Goal: Task Accomplishment & Management: Use online tool/utility

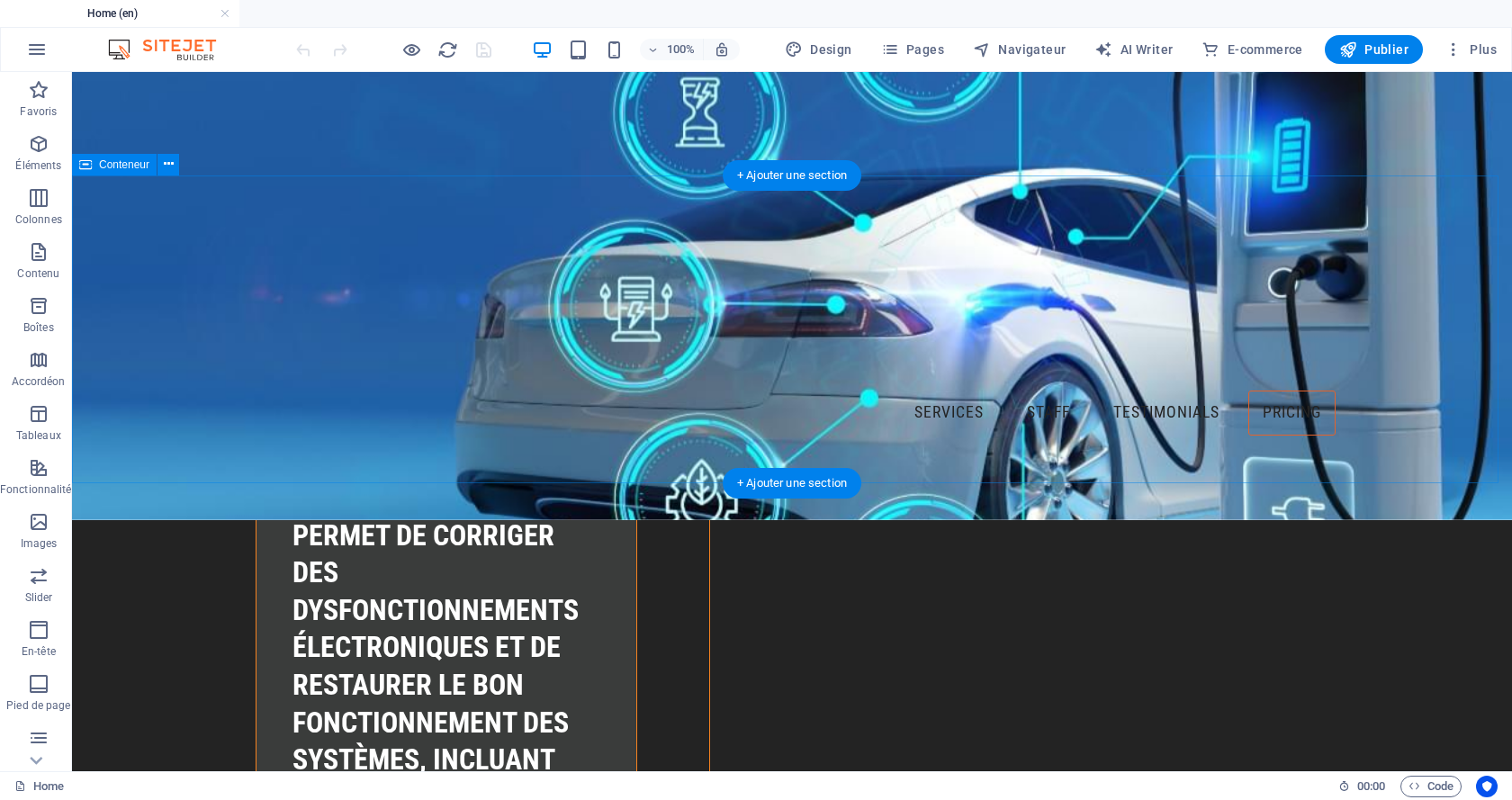
scroll to position [5398, 0]
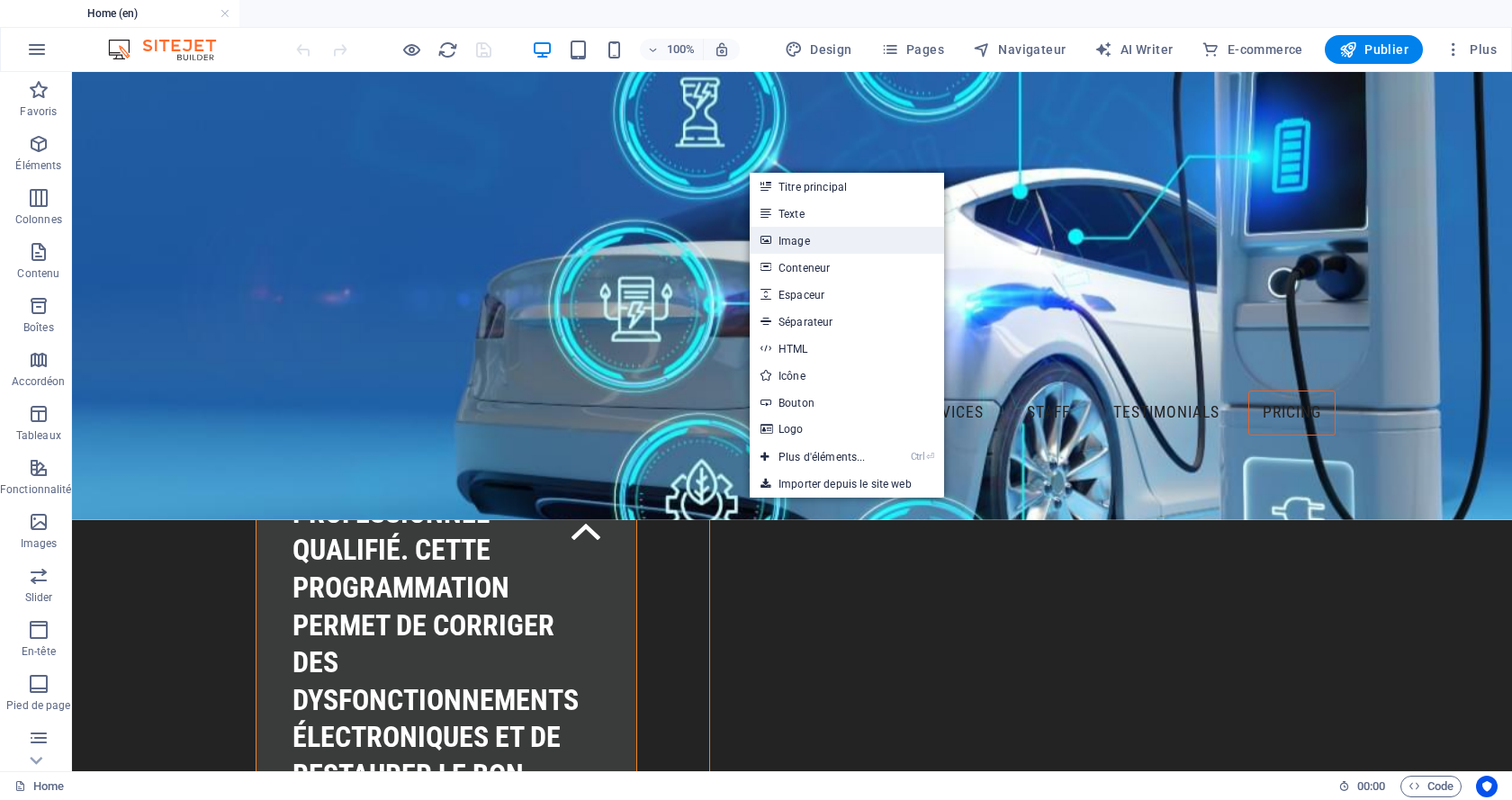
click at [824, 236] on link "Image" at bounding box center [846, 239] width 194 height 27
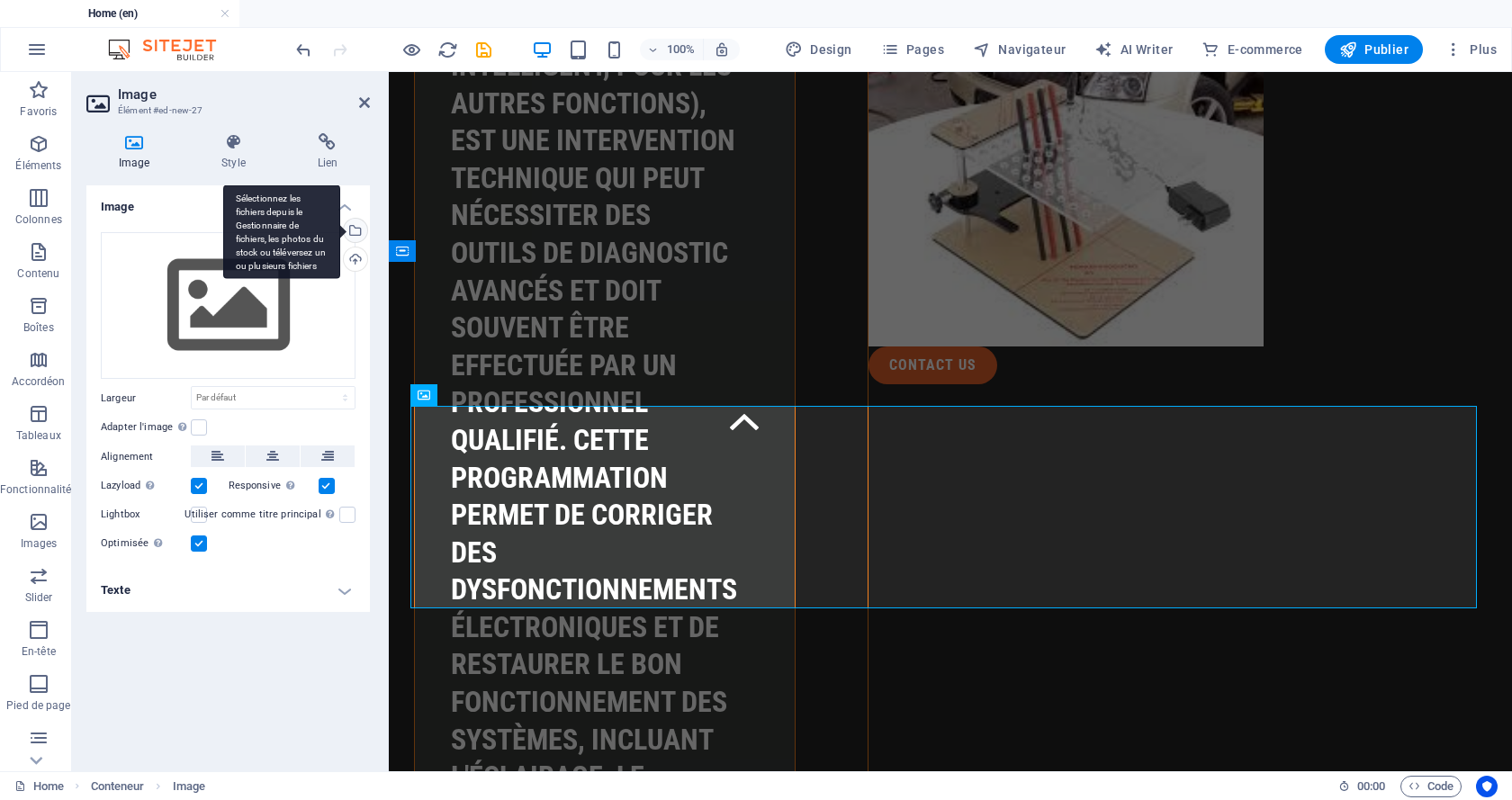
click at [340, 230] on div "Sélectionnez les fichiers depuis le Gestionnaire de fichiers, les photos du sto…" at bounding box center [282, 231] width 117 height 95
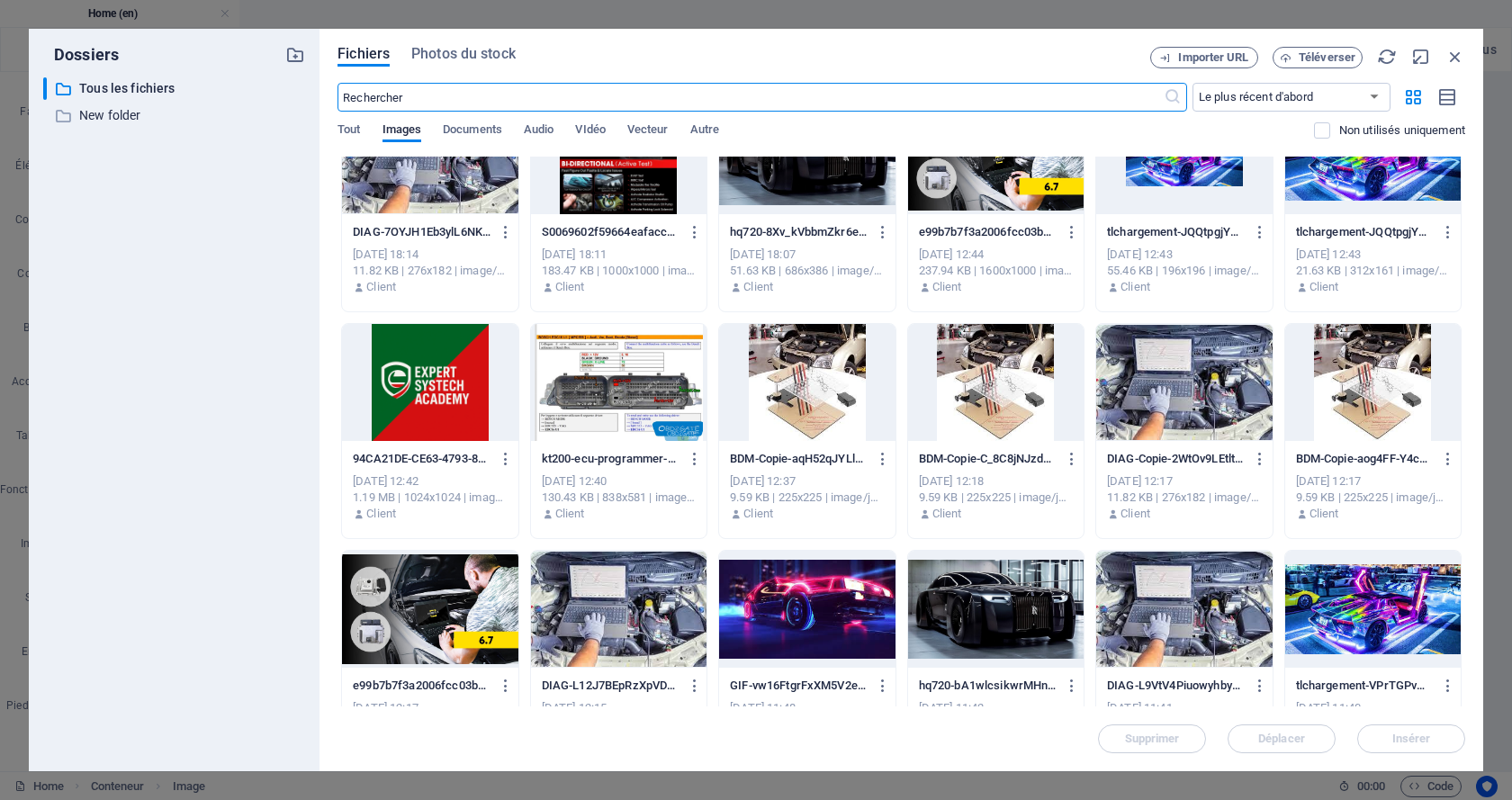
scroll to position [1530, 0]
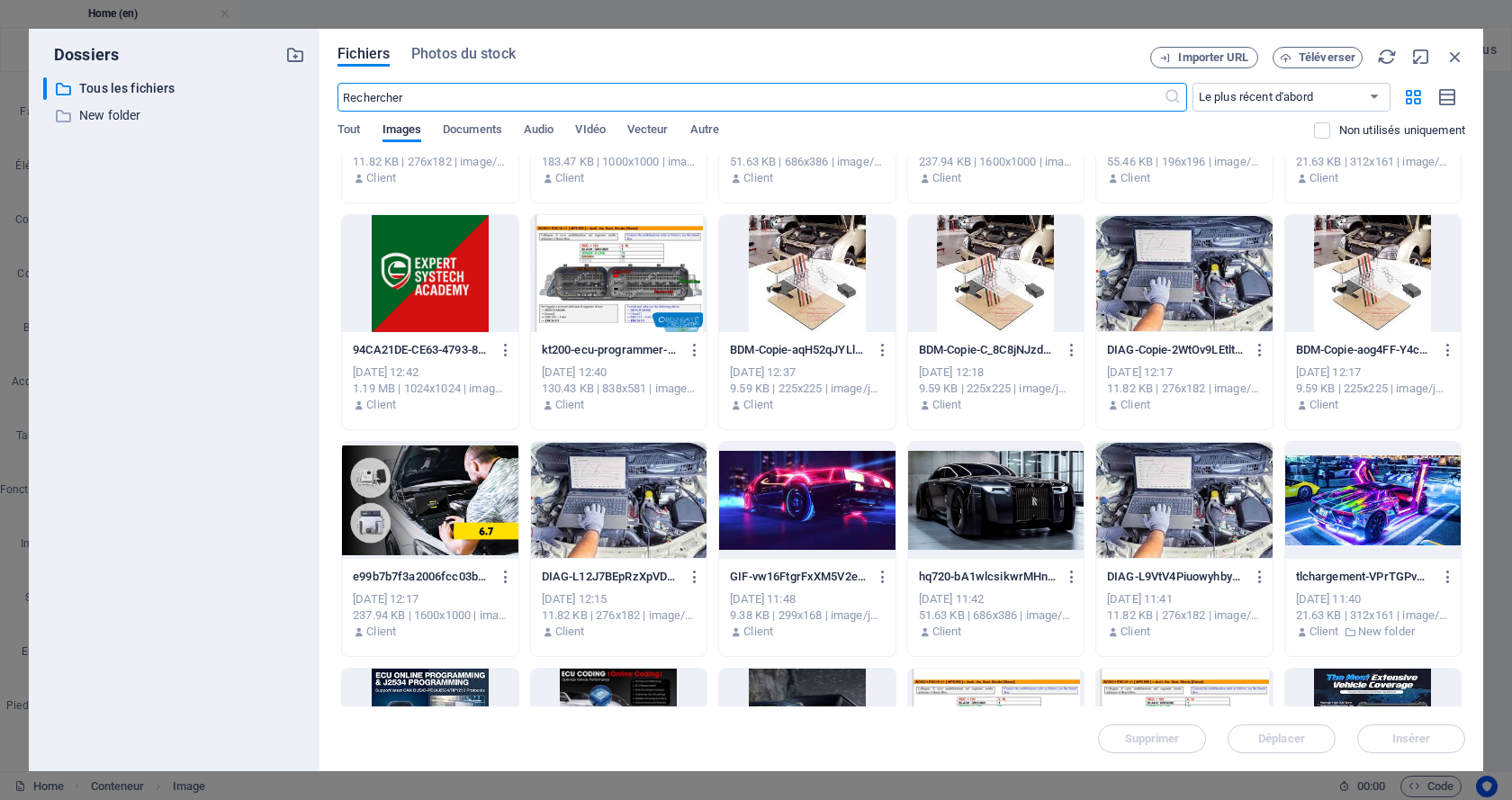
click at [445, 280] on div at bounding box center [429, 273] width 176 height 117
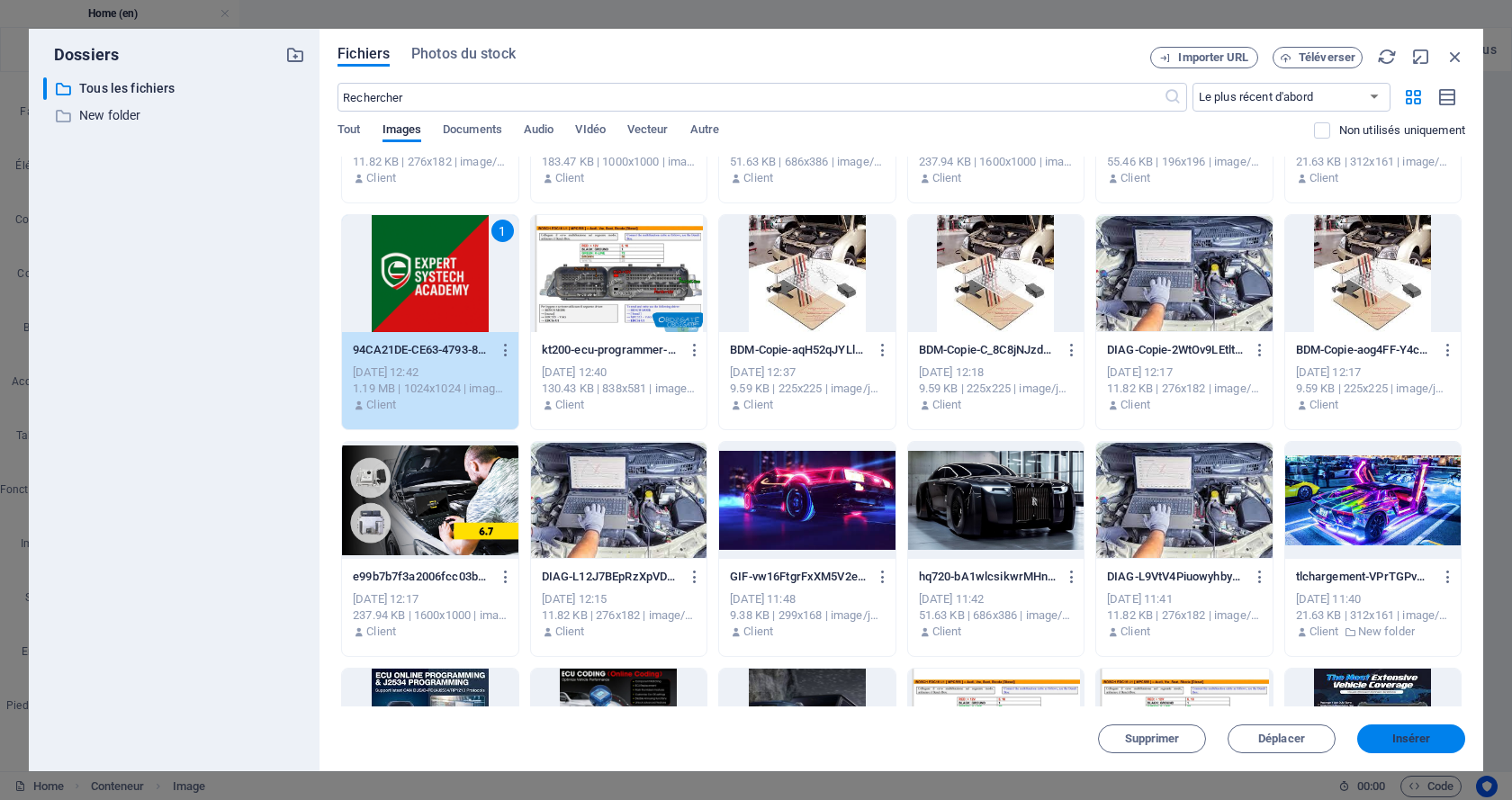
click at [1414, 733] on span "Insérer" at bounding box center [1411, 738] width 39 height 10
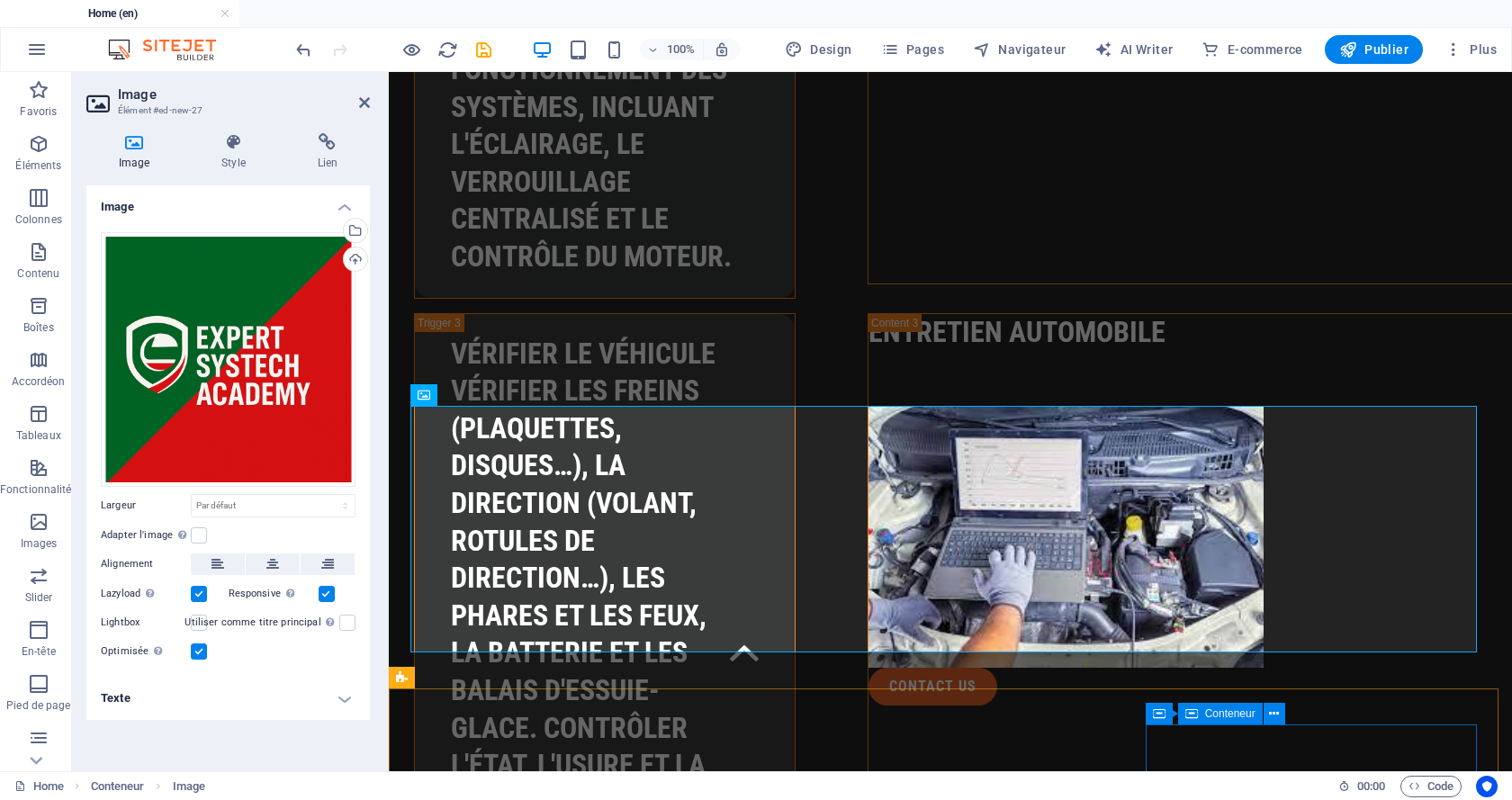
scroll to position [5398, 0]
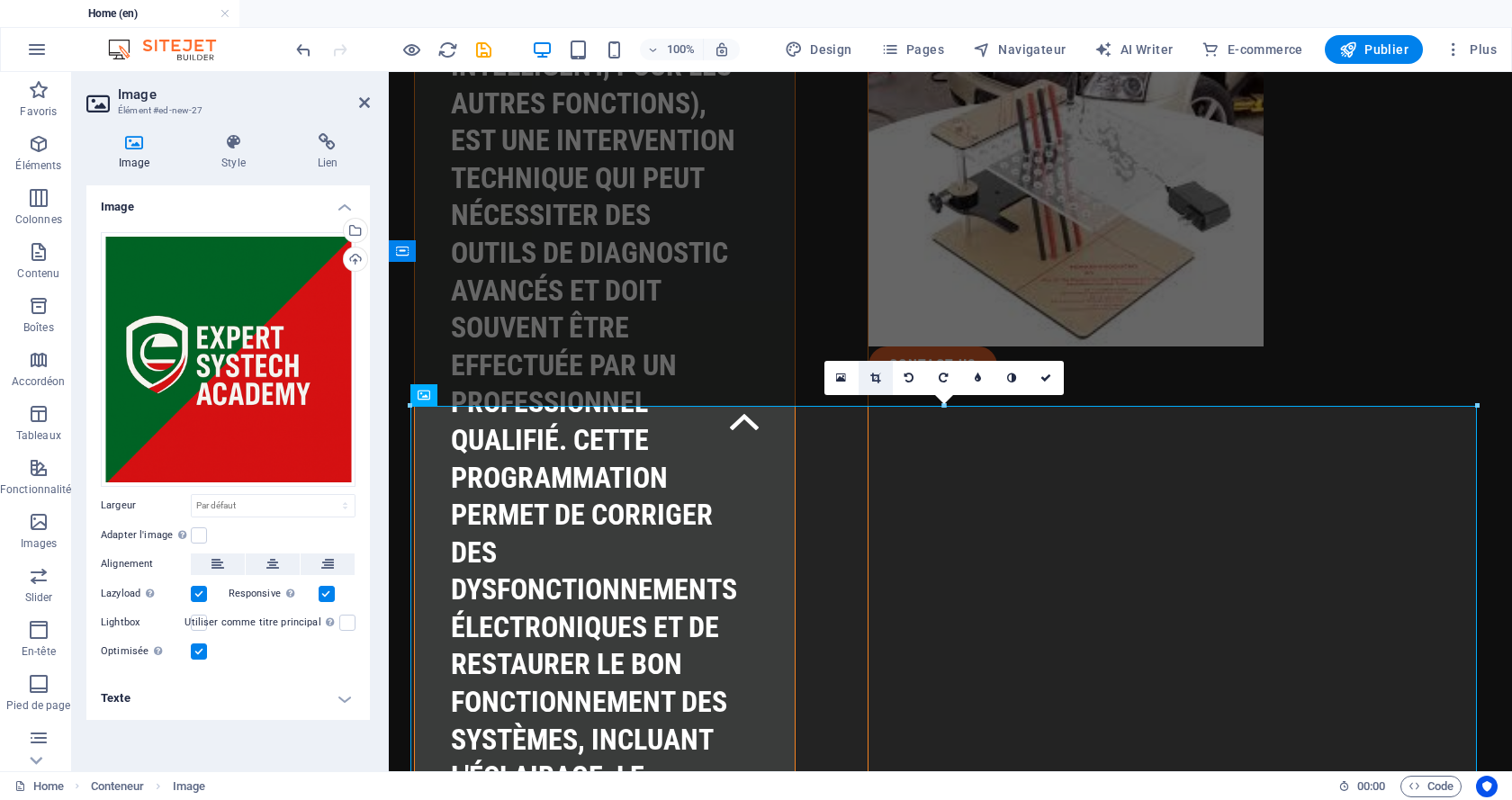
click at [872, 375] on icon at bounding box center [875, 377] width 10 height 10
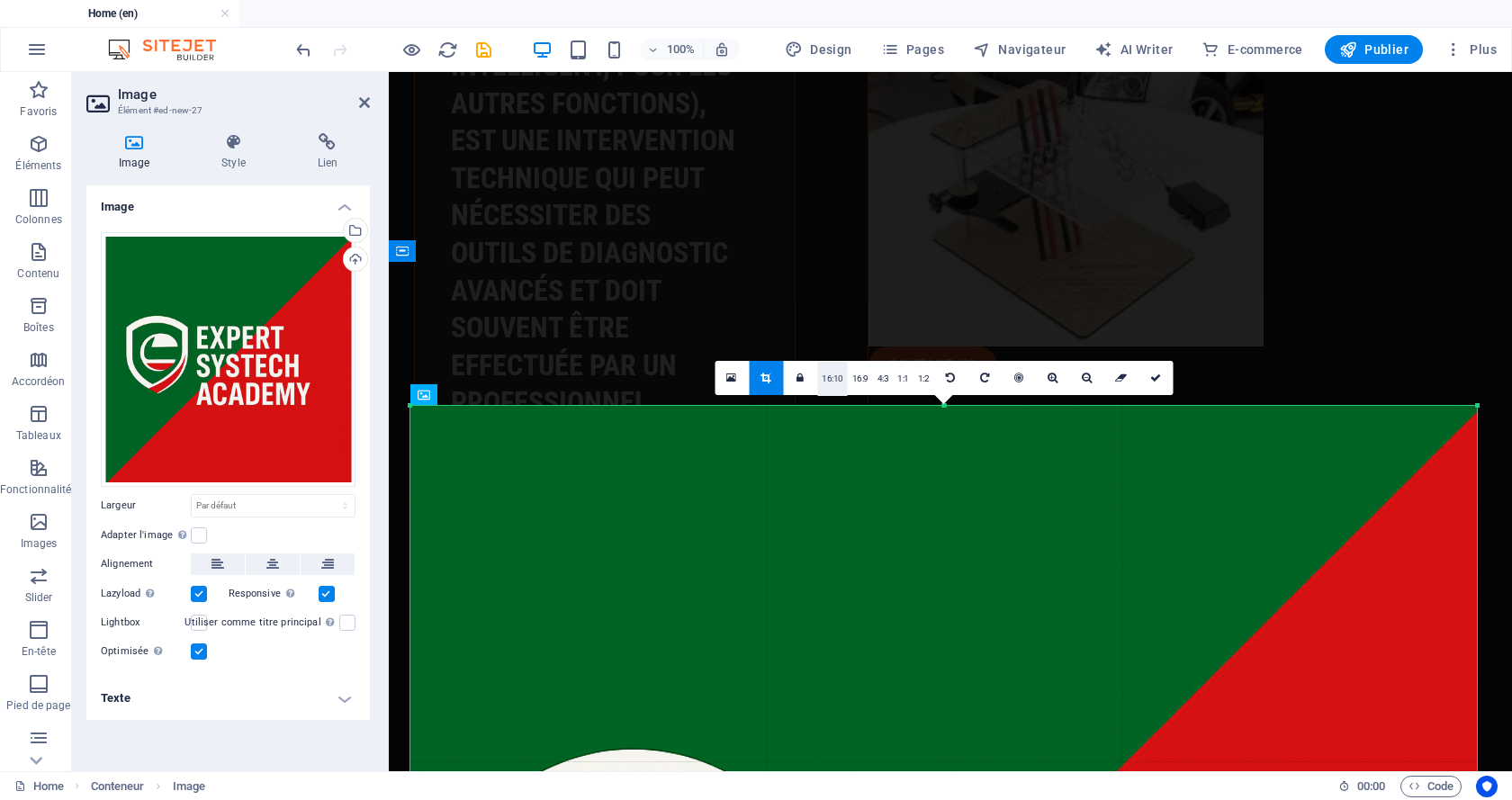
click at [840, 384] on link "16:10" at bounding box center [832, 378] width 31 height 34
click at [885, 376] on link "4:3" at bounding box center [883, 378] width 21 height 34
click at [922, 373] on link "1:2" at bounding box center [924, 378] width 21 height 34
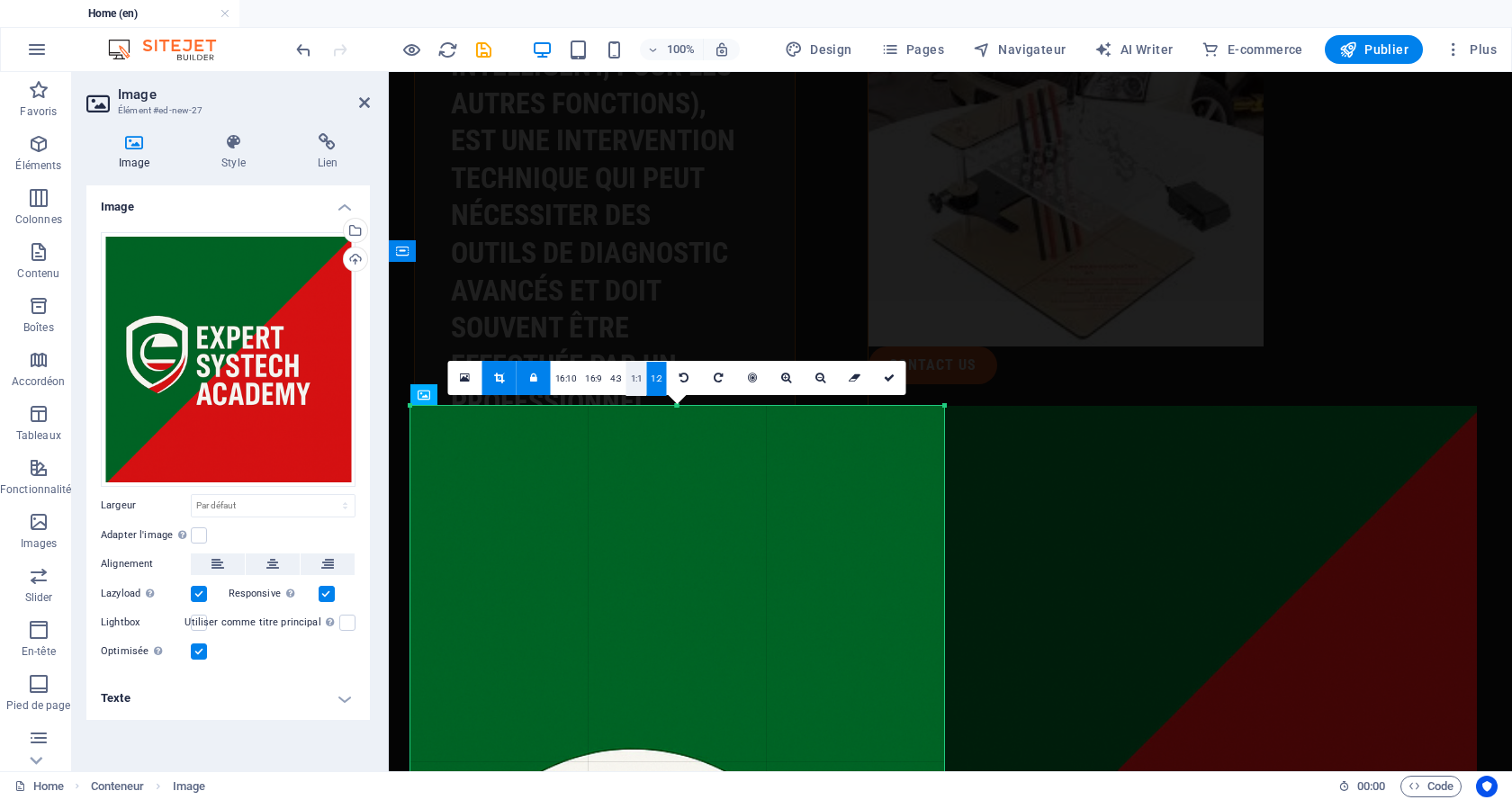
click at [637, 376] on link "1:1" at bounding box center [637, 378] width 21 height 34
click at [613, 377] on link "4:3" at bounding box center [616, 378] width 21 height 34
click at [593, 377] on link "16:9" at bounding box center [593, 378] width 25 height 34
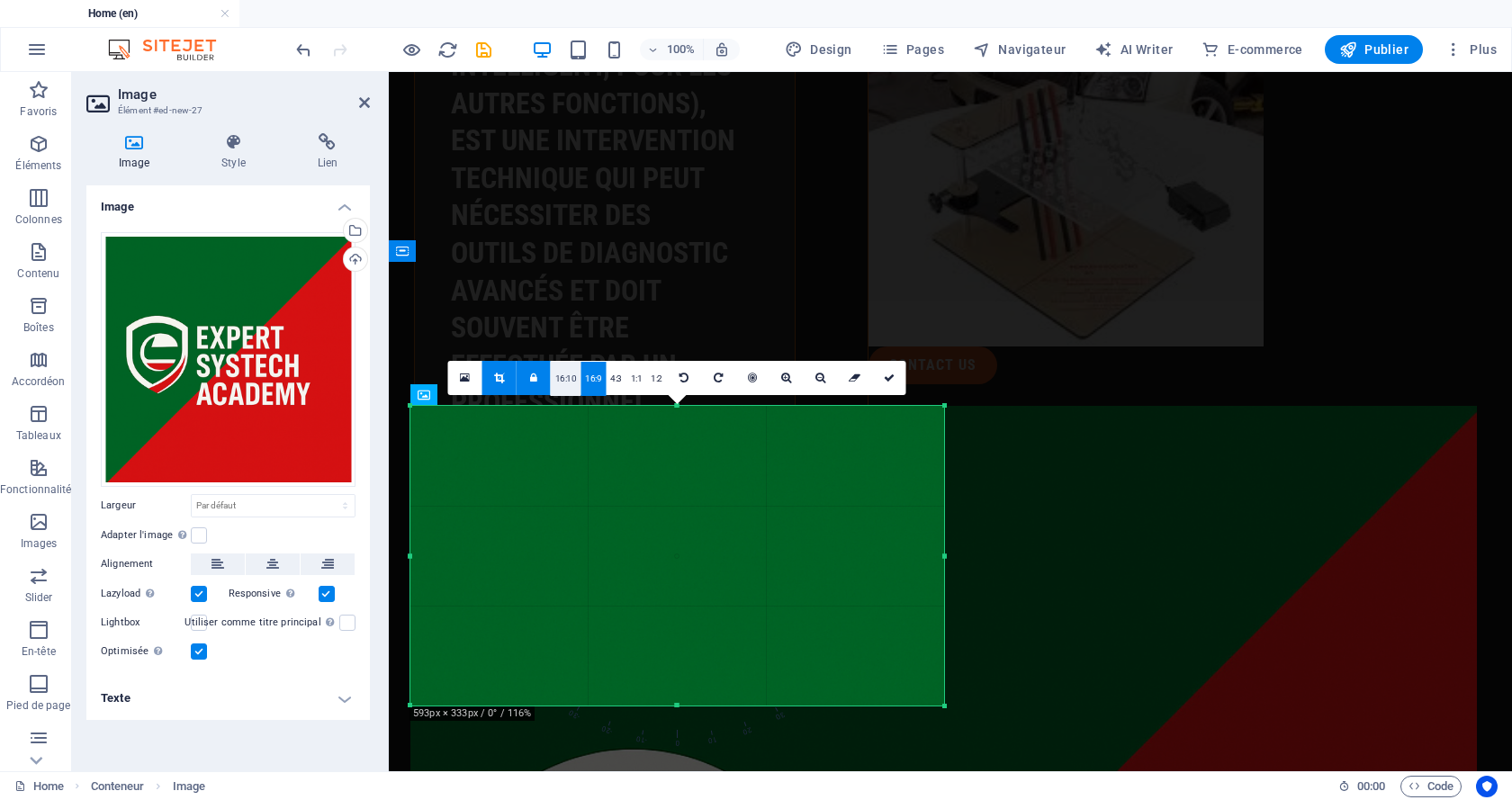
click at [565, 379] on link "16:10" at bounding box center [565, 378] width 31 height 34
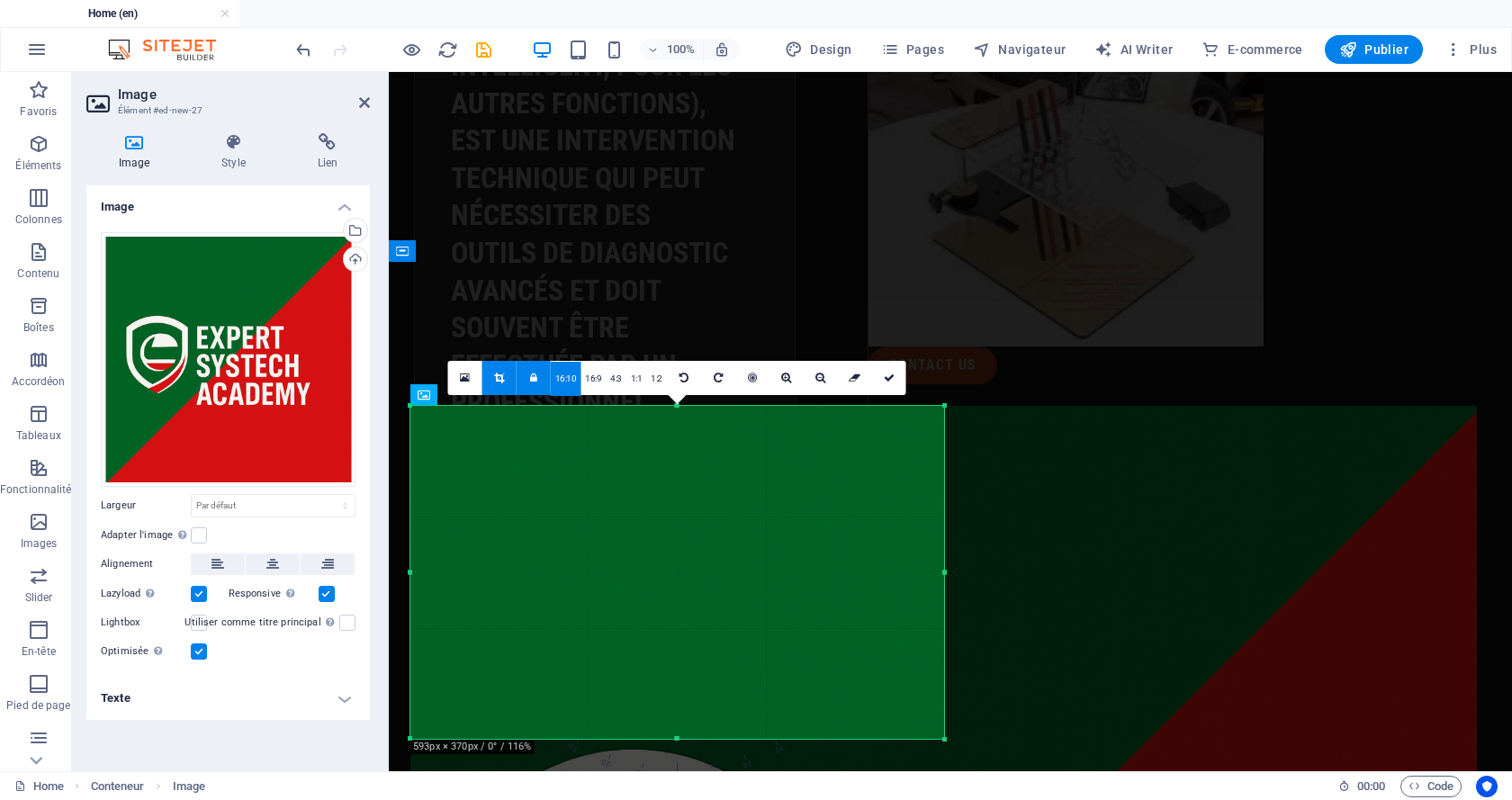
click at [535, 373] on icon at bounding box center [533, 377] width 8 height 10
click at [503, 380] on icon at bounding box center [499, 377] width 10 height 10
type input "592"
select select "px"
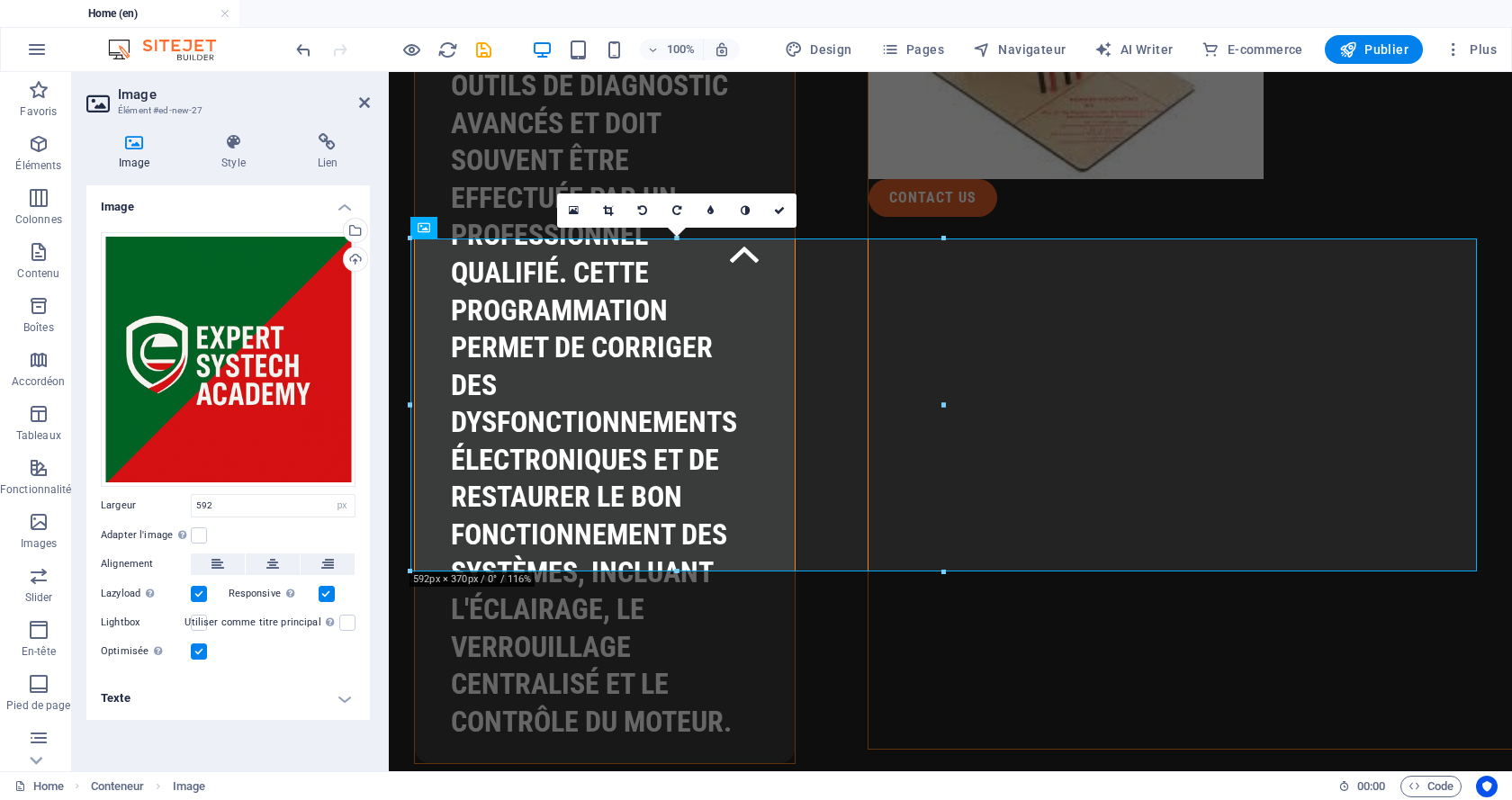
scroll to position [5521, 0]
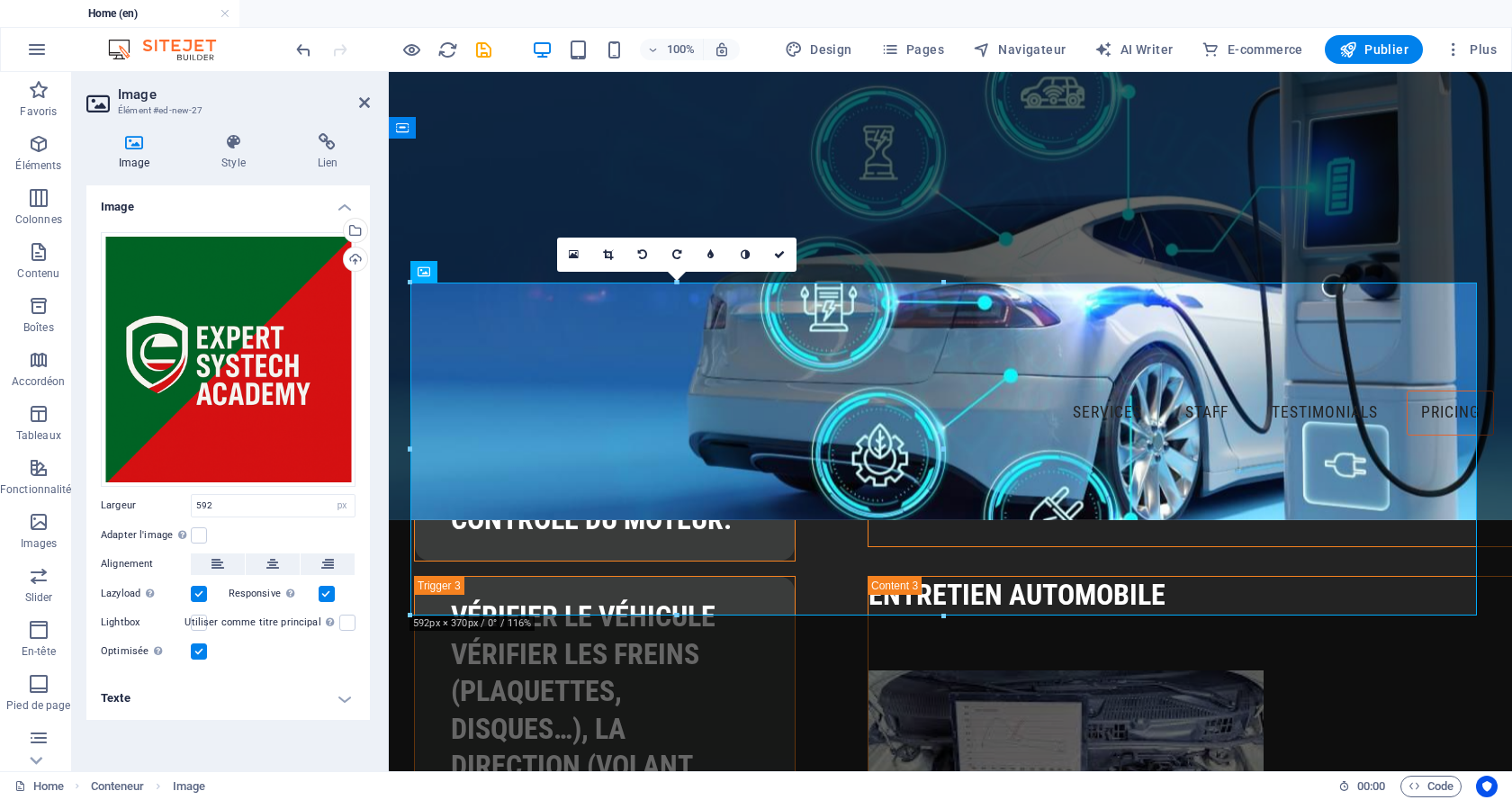
click at [609, 253] on icon at bounding box center [608, 254] width 10 height 10
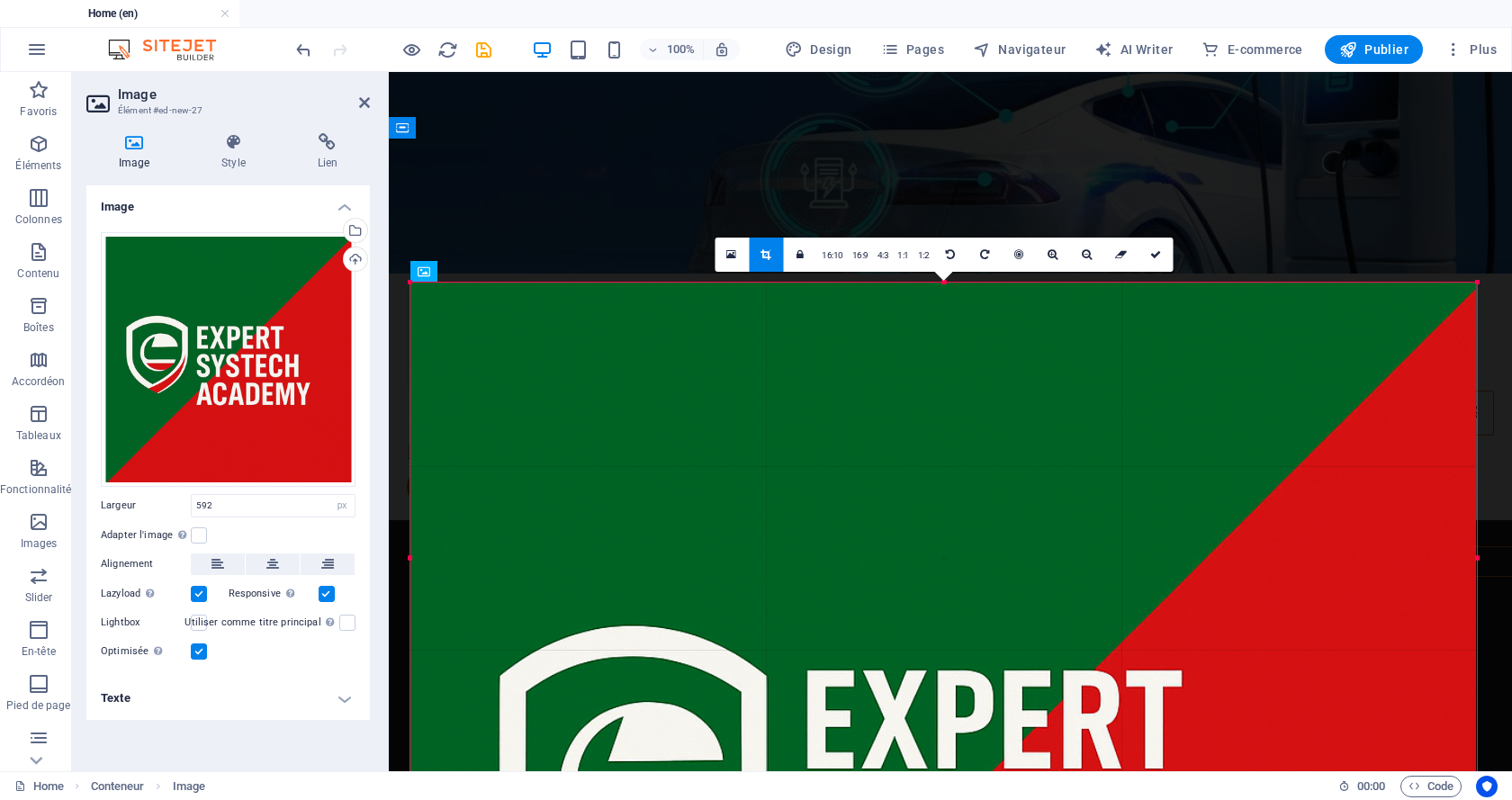
drag, startPoint x: 945, startPoint y: 617, endPoint x: 1511, endPoint y: 835, distance: 606.5
click at [1511, 799] on html "expertsystech-academy Home (en) Favoris Éléments Colonnes Contenu Boîtes Accord…" at bounding box center [756, 400] width 1512 height 800
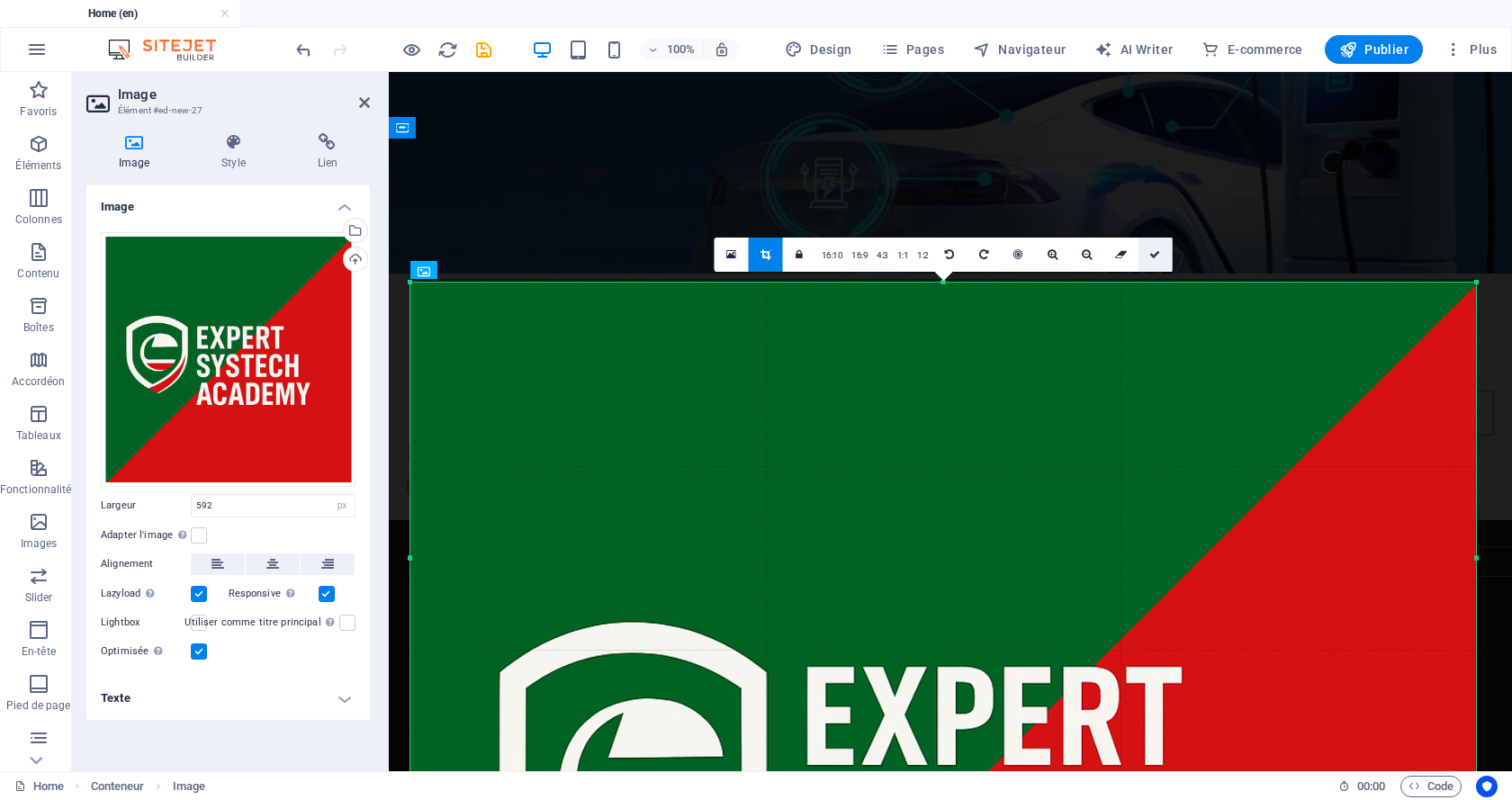
click at [1155, 253] on icon at bounding box center [1154, 254] width 10 height 10
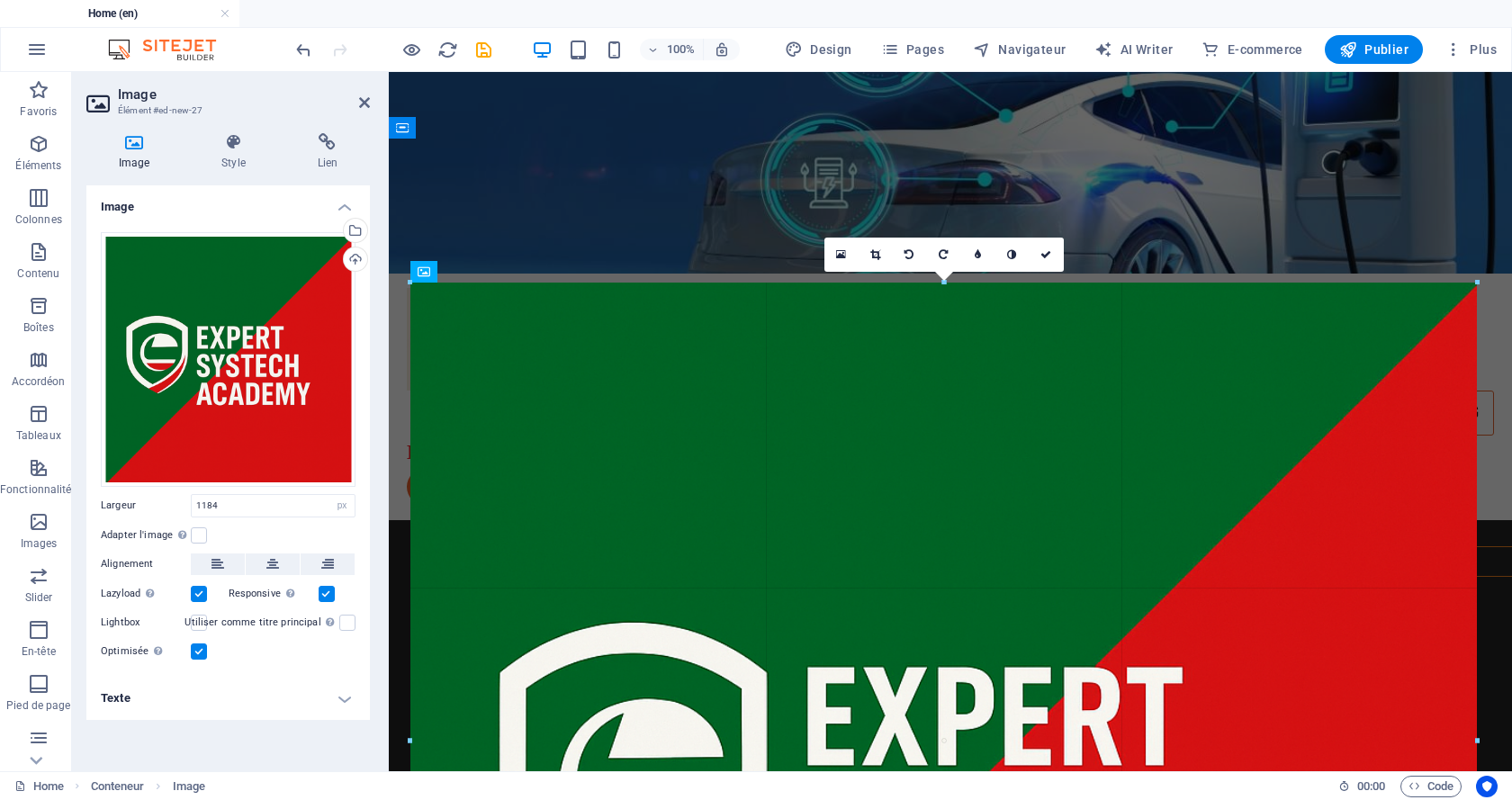
drag, startPoint x: 1474, startPoint y: 605, endPoint x: 1103, endPoint y: 531, distance: 378.3
type input "1185"
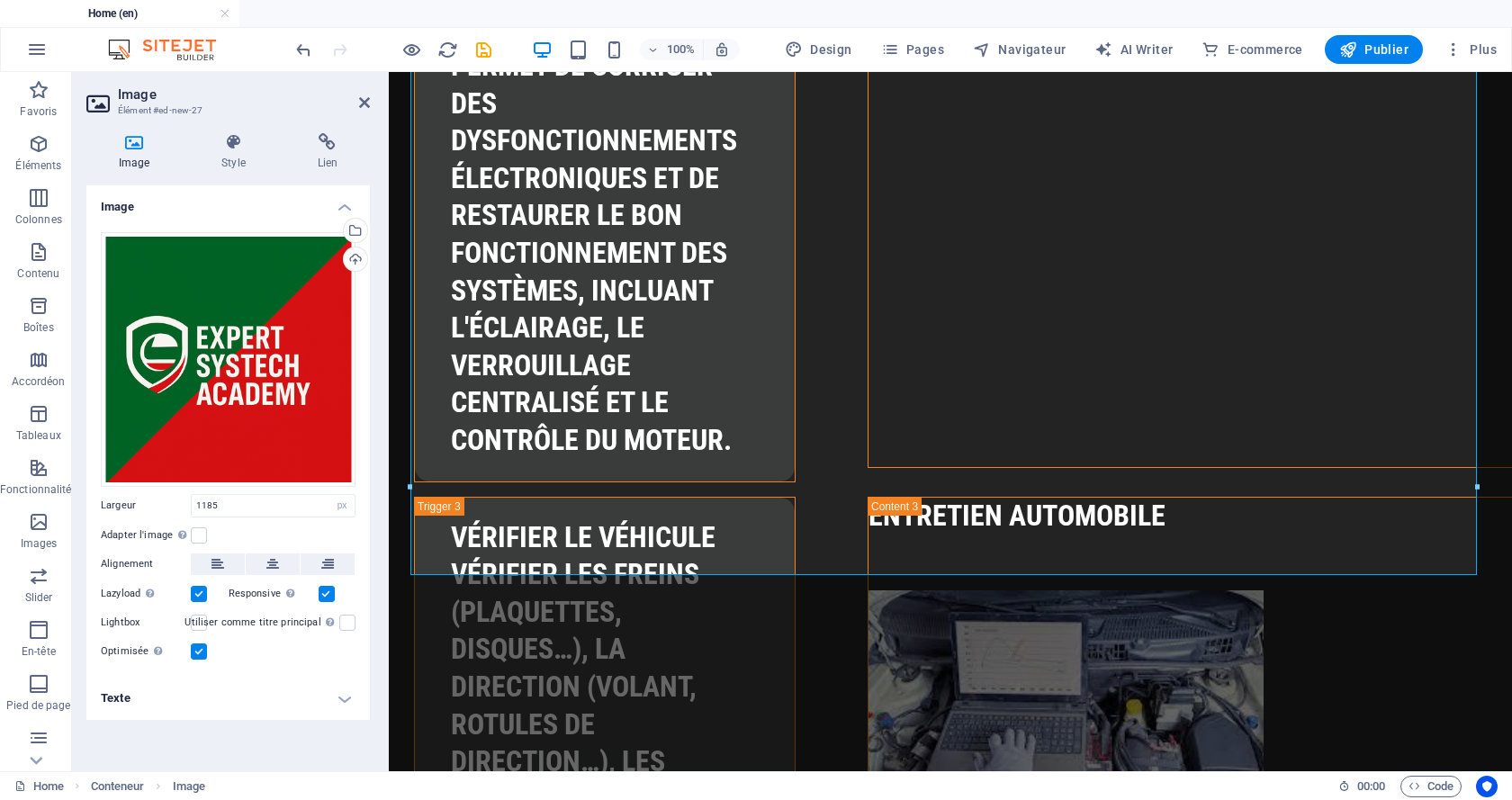
scroll to position [5858, 0]
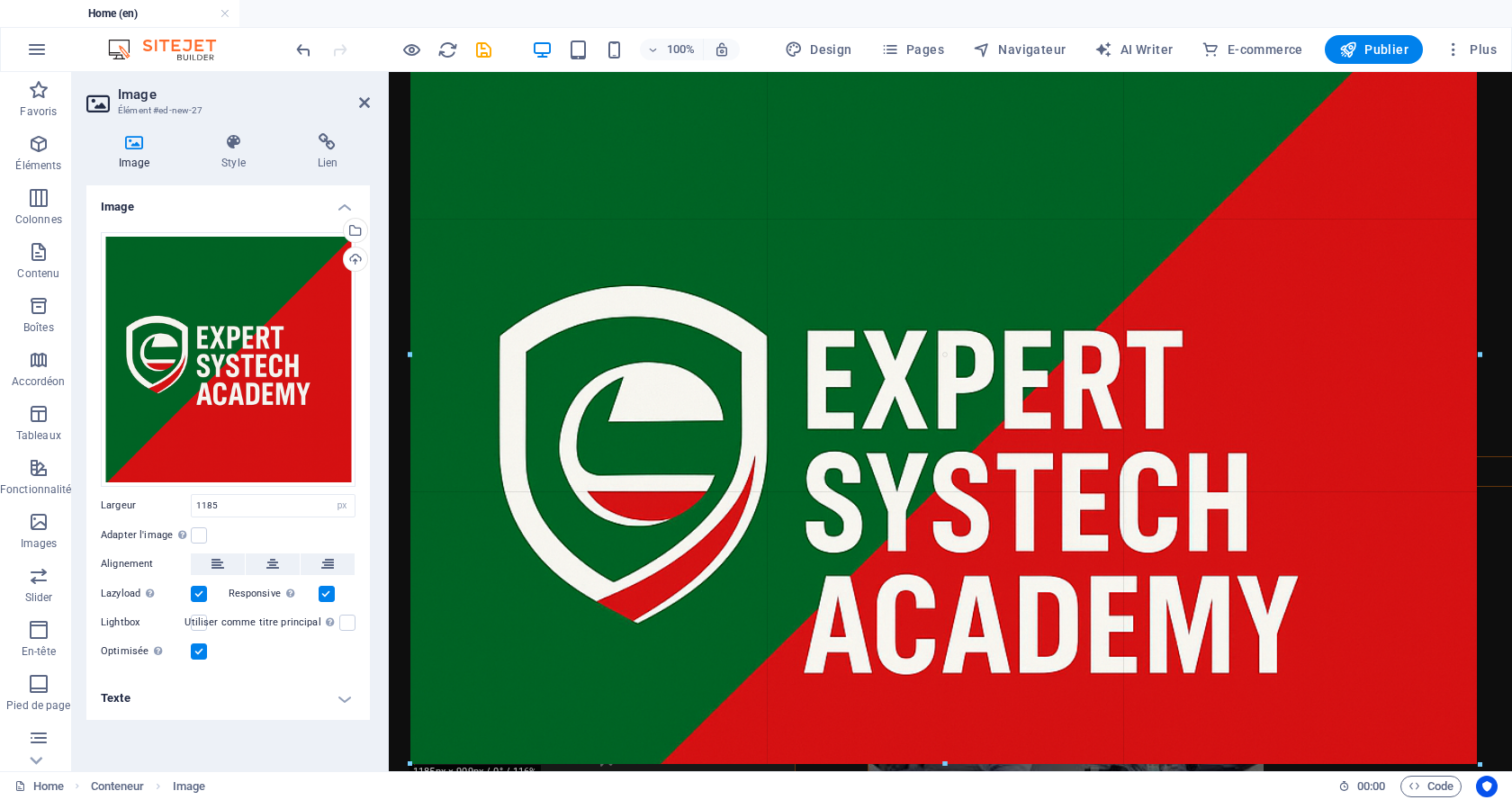
drag, startPoint x: 1060, startPoint y: 496, endPoint x: 1061, endPoint y: 763, distance: 267.0
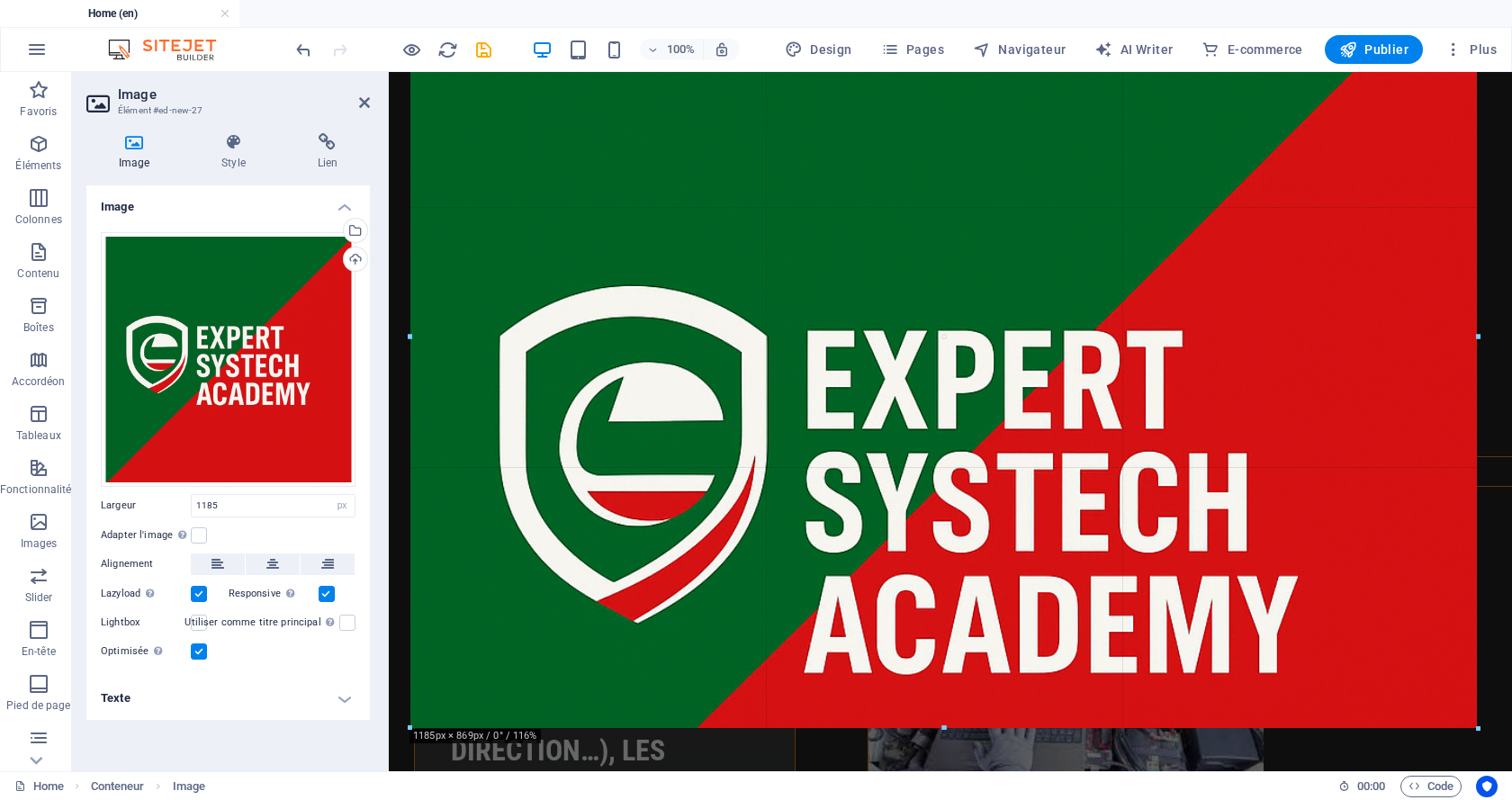
drag, startPoint x: 944, startPoint y: 497, endPoint x: 936, endPoint y: 728, distance: 231.1
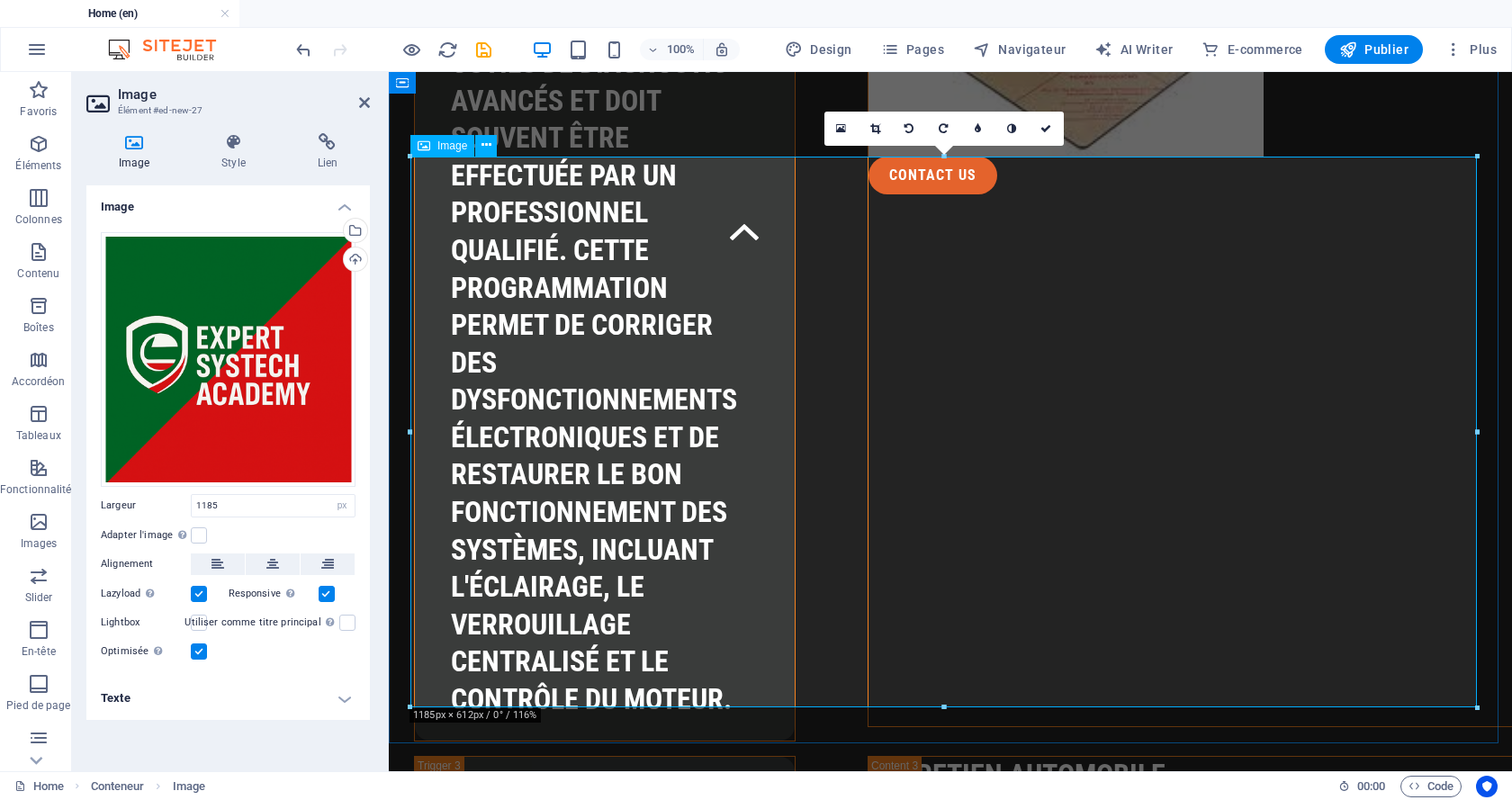
scroll to position [5768, 0]
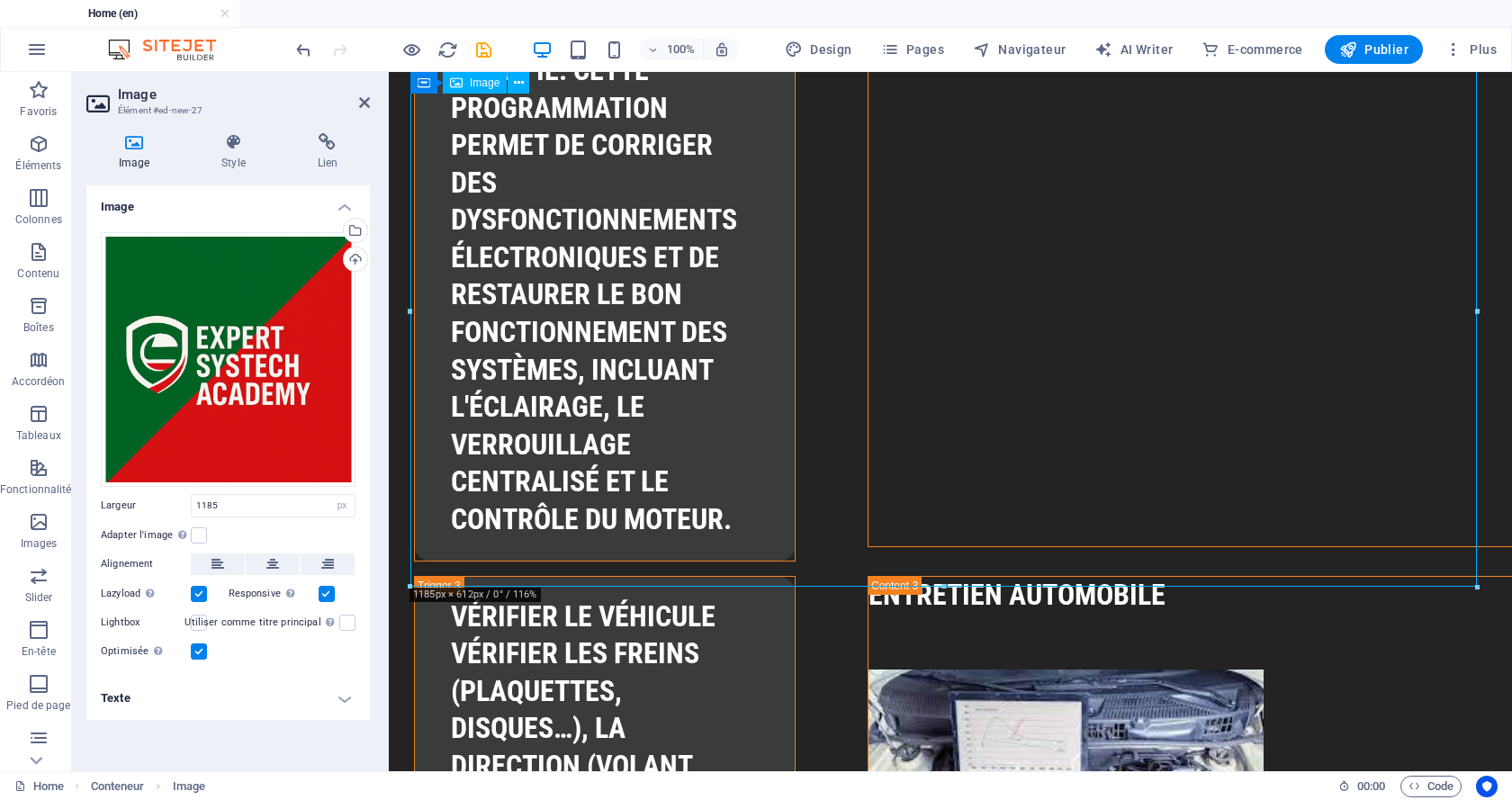
drag, startPoint x: 977, startPoint y: 415, endPoint x: 952, endPoint y: 213, distance: 203.5
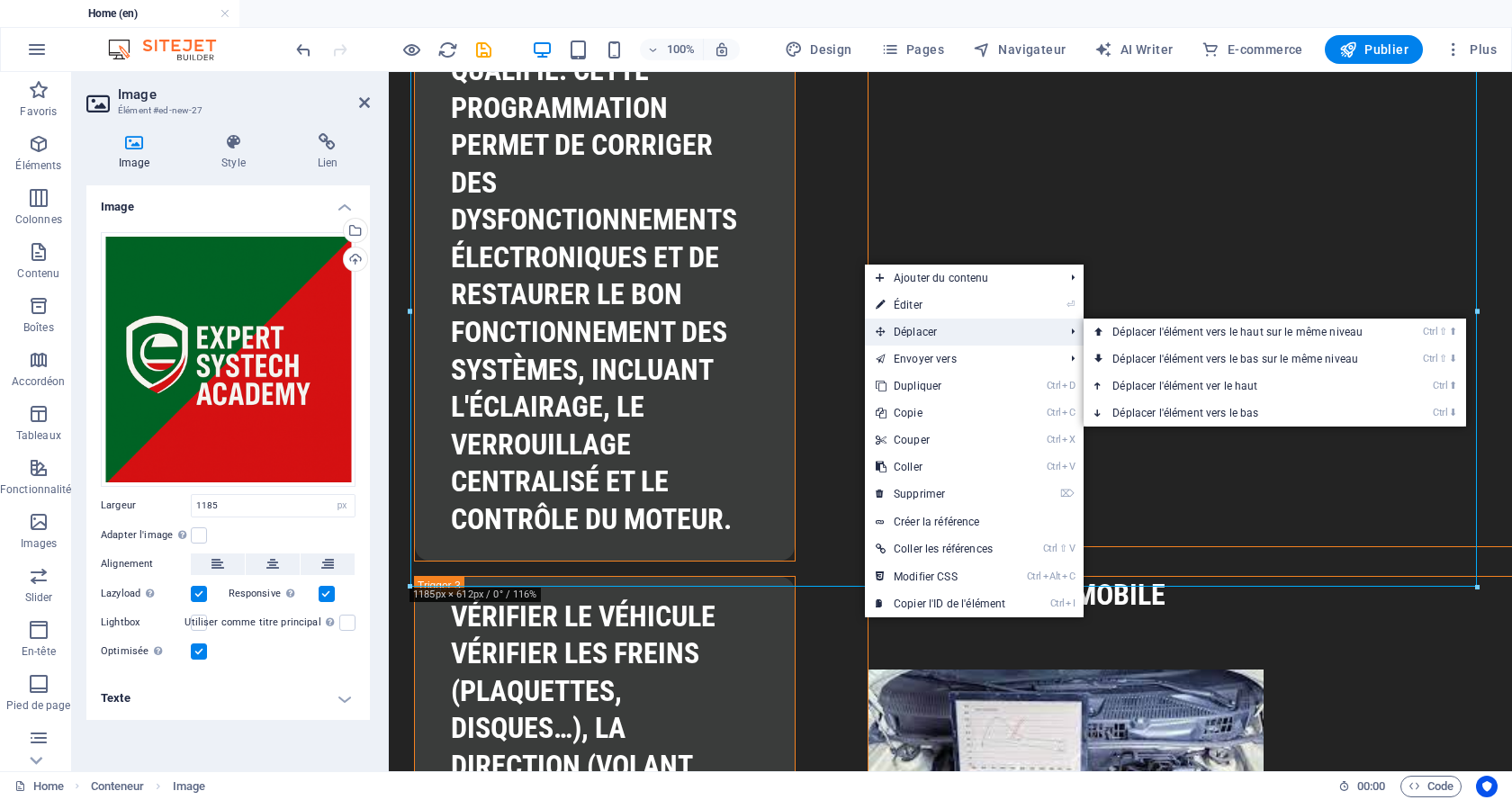
click at [925, 333] on span "Déplacer" at bounding box center [961, 331] width 192 height 27
click at [938, 333] on span "Déplacer" at bounding box center [961, 331] width 192 height 27
click at [1190, 332] on link "Ctrl ⇧ ⬆ Déplacer l'élément vers le haut sur le même niveau" at bounding box center [1241, 331] width 315 height 27
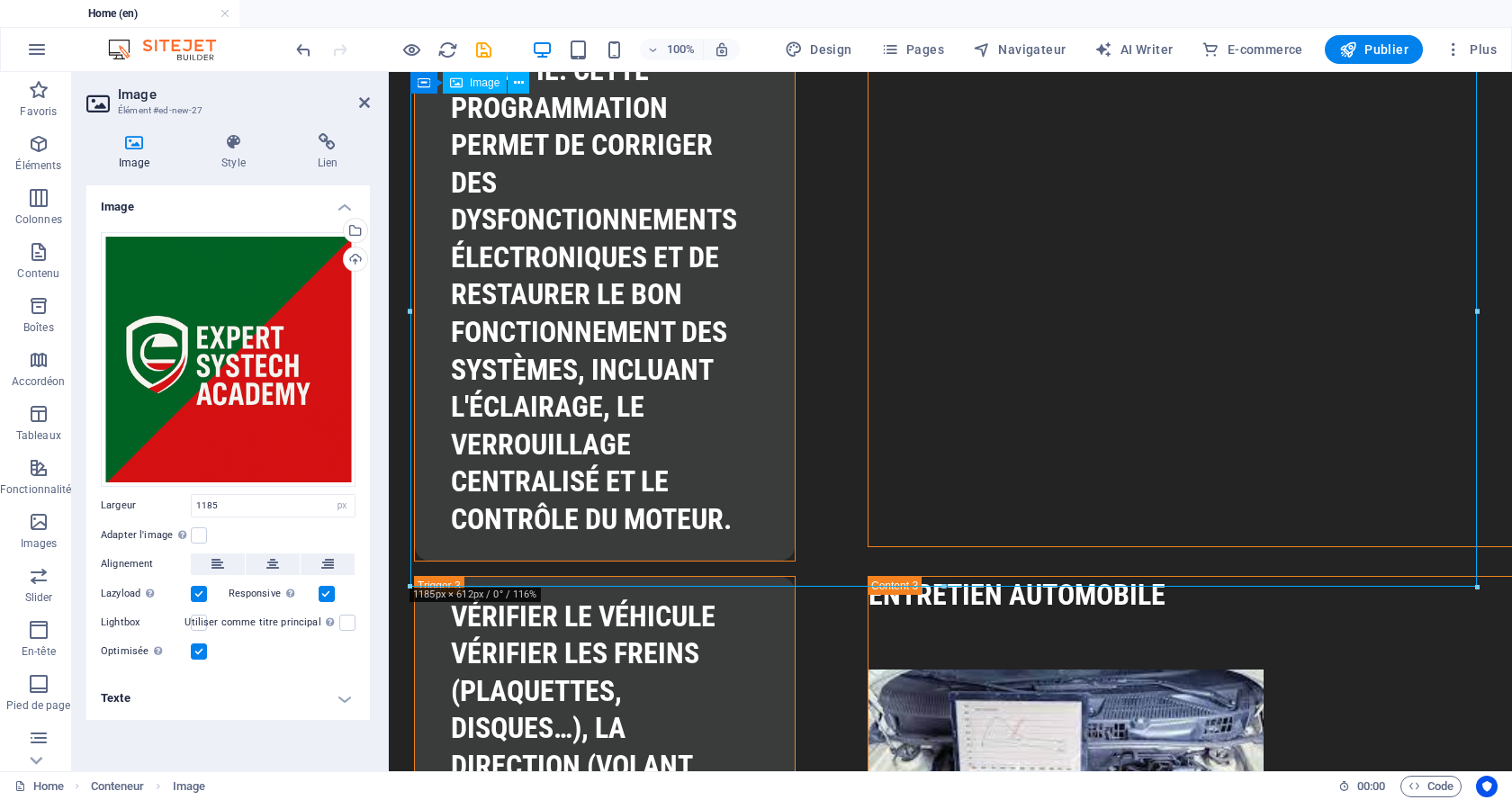
drag, startPoint x: 1011, startPoint y: 391, endPoint x: 977, endPoint y: 165, distance: 228.5
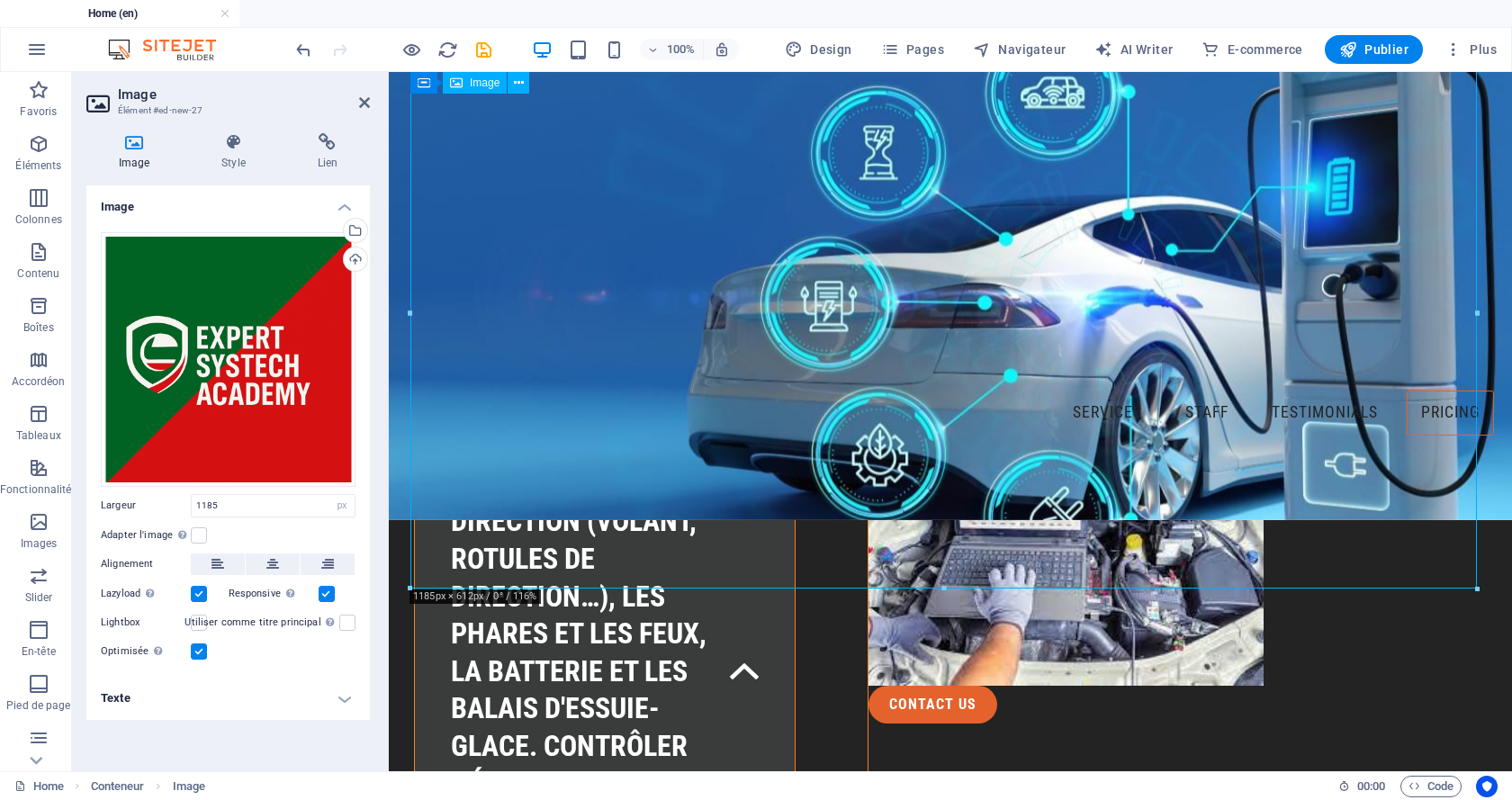
drag, startPoint x: 915, startPoint y: 402, endPoint x: 835, endPoint y: 506, distance: 131.2
drag, startPoint x: 762, startPoint y: 522, endPoint x: 723, endPoint y: 428, distance: 101.8
click at [272, 564] on icon at bounding box center [272, 563] width 12 height 22
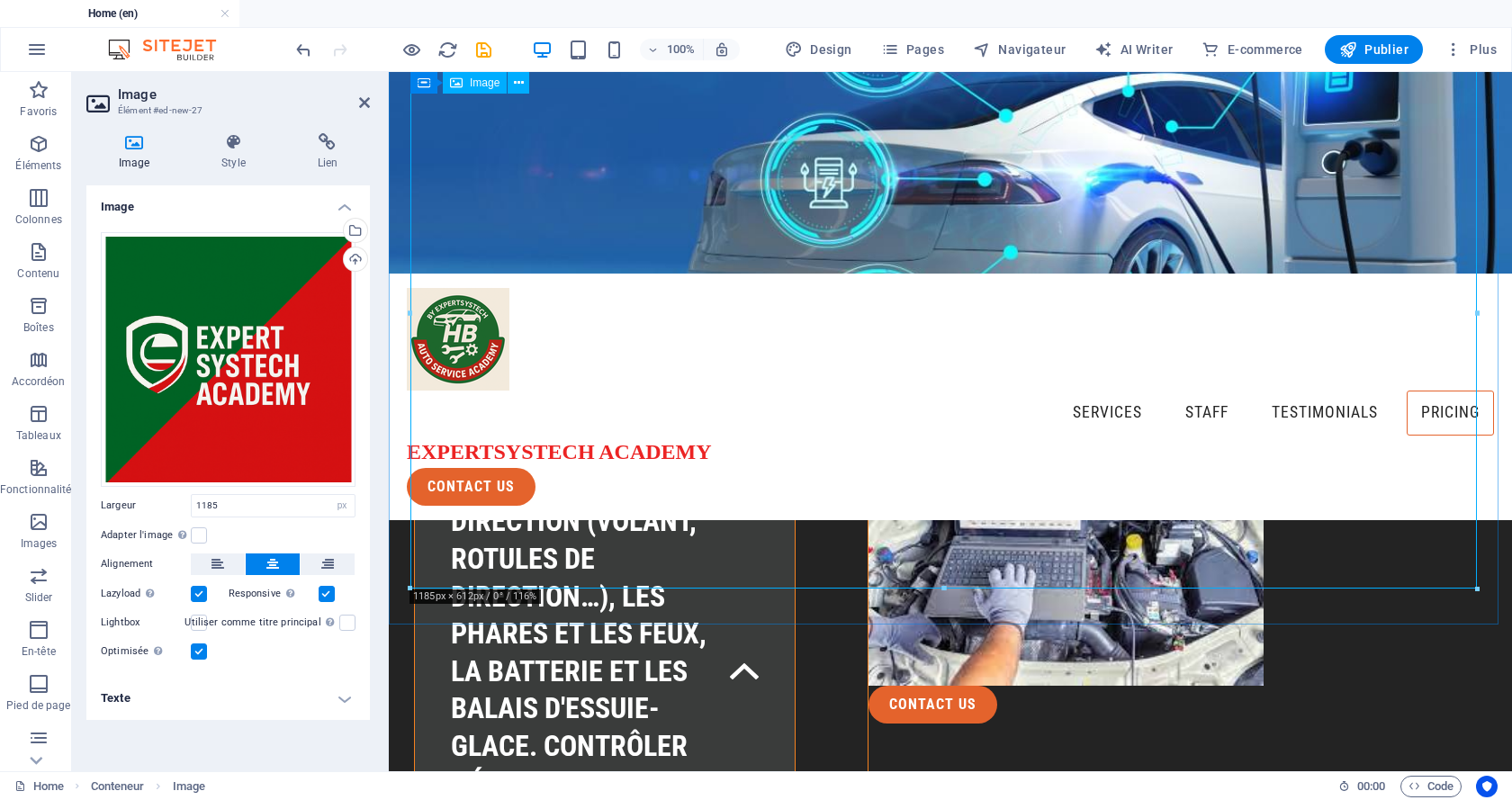
drag, startPoint x: 829, startPoint y: 474, endPoint x: 795, endPoint y: 478, distance: 34.2
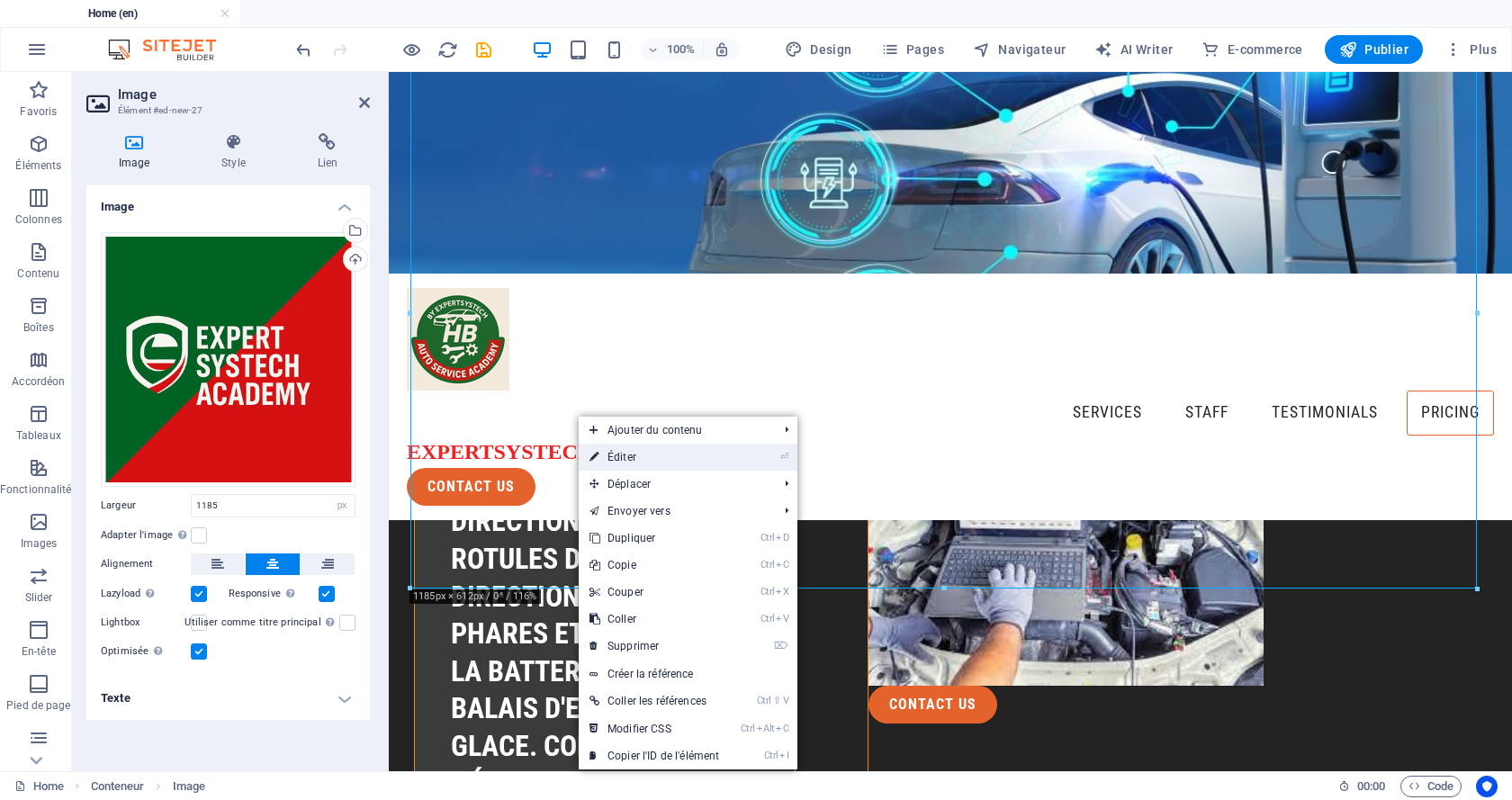
click at [689, 455] on link "⏎ Éditer" at bounding box center [654, 456] width 151 height 27
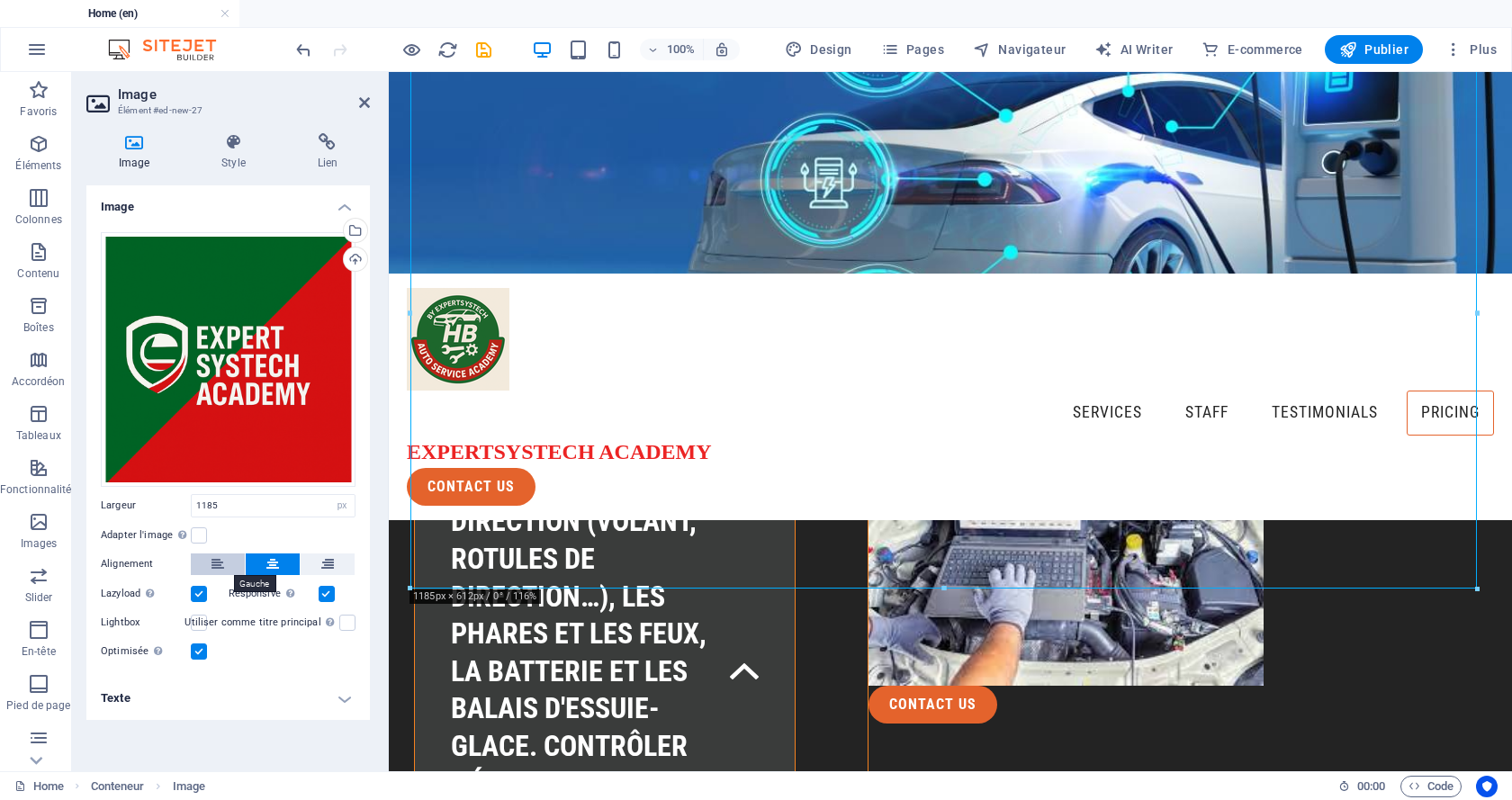
click at [219, 562] on icon at bounding box center [217, 563] width 12 height 22
click at [333, 569] on icon at bounding box center [327, 563] width 12 height 22
click at [271, 570] on icon at bounding box center [272, 563] width 12 height 22
click at [195, 653] on label at bounding box center [198, 651] width 16 height 16
click at [0, 0] on input "Optimisée Les images sont compressées pour améliorer la vitesse de la page." at bounding box center [0, 0] width 0 height 0
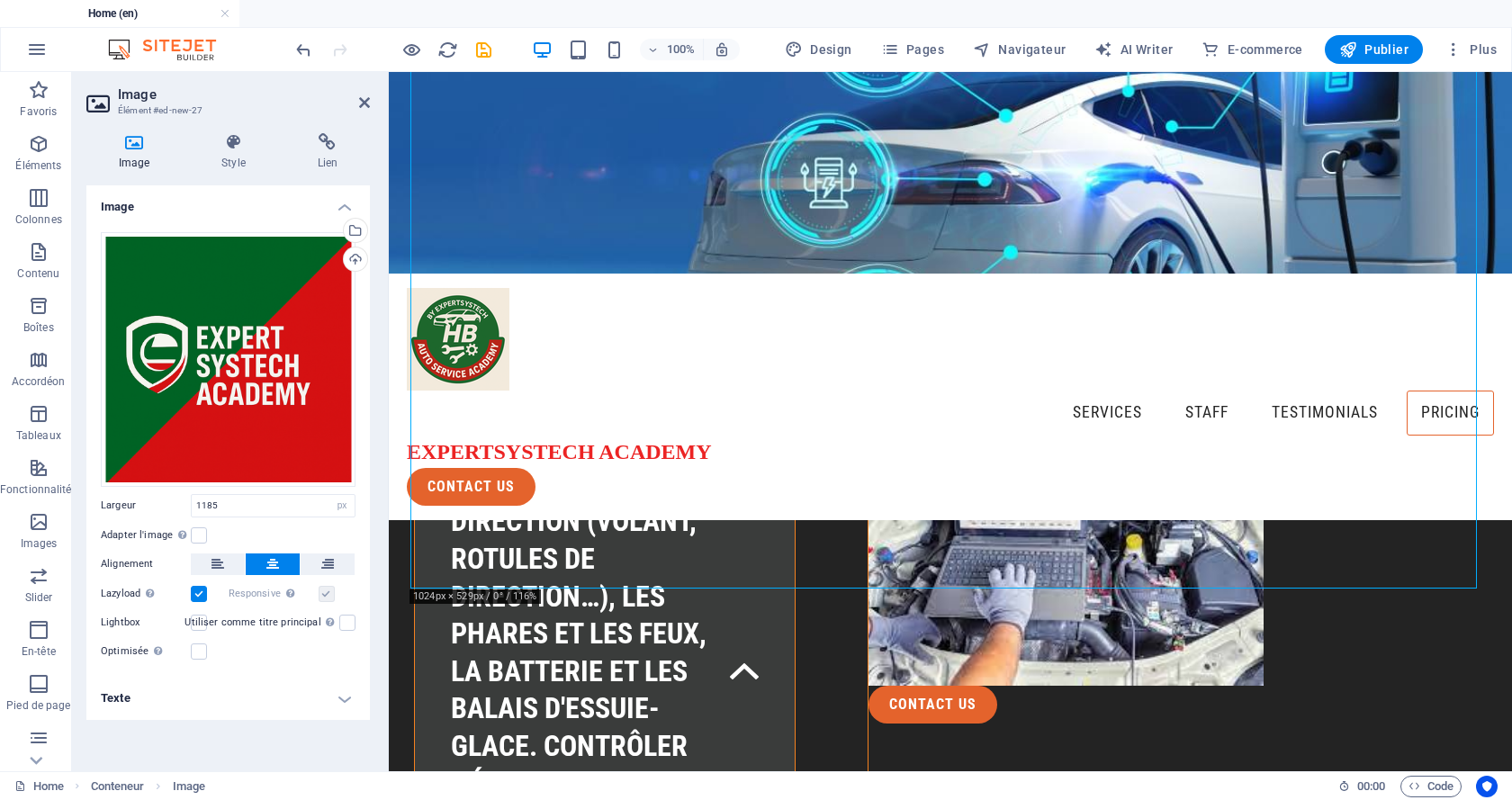
click at [208, 624] on label "Utiliser comme titre principal Cette image sera incluse dans une balise titre H…" at bounding box center [261, 623] width 155 height 22
click at [0, 0] on input "Utiliser comme titre principal Cette image sera incluse dans une balise titre H…" at bounding box center [0, 0] width 0 height 0
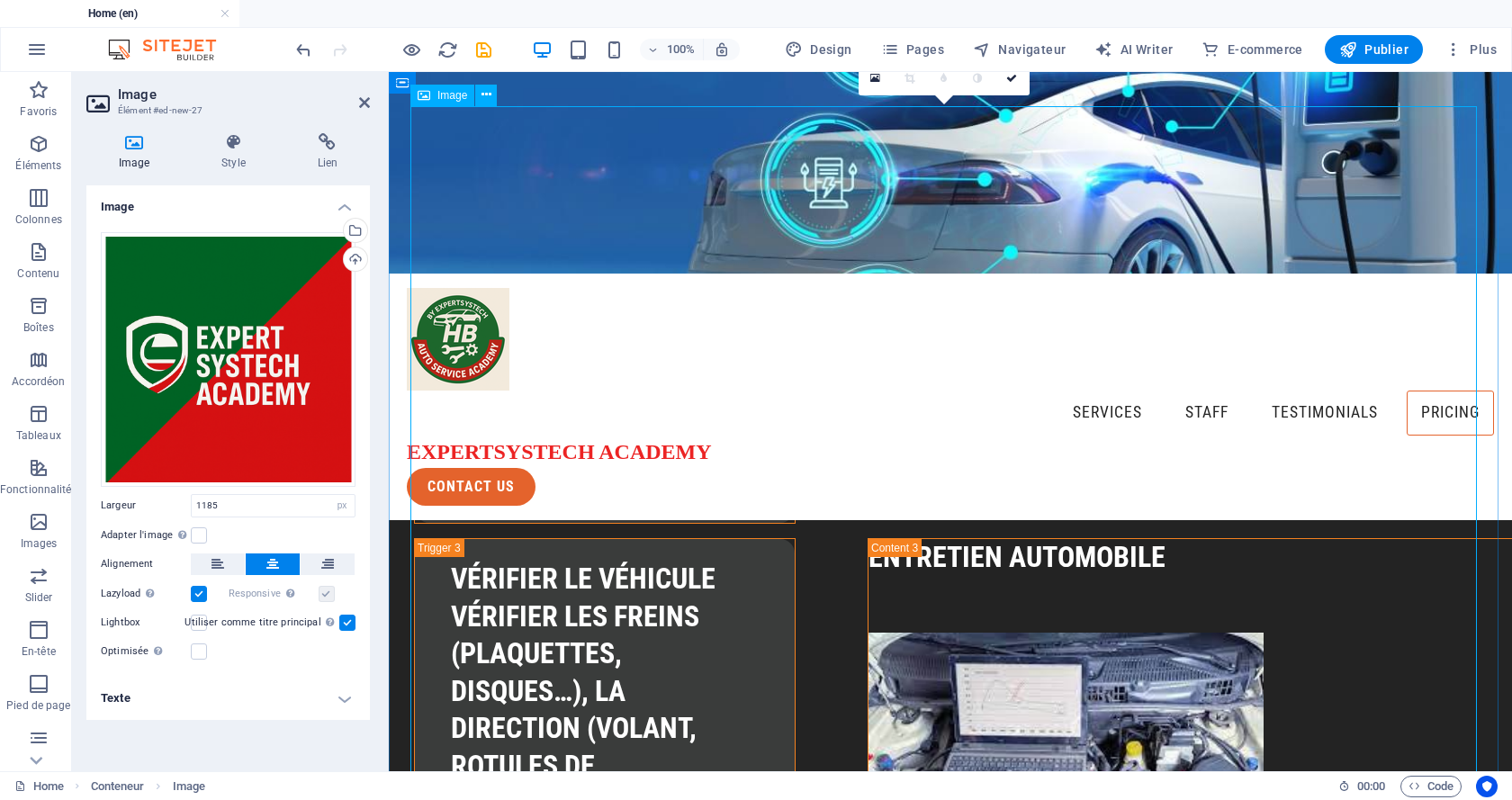
scroll to position [5435, 0]
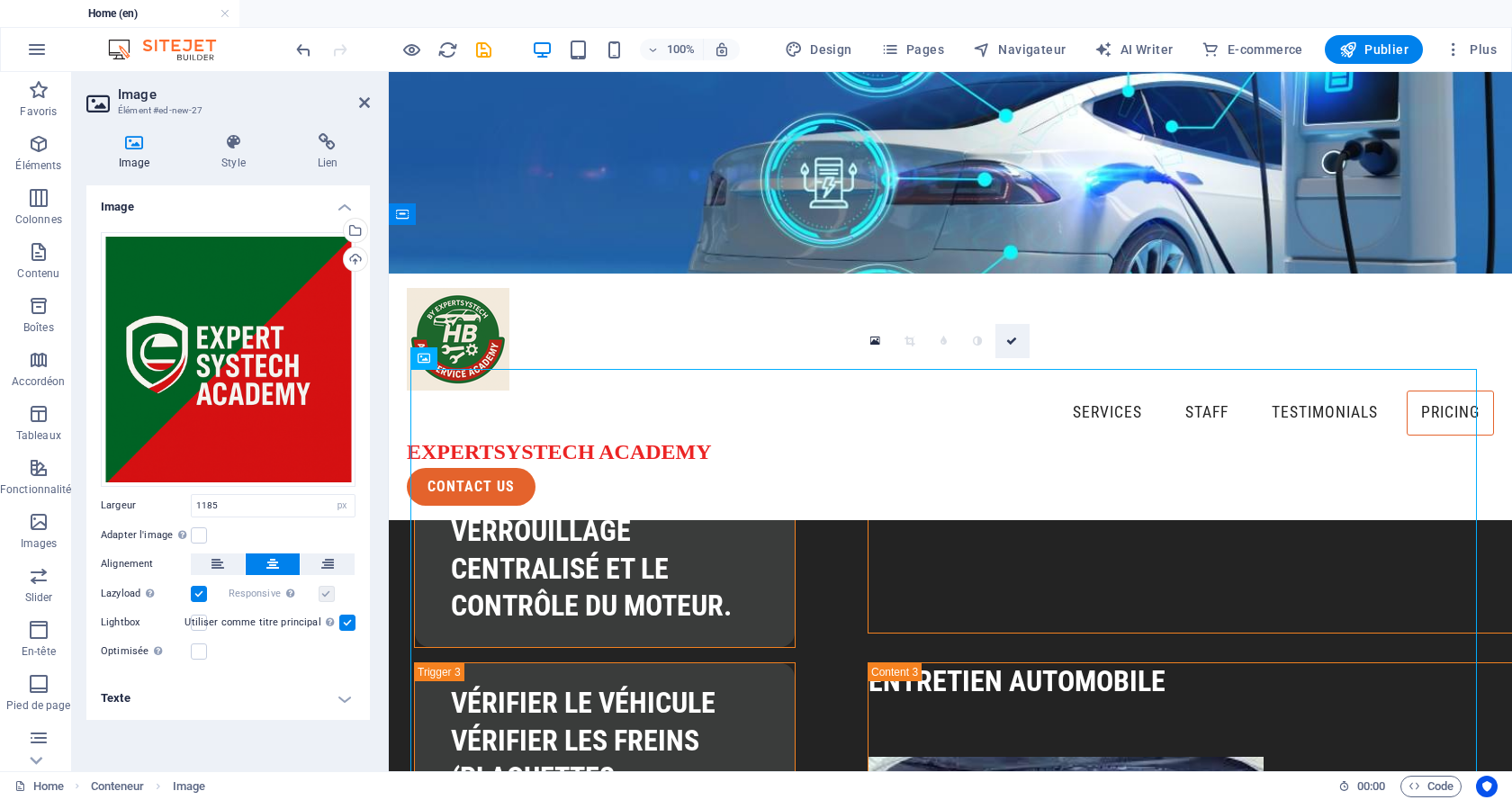
click at [1011, 344] on icon at bounding box center [1011, 340] width 10 height 10
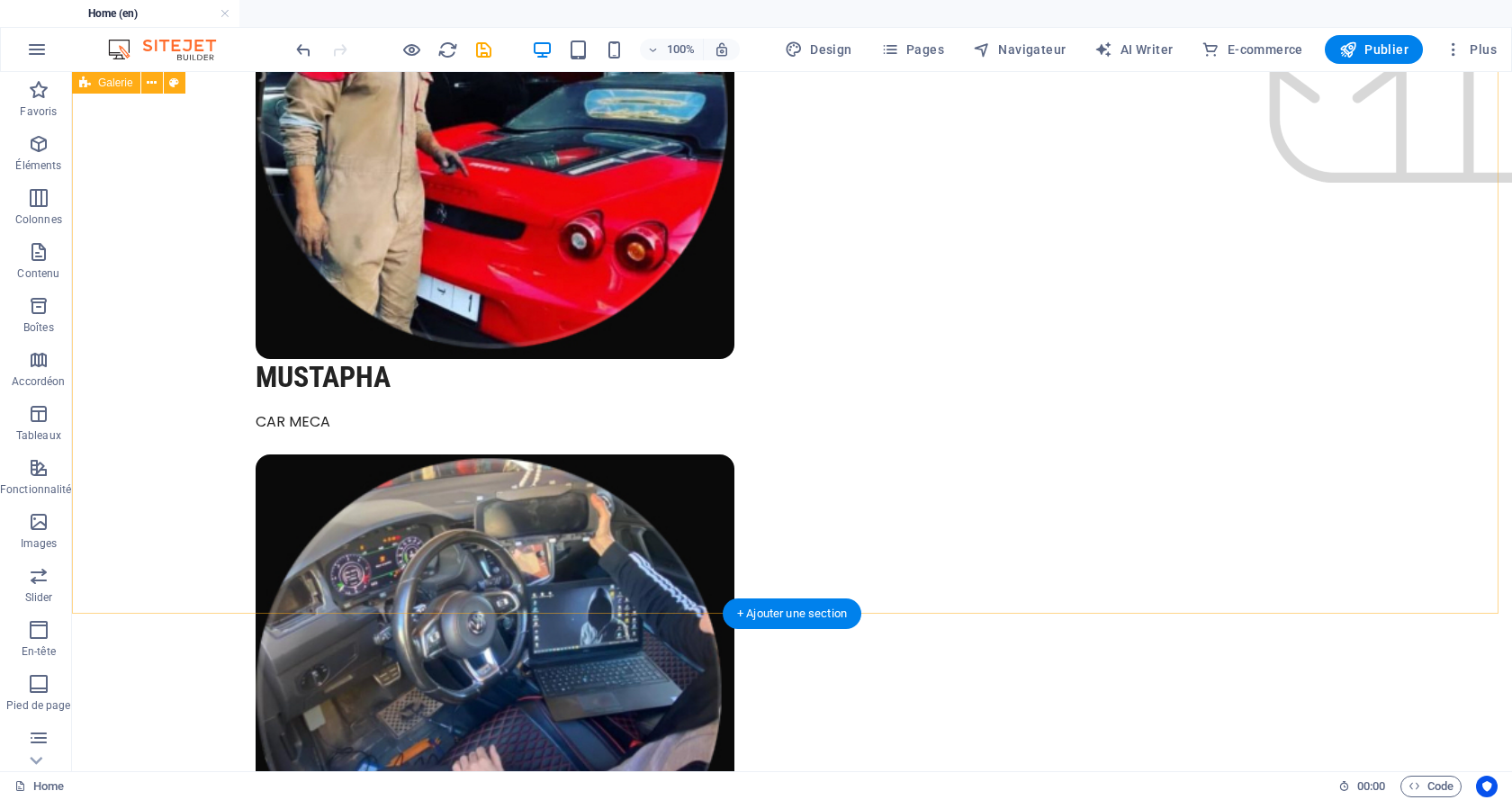
scroll to position [8113, 0]
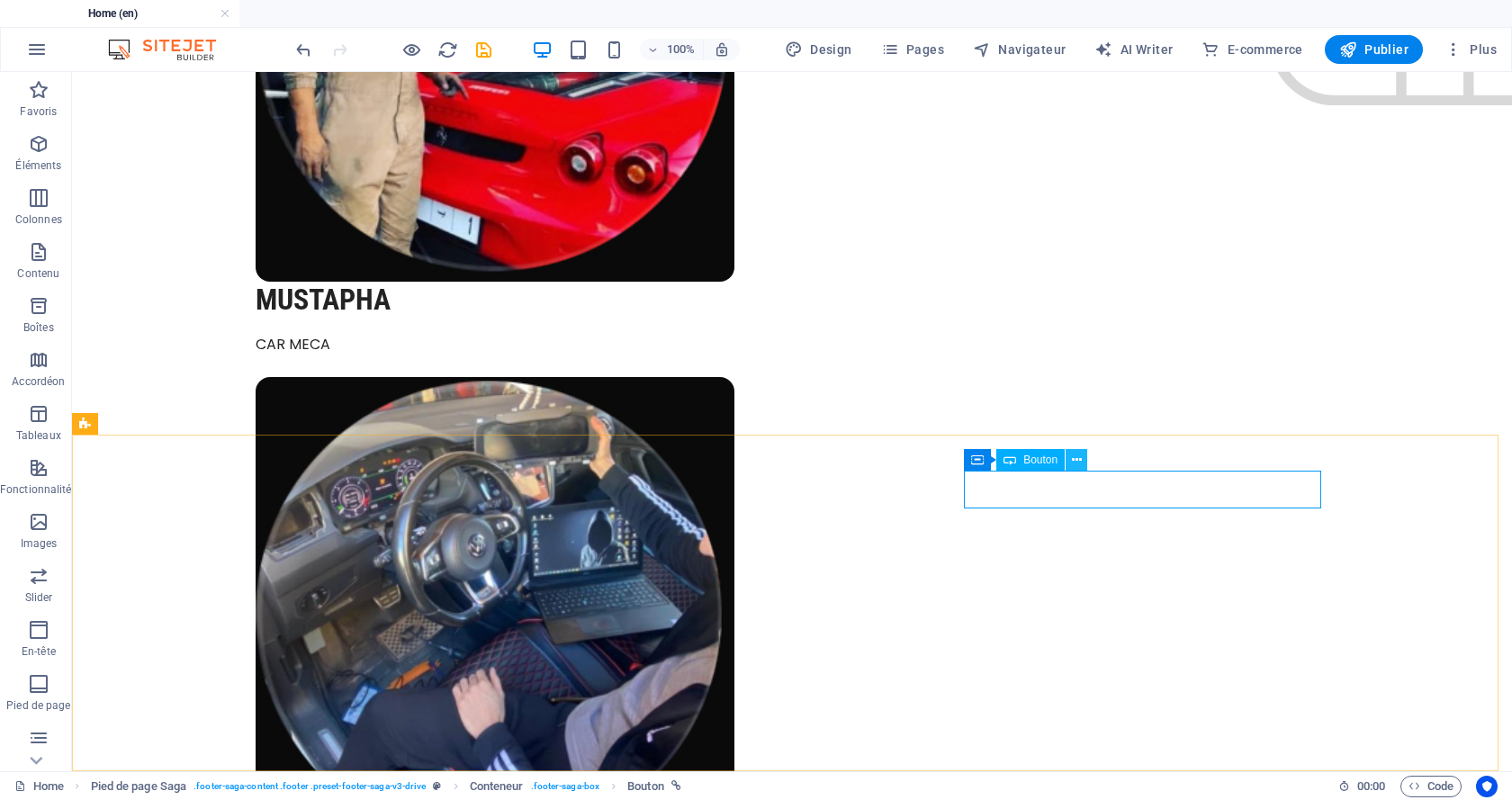
click at [1076, 460] on icon at bounding box center [1076, 460] width 10 height 19
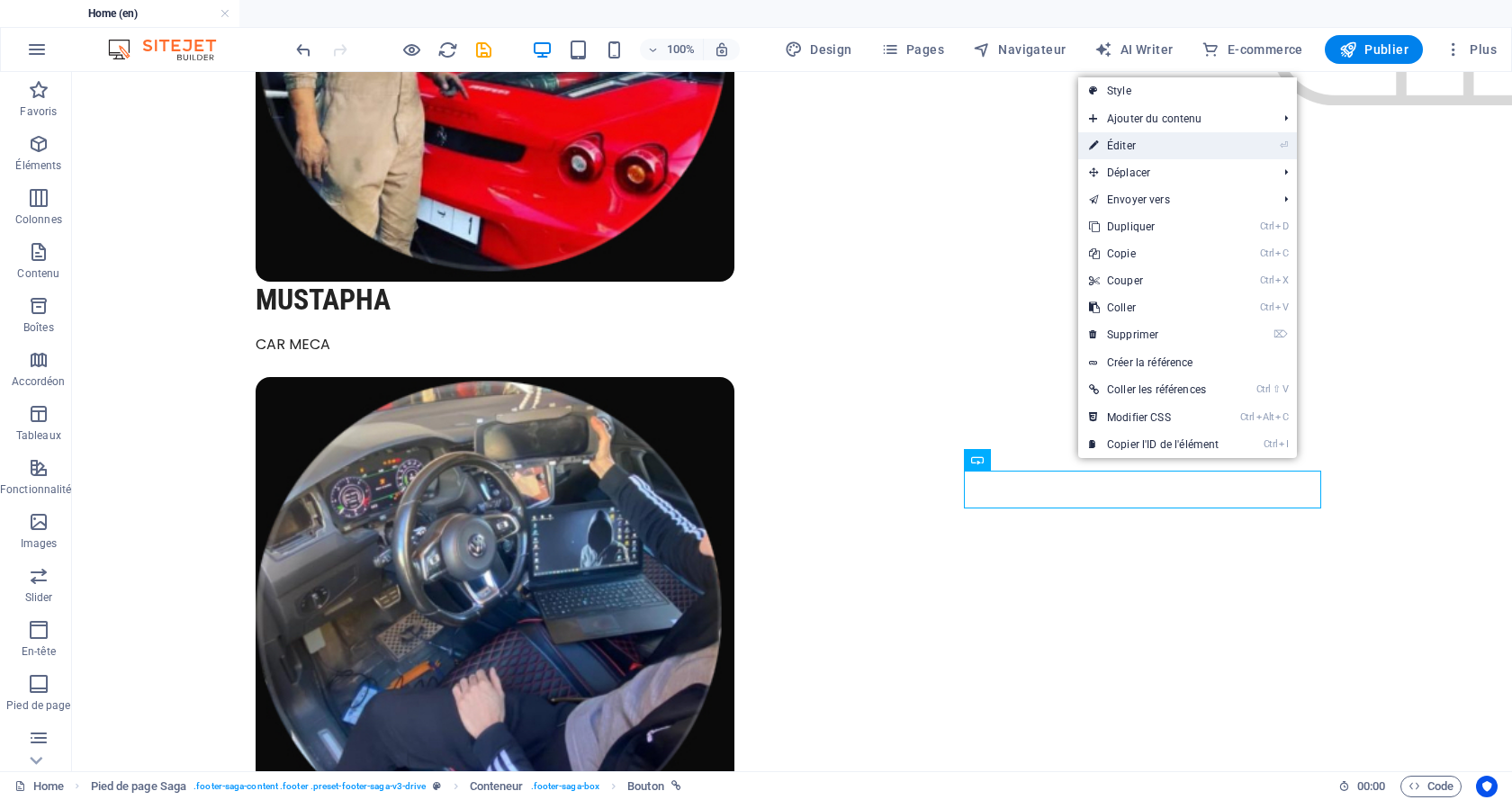
click at [1158, 147] on link "⏎ Éditer" at bounding box center [1153, 146] width 151 height 27
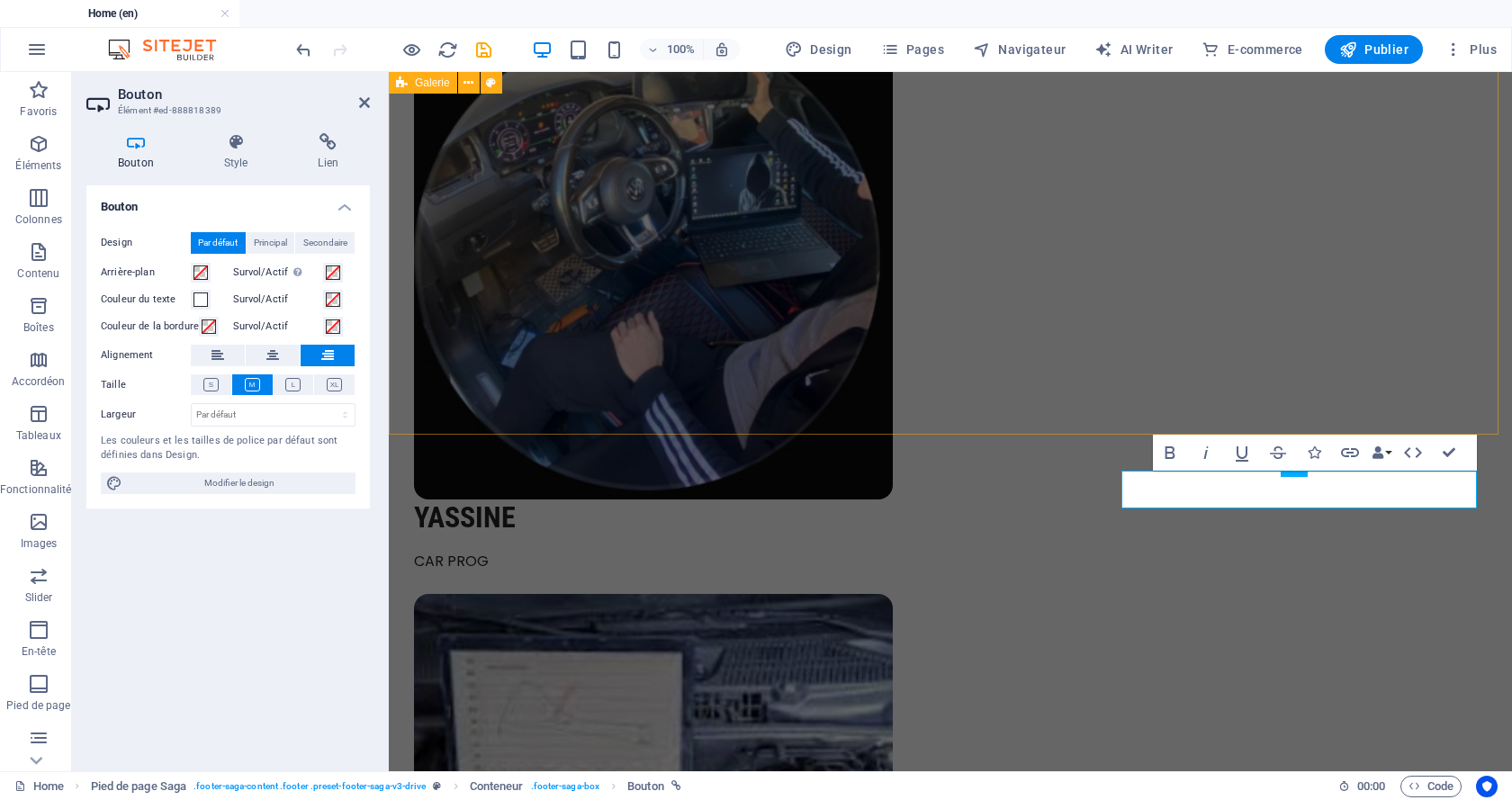
scroll to position [8106, 0]
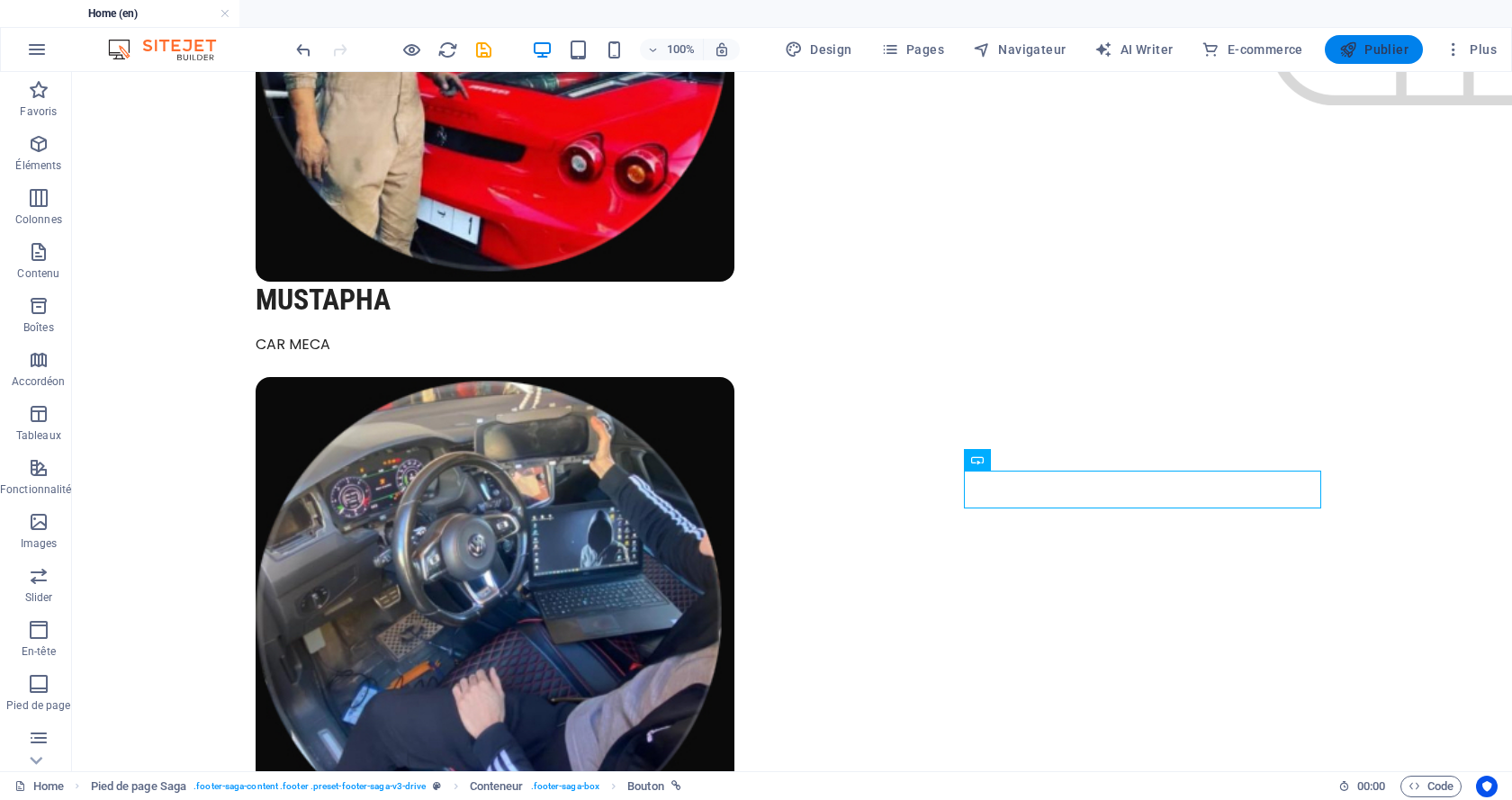
click at [1377, 42] on span "Publier" at bounding box center [1374, 49] width 69 height 18
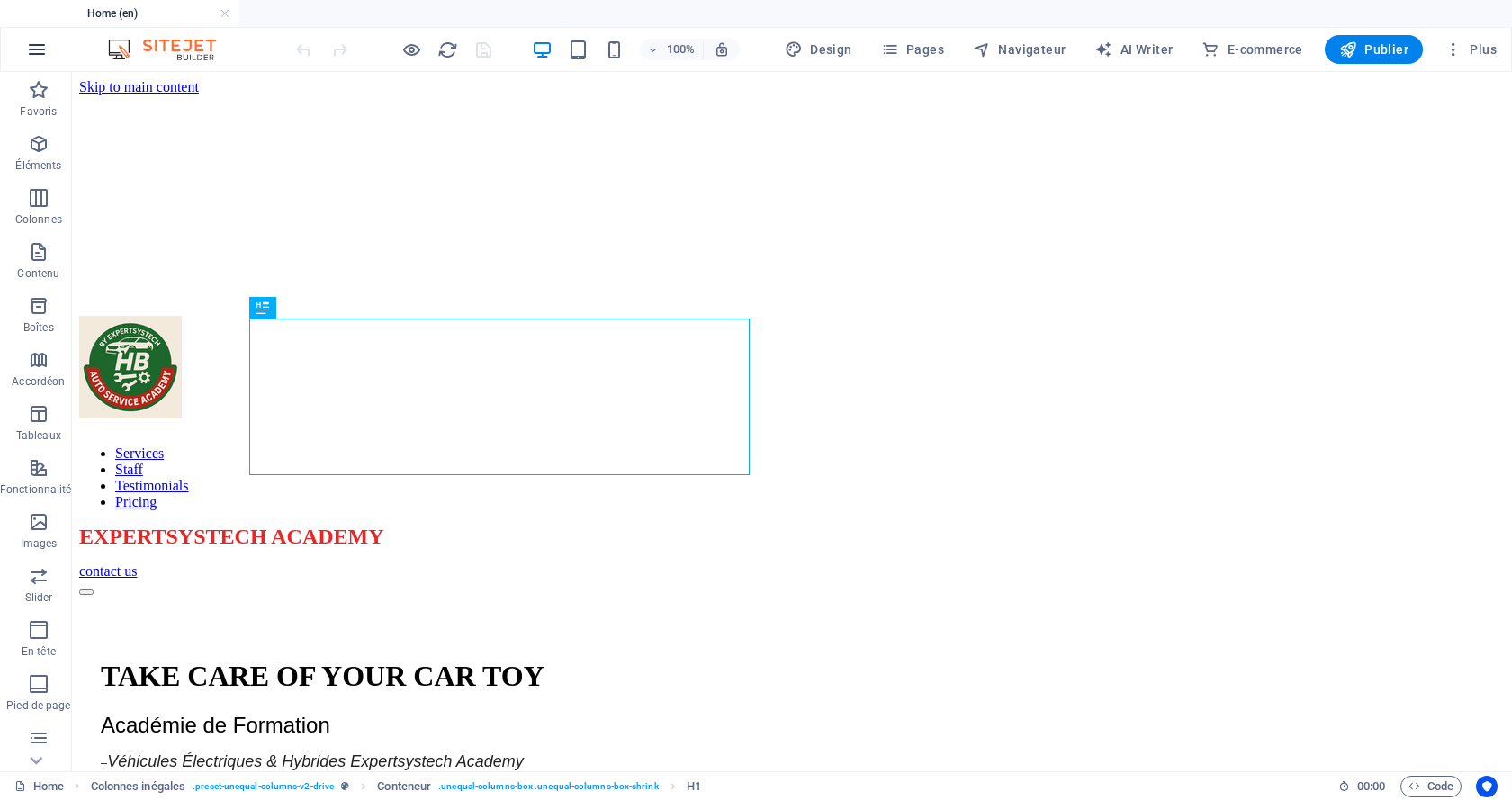
click at [33, 46] on icon "button" at bounding box center [37, 49] width 22 height 22
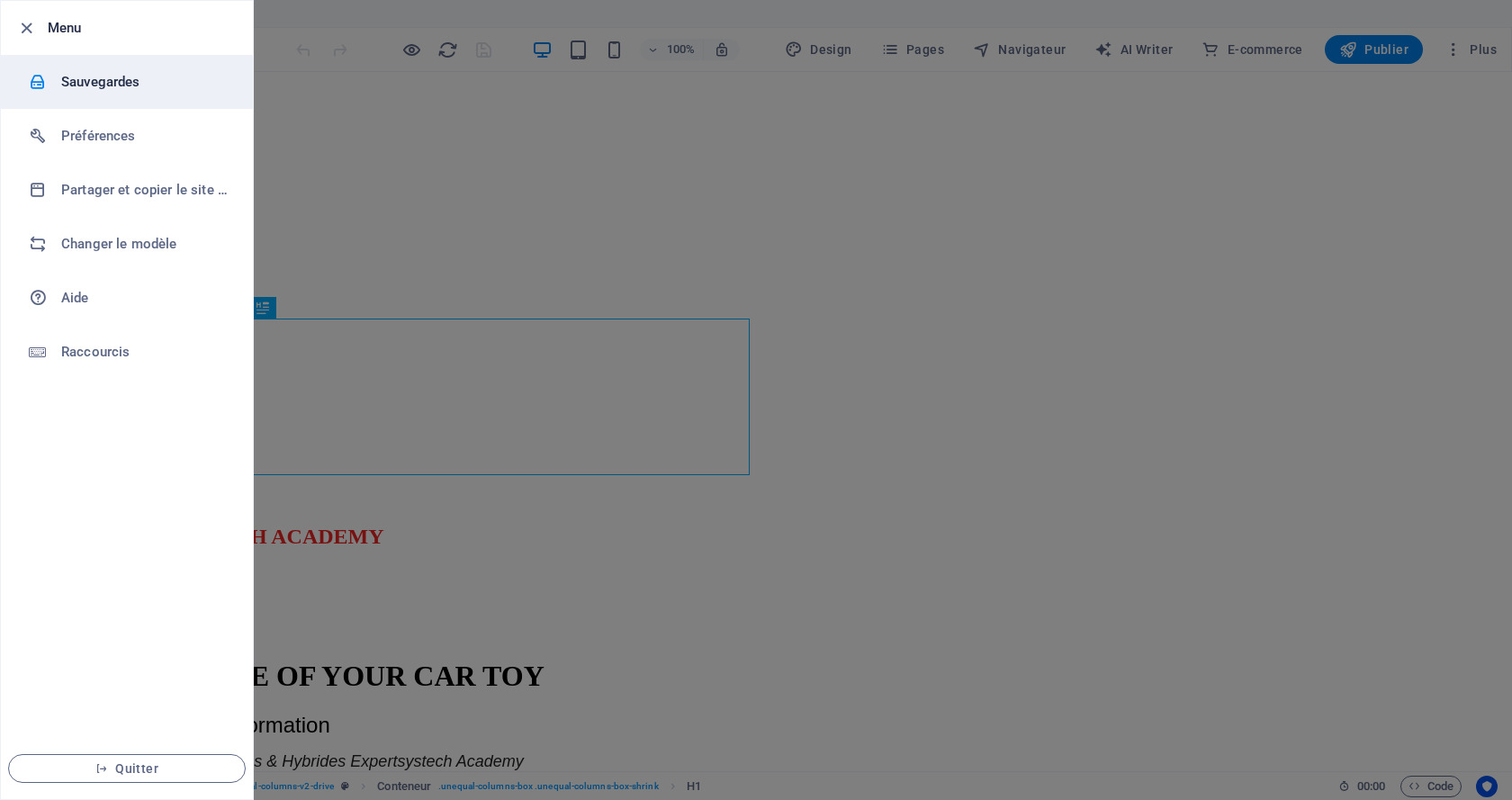
click at [119, 77] on h6 "Sauvegardes" at bounding box center [144, 82] width 166 height 22
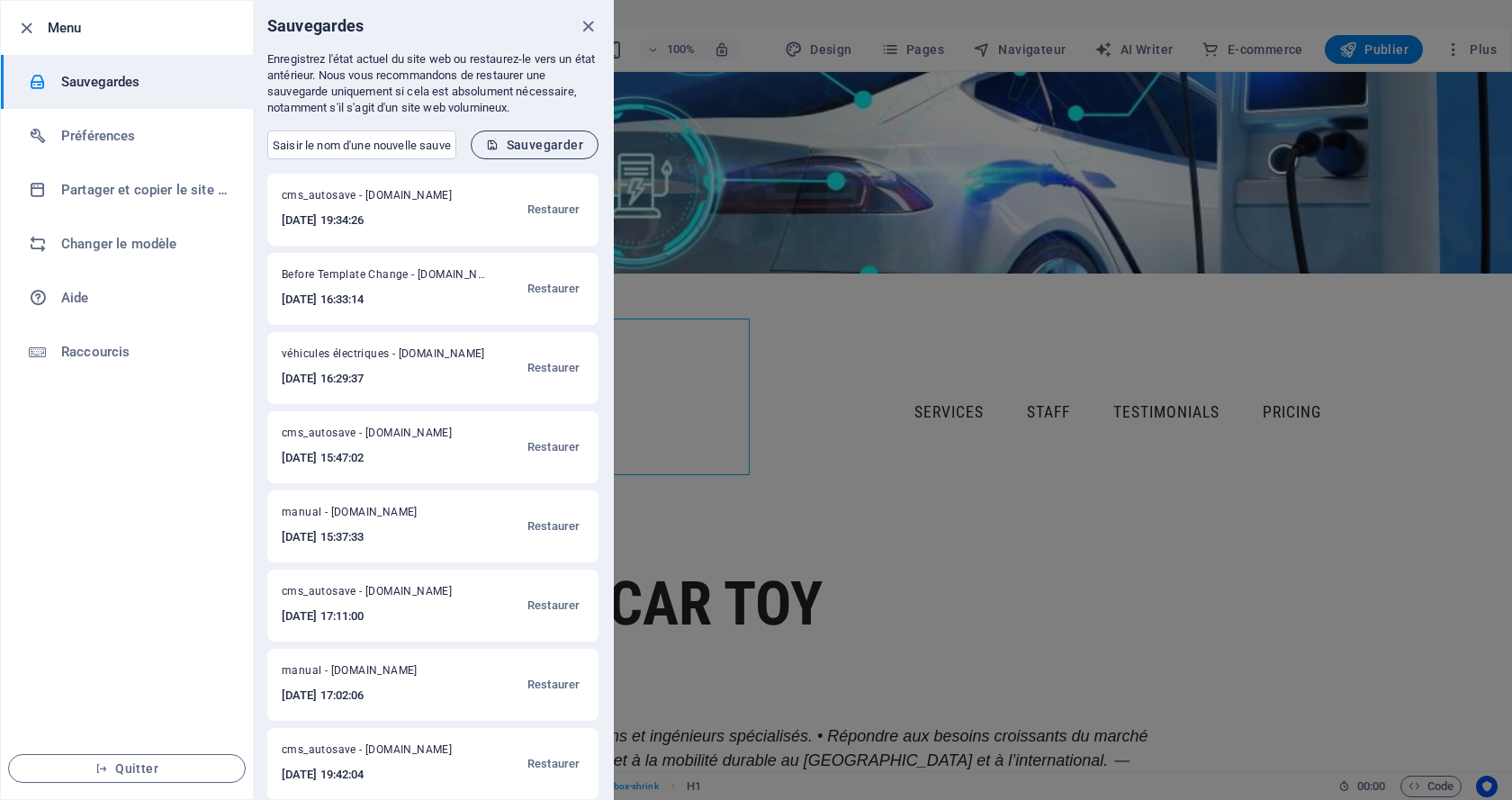
click at [533, 139] on span "Sauvegarder" at bounding box center [533, 145] width 97 height 14
drag, startPoint x: 444, startPoint y: 281, endPoint x: 588, endPoint y: 23, distance: 295.5
click at [588, 23] on icon "close" at bounding box center [588, 26] width 21 height 21
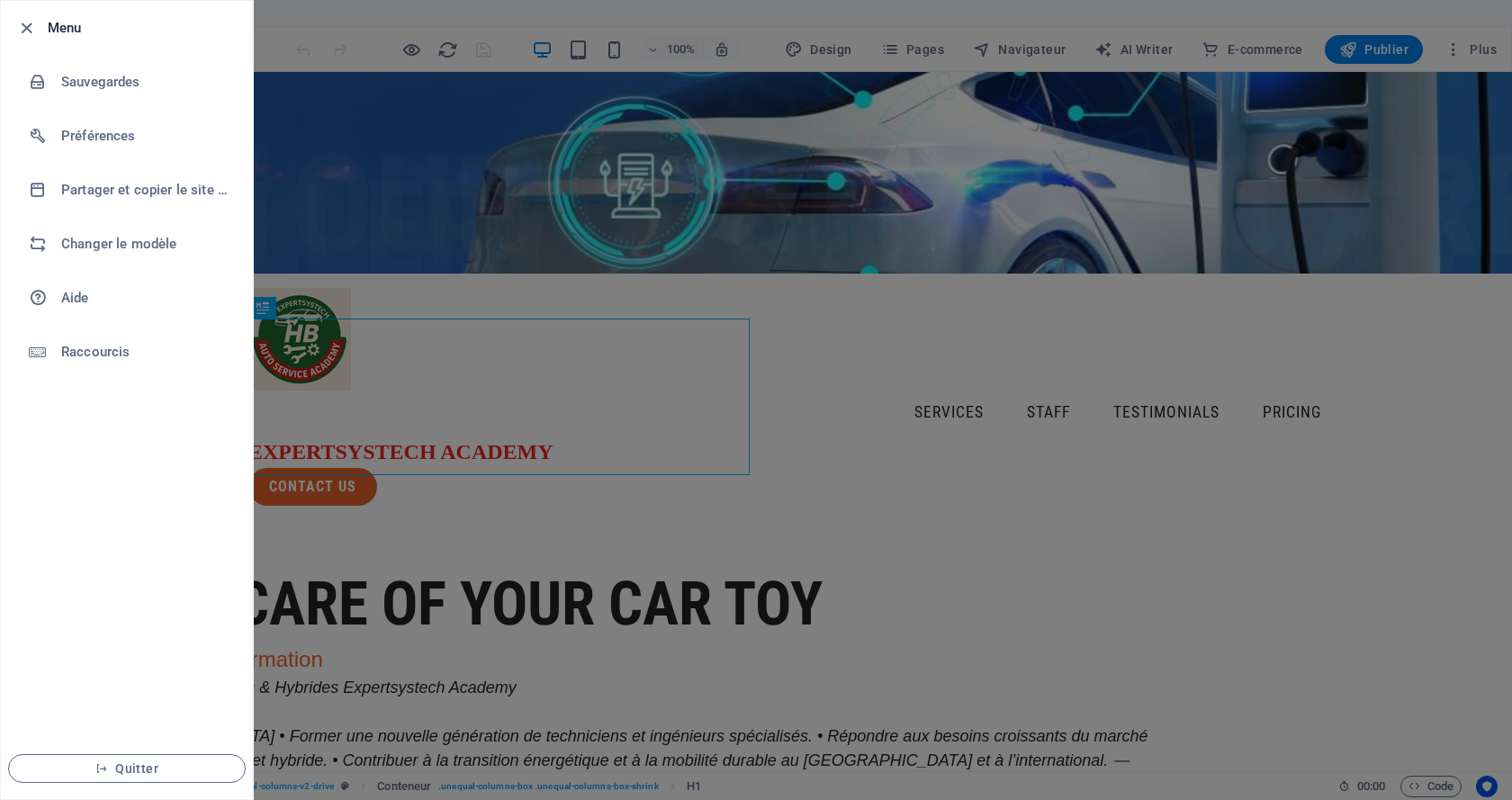
click at [1400, 356] on div at bounding box center [756, 400] width 1512 height 800
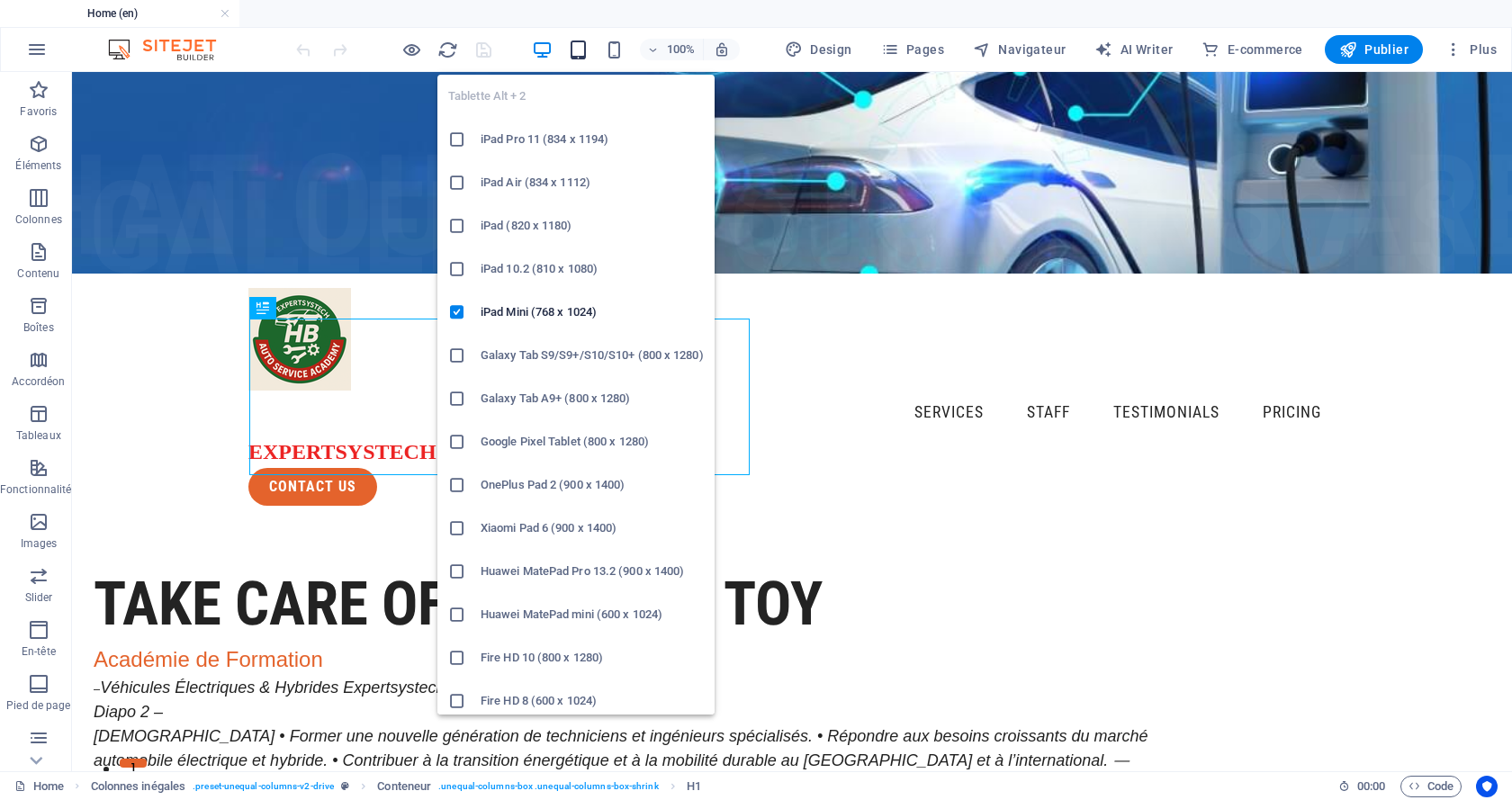
click at [584, 54] on icon "button" at bounding box center [579, 50] width 21 height 21
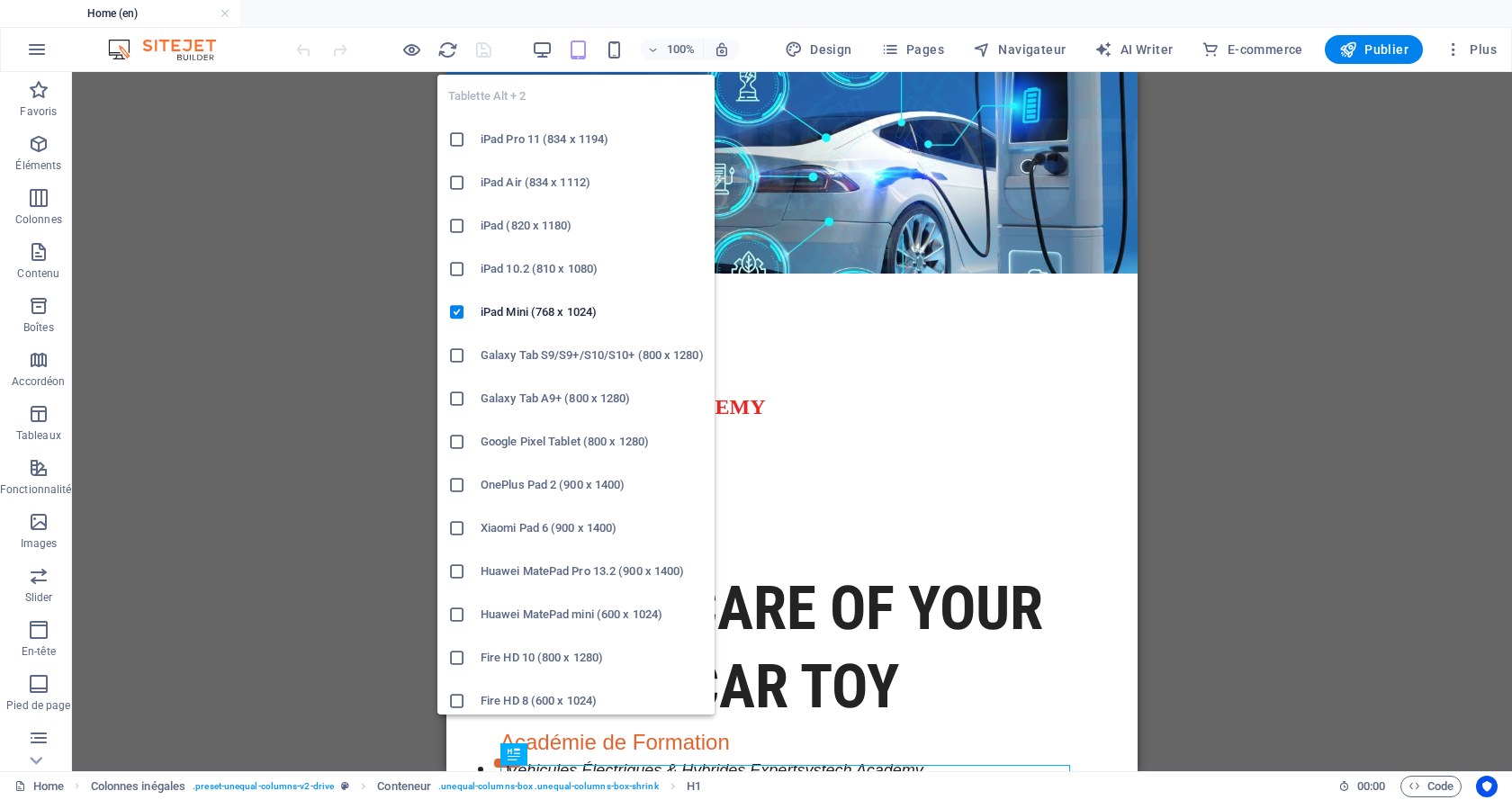
click at [506, 140] on h6 "iPad Pro 11 (834 x 1194)" at bounding box center [593, 139] width 224 height 22
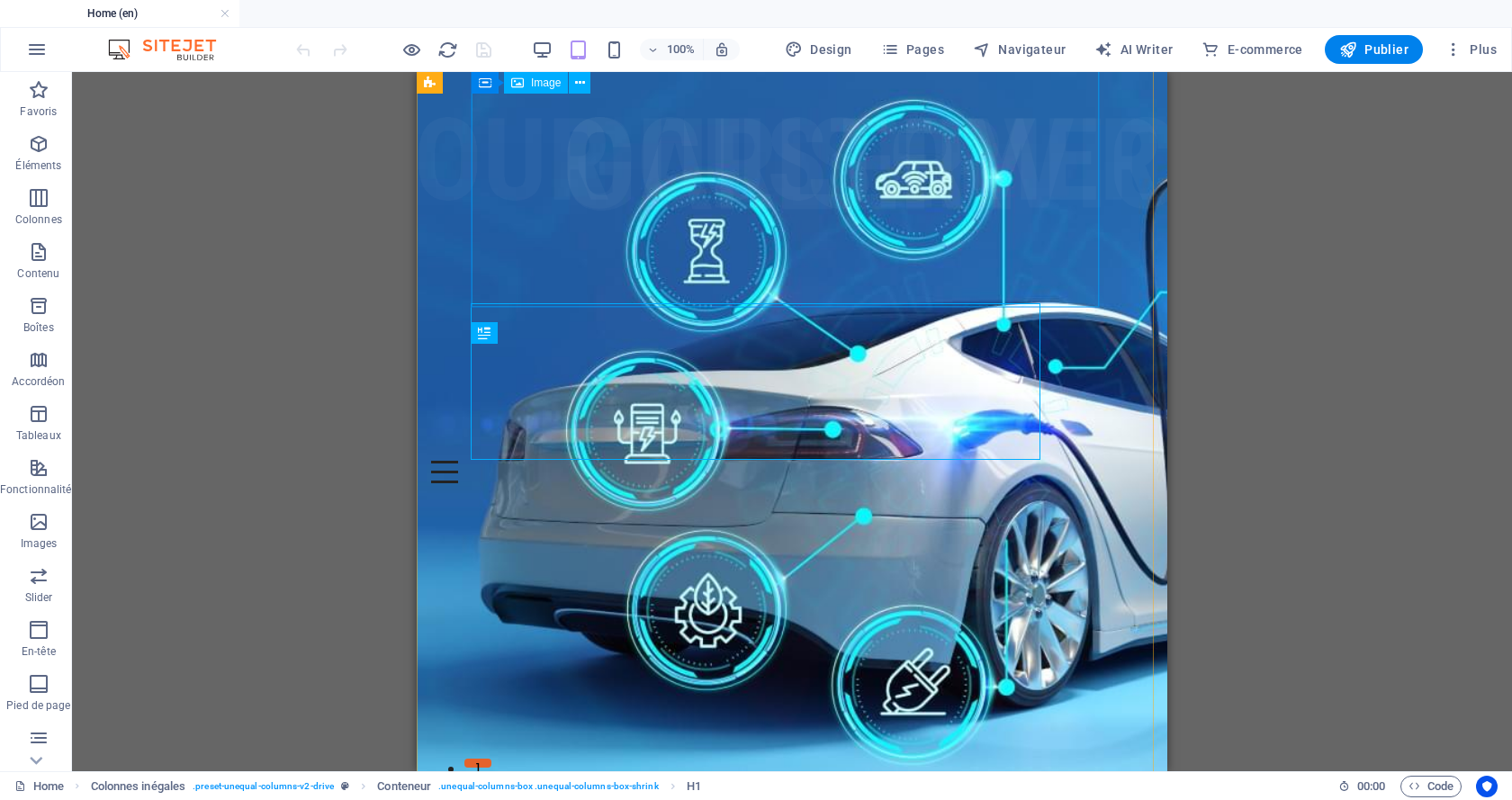
scroll to position [462, 0]
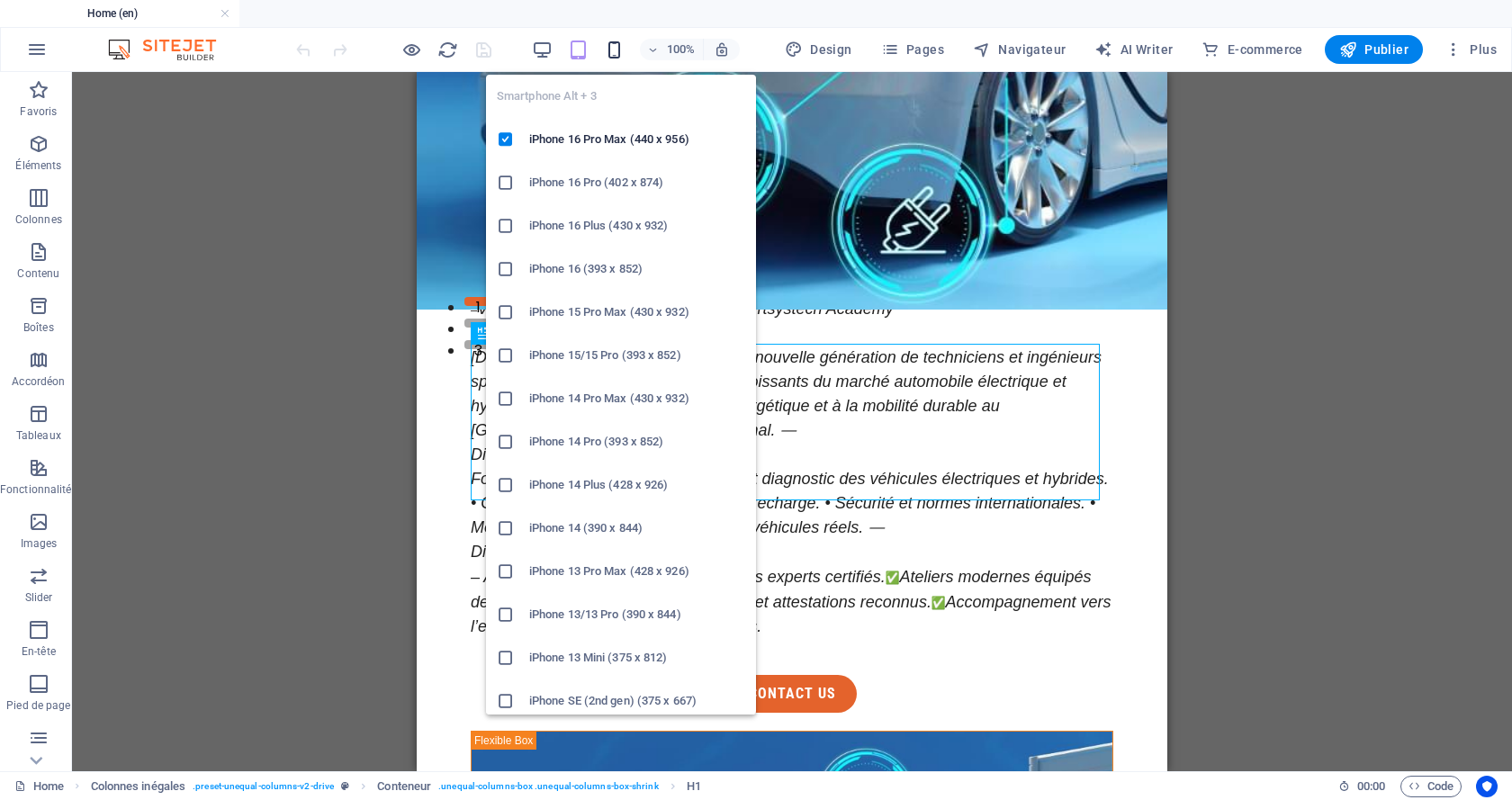
click at [613, 50] on icon "button" at bounding box center [614, 50] width 21 height 21
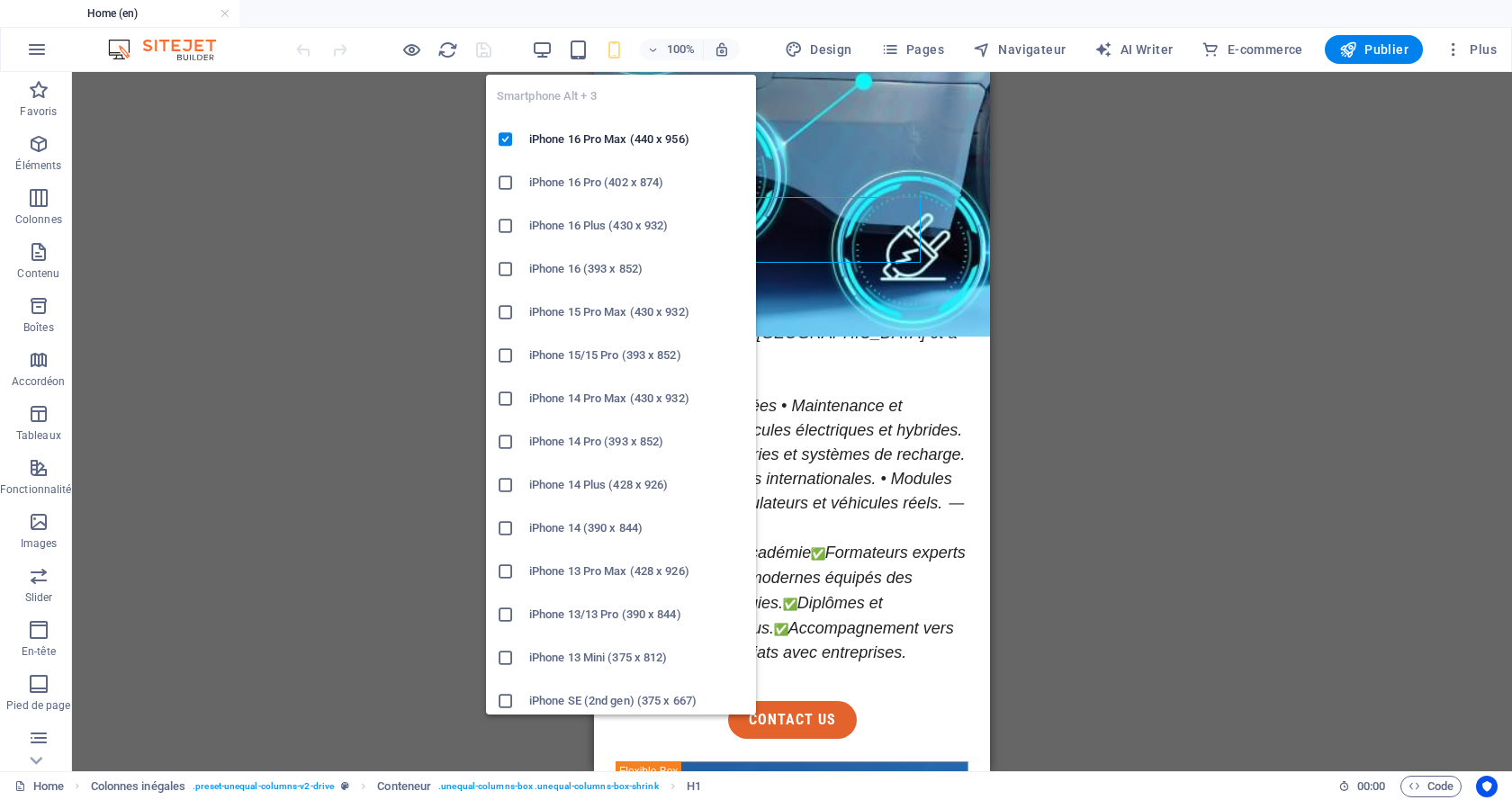
scroll to position [433, 0]
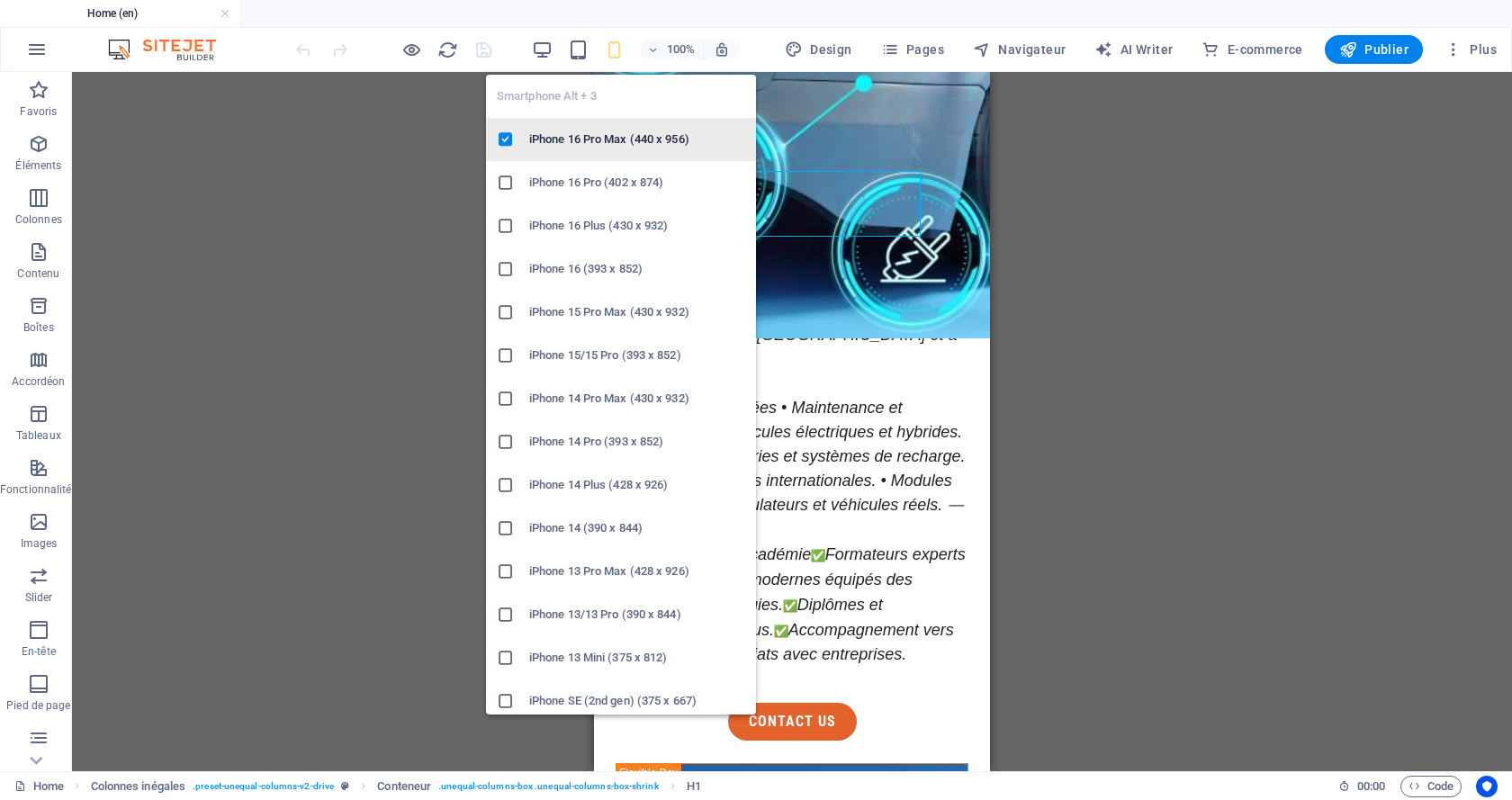
click at [618, 139] on h6 "iPhone 16 Pro Max (440 x 956)" at bounding box center [637, 139] width 216 height 22
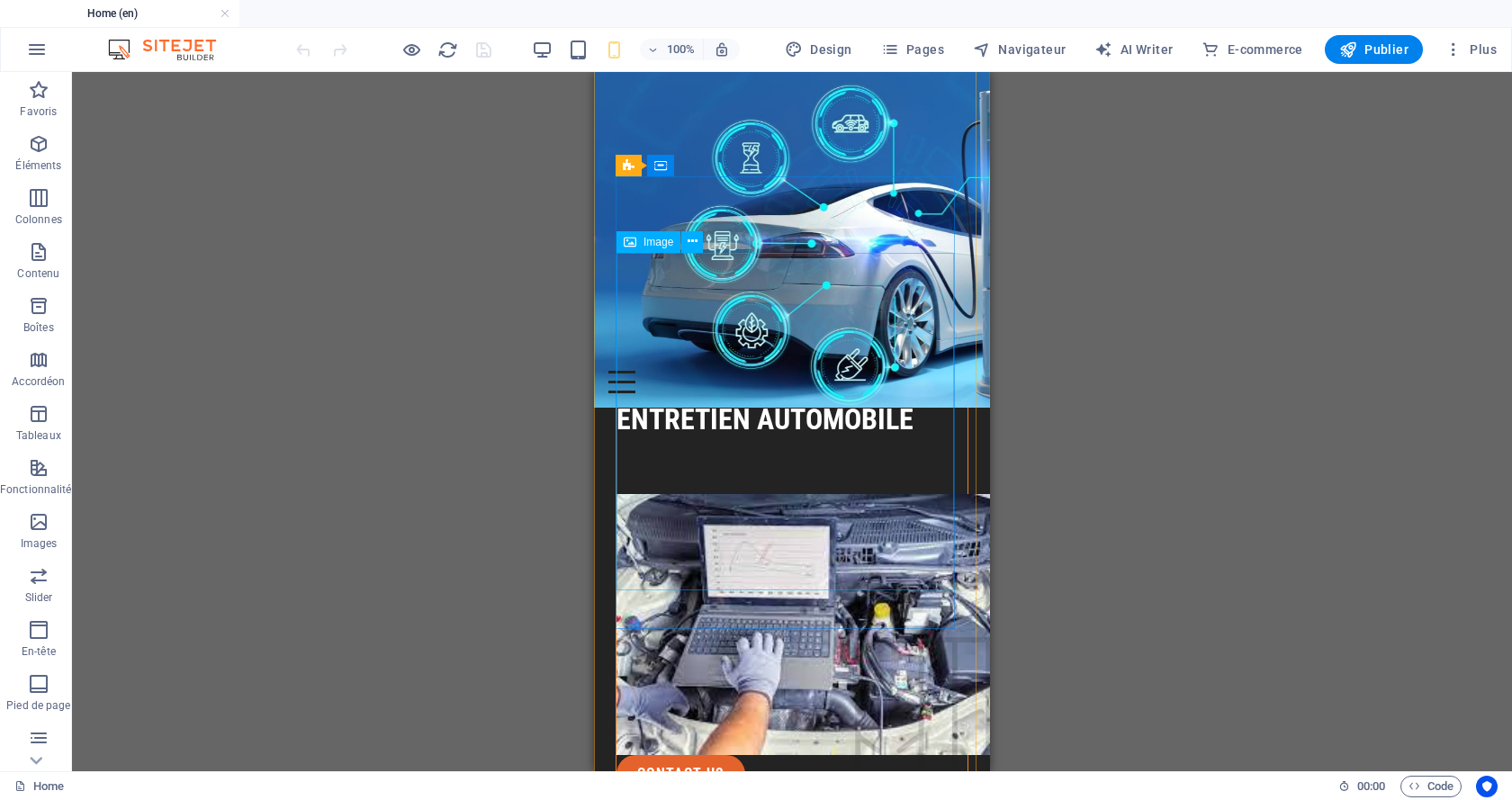
scroll to position [4211, 0]
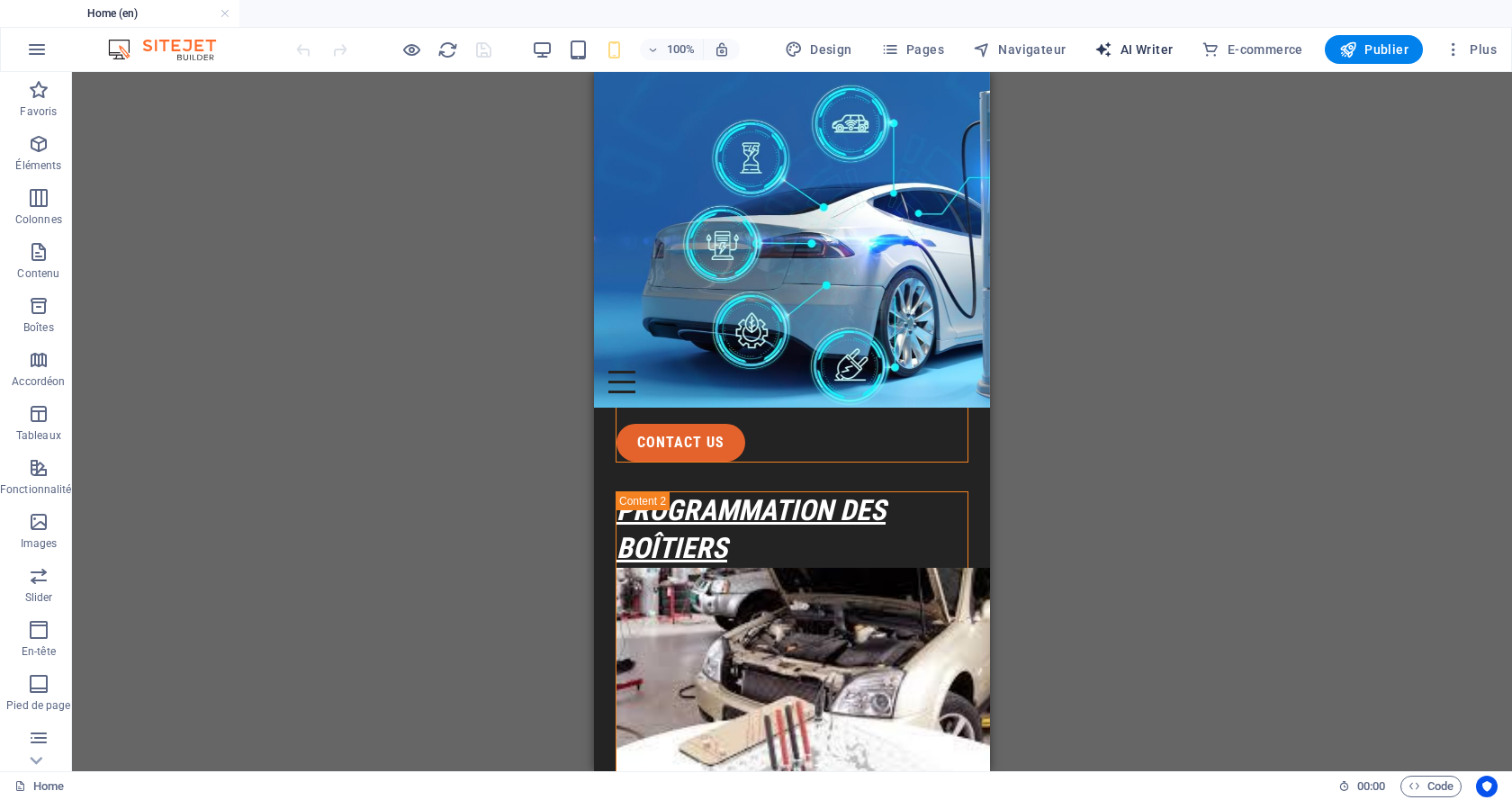
click at [1143, 44] on span "AI Writer" at bounding box center [1133, 49] width 78 height 18
select select "English"
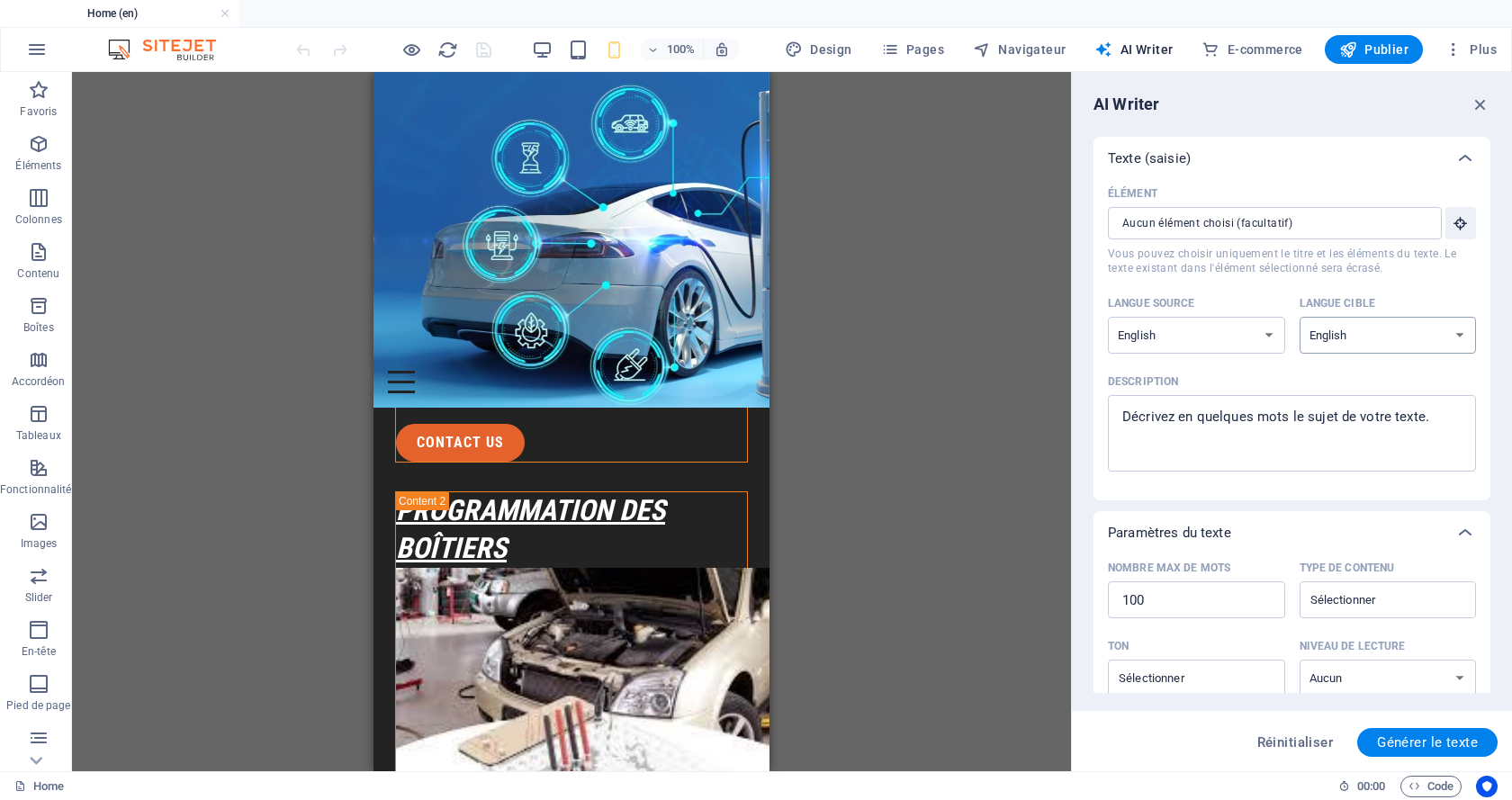
click at [1350, 331] on select "Albanian Arabic Armenian Awadhi Azerbaijani Bashkir Basque Belarusian Bengali B…" at bounding box center [1388, 334] width 177 height 37
select select "French"
click at [1300, 316] on select "Albanian Arabic Armenian Awadhi Azerbaijani Bashkir Basque Belarusian Bengali B…" at bounding box center [1388, 334] width 177 height 37
type textarea "x"
click at [1170, 420] on textarea "Description x ​" at bounding box center [1291, 433] width 350 height 58
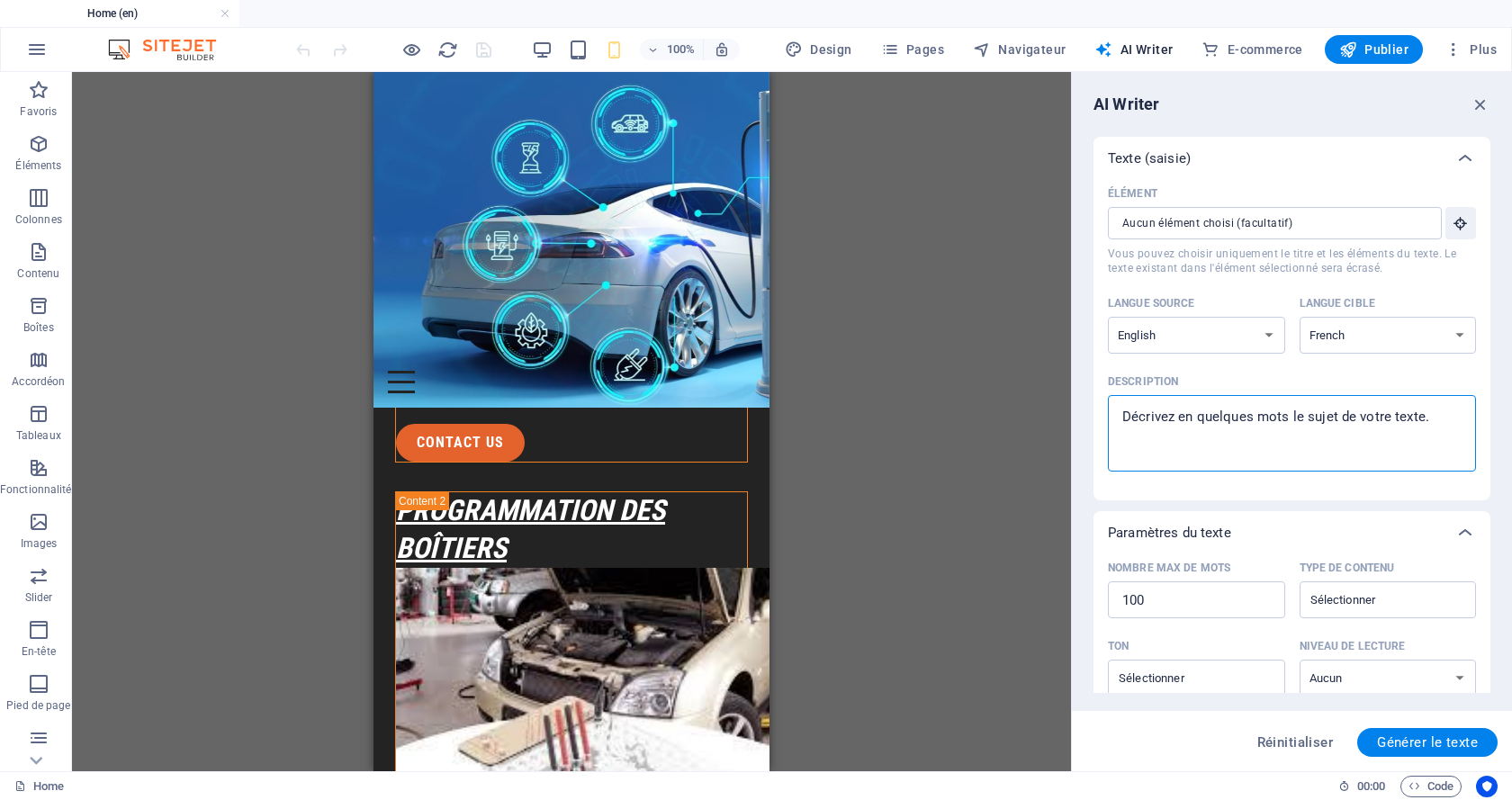
drag, startPoint x: 1123, startPoint y: 416, endPoint x: 1414, endPoint y: 399, distance: 291.5
click at [1414, 399] on div "x ​" at bounding box center [1292, 433] width 368 height 76
click at [1414, 404] on textarea "Description x ​" at bounding box center [1291, 433] width 350 height 58
type textarea "a"
type textarea "x"
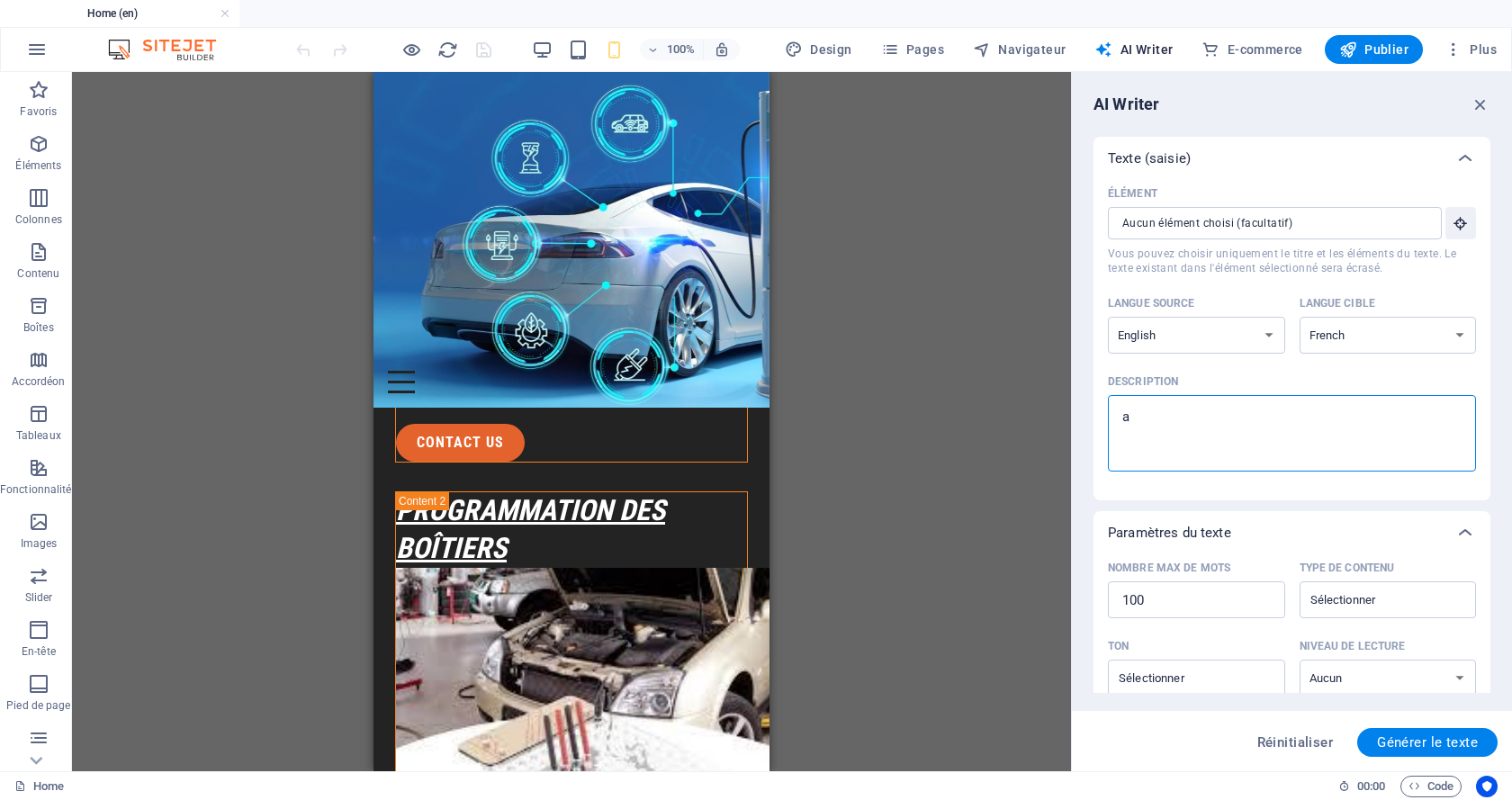
type textarea "ac"
type textarea "x"
type textarea "acd"
type textarea "x"
type textarea "ac"
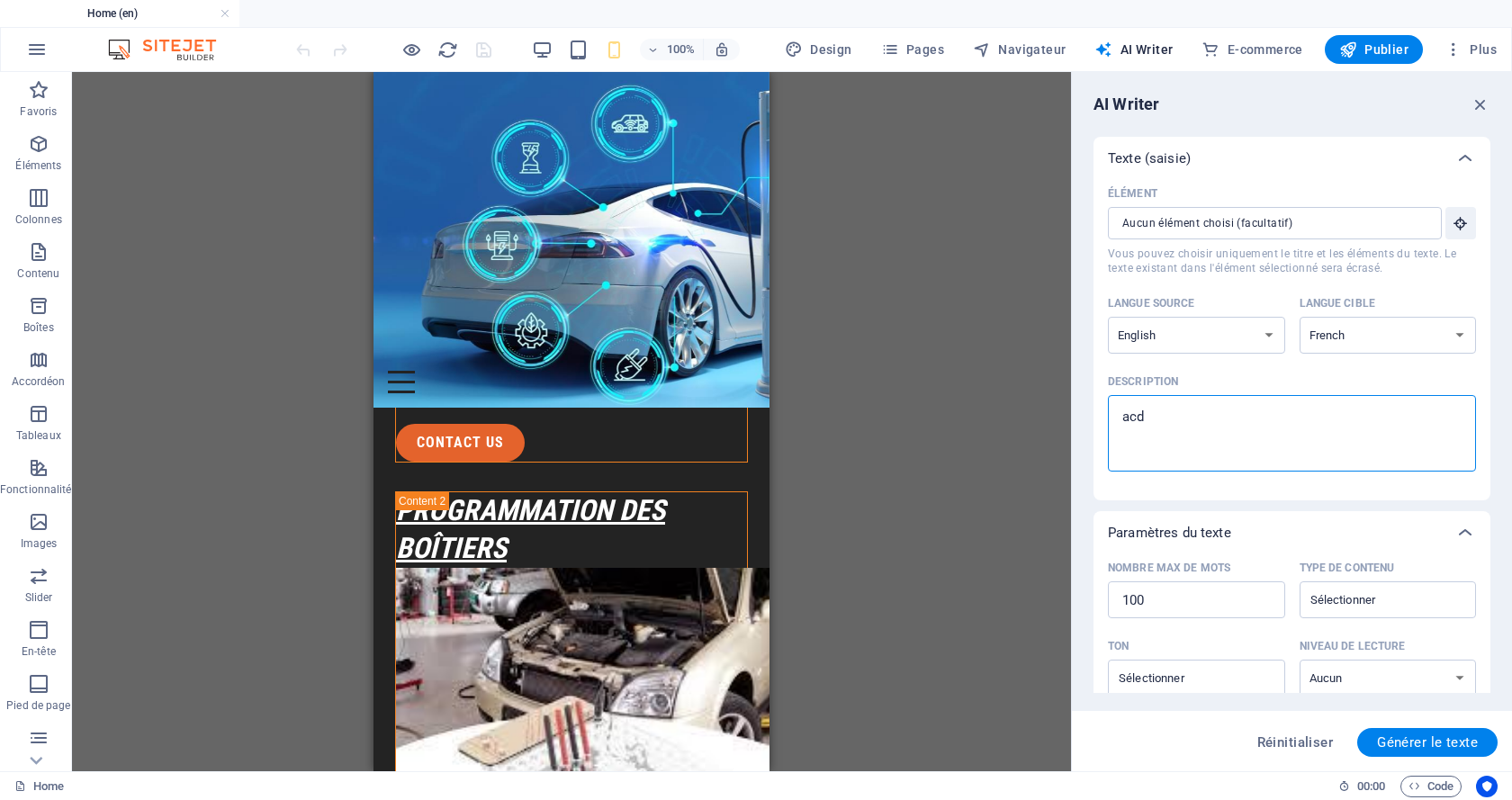
type textarea "x"
type textarea "a"
type textarea "x"
type textarea "aa"
type textarea "x"
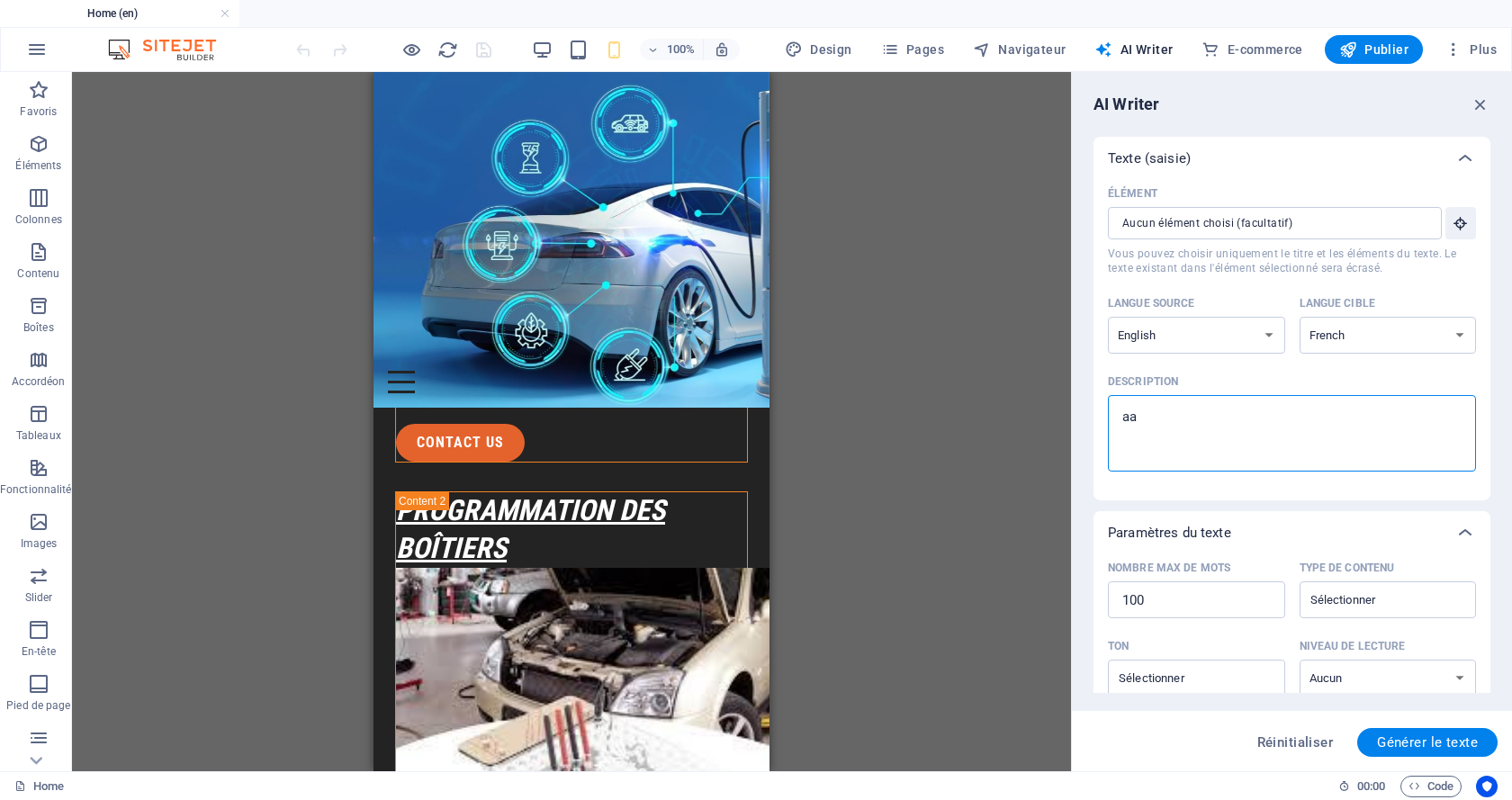
type textarea "aac"
type textarea "x"
type textarea "aaca"
type textarea "x"
type textarea "aacad"
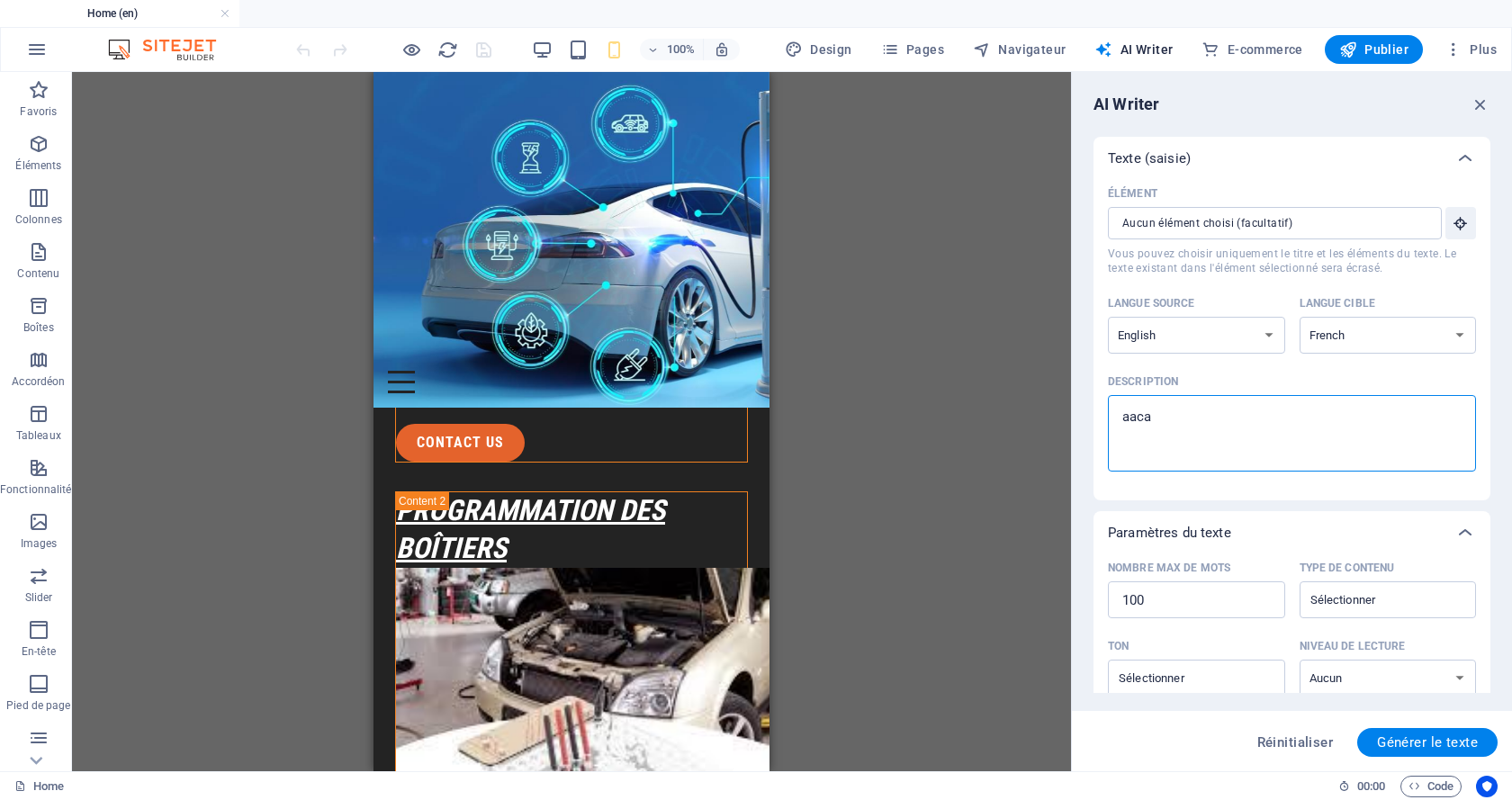
type textarea "x"
type textarea "aacade"
type textarea "x"
type textarea "aacadem"
type textarea "x"
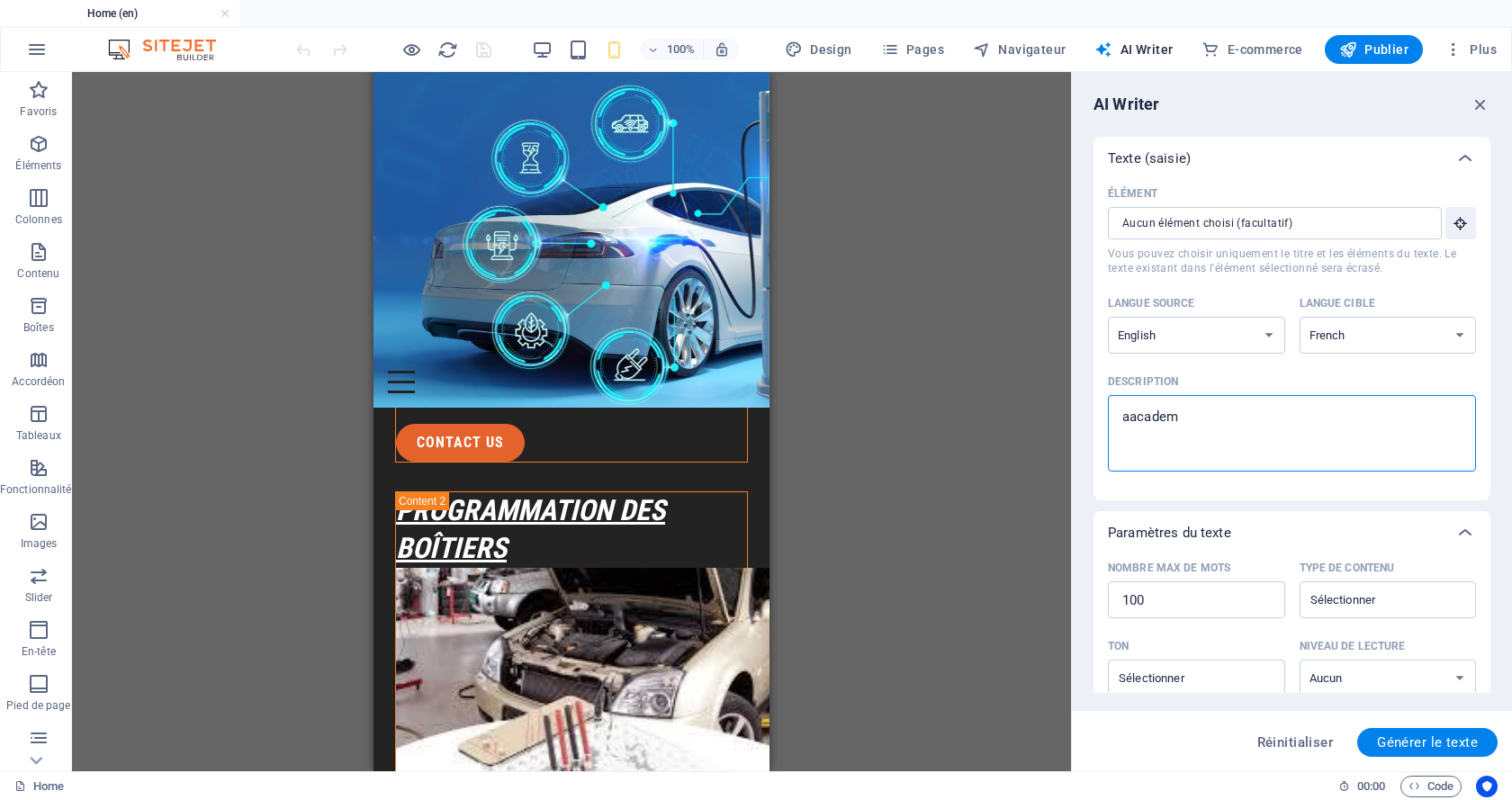
type textarea "aacademy"
type textarea "x"
drag, startPoint x: 1127, startPoint y: 422, endPoint x: 1147, endPoint y: 439, distance: 26.2
click at [1128, 422] on textarea "aacademy" at bounding box center [1291, 433] width 350 height 58
type textarea "academy"
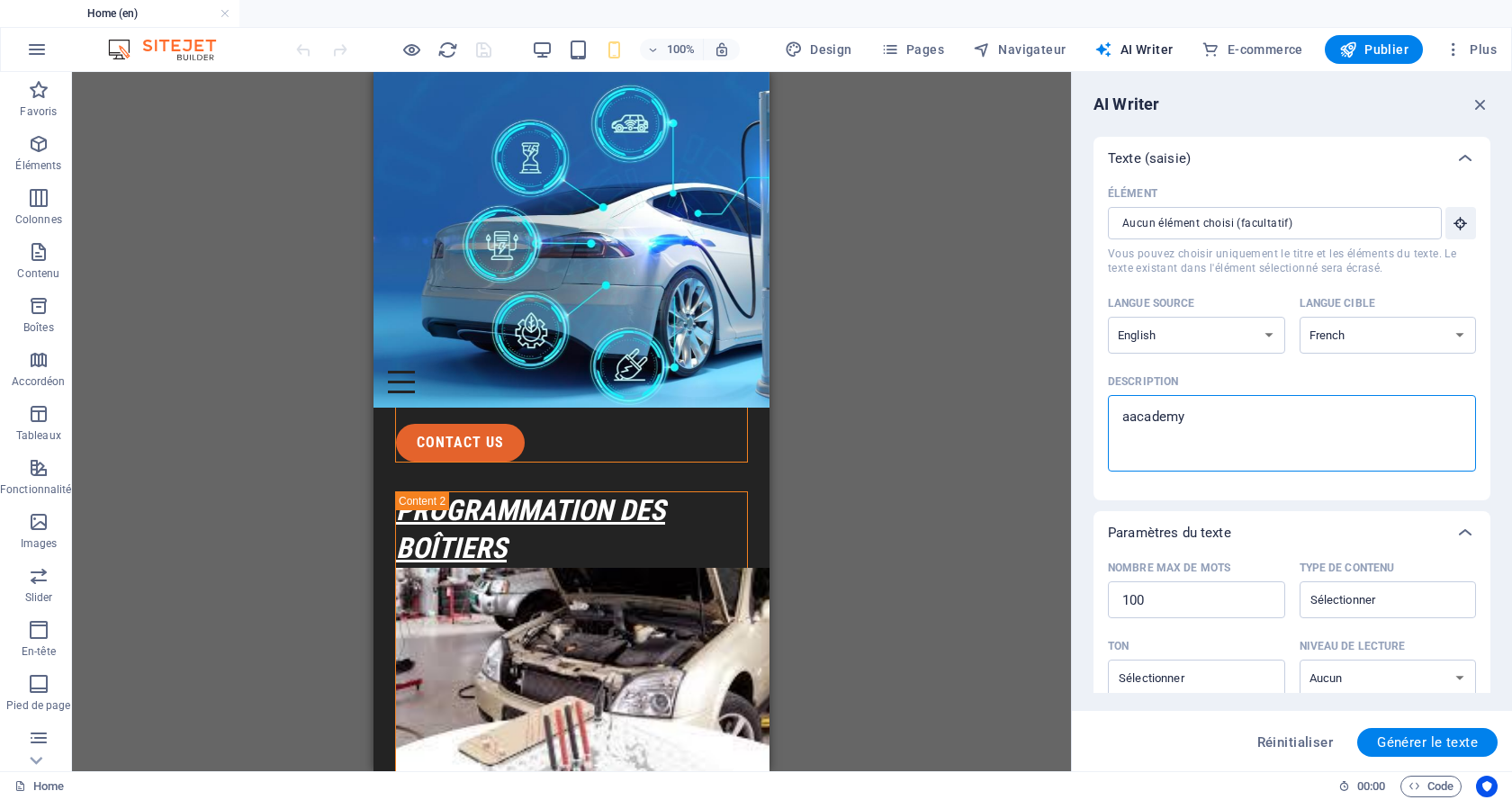
type textarea "x"
type textarea "academy"
drag, startPoint x: 1159, startPoint y: 424, endPoint x: 1324, endPoint y: 477, distance: 173.3
click at [1324, 478] on div "Élément ​ Vous pouvez choisir uniquement le titre et les éléments du texte. Le …" at bounding box center [1292, 333] width 368 height 306
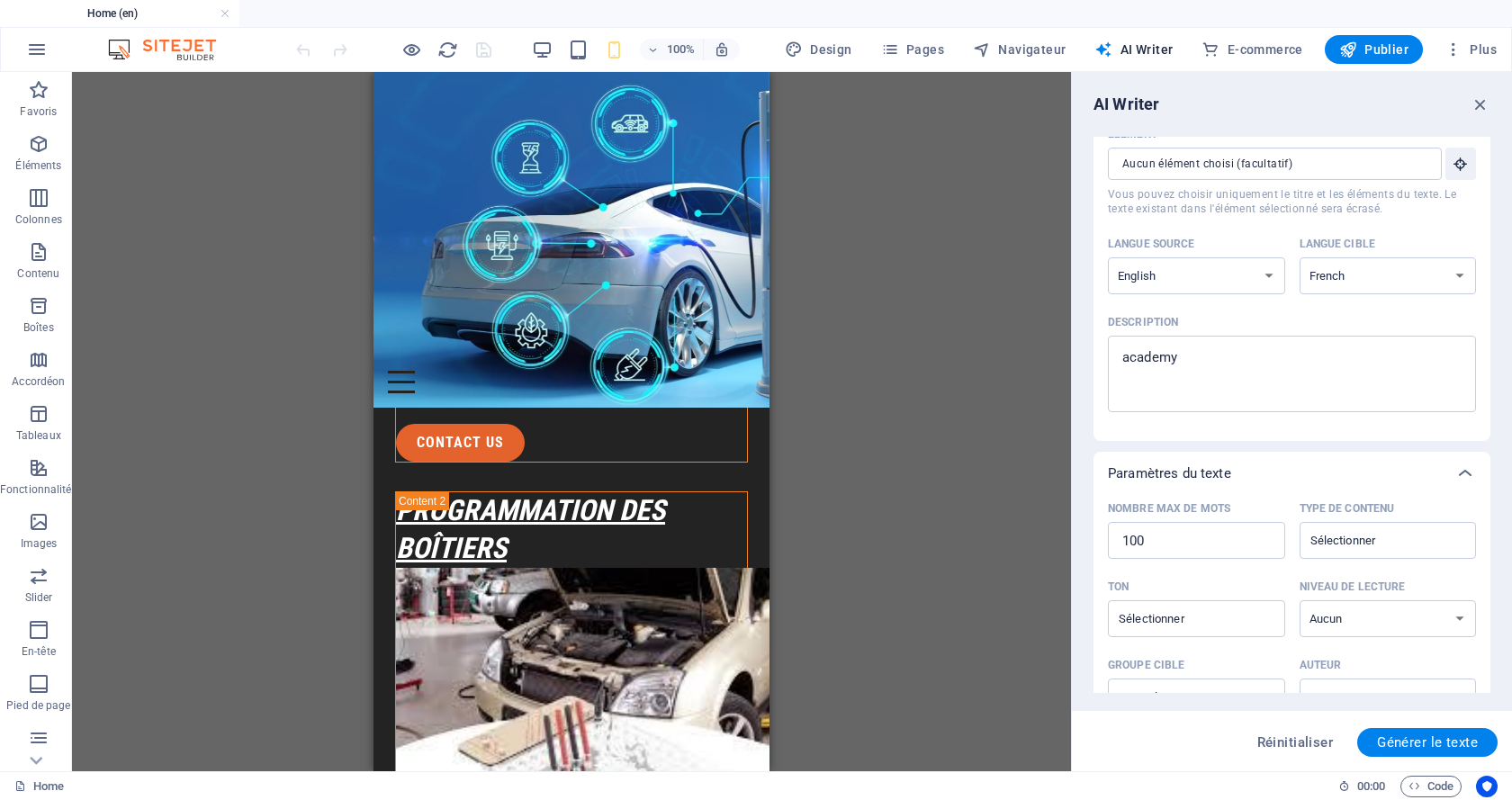
scroll to position [90, 0]
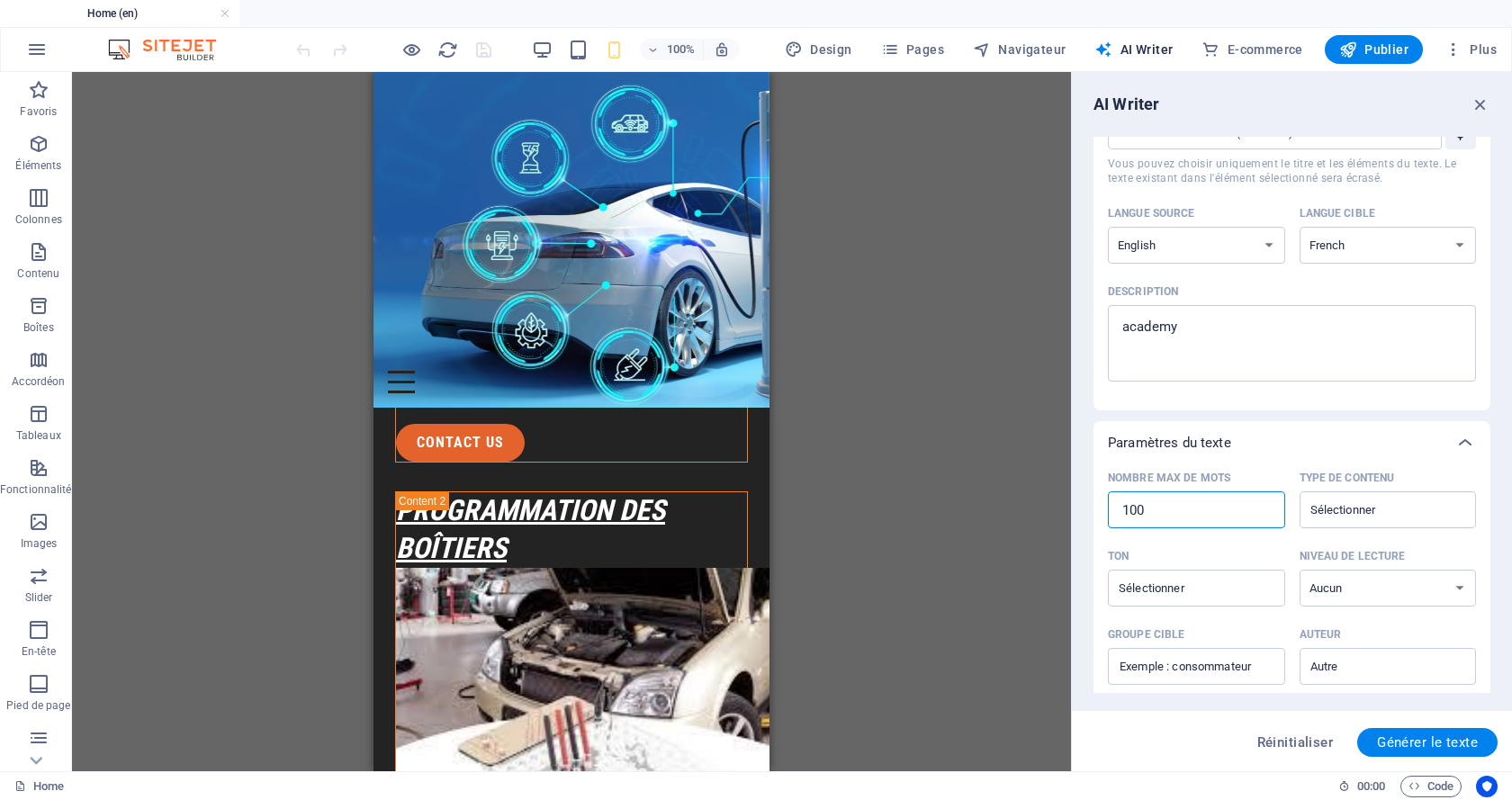
click at [1189, 509] on input "100" at bounding box center [1196, 510] width 177 height 36
type textarea "x"
type input "1000"
type textarea "x"
type input "1000"
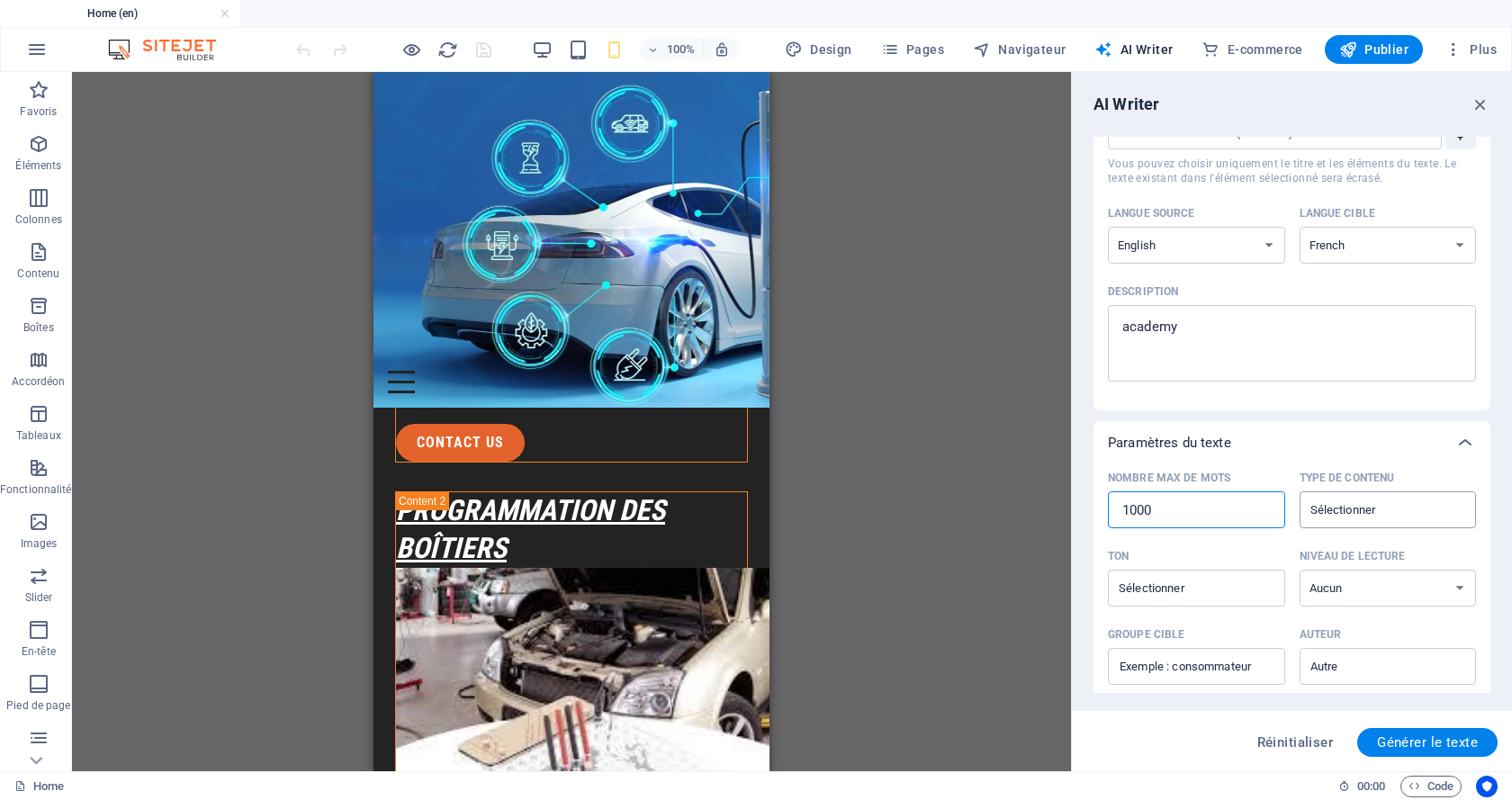
click at [1358, 501] on input "Type de contenu ​" at bounding box center [1373, 510] width 137 height 26
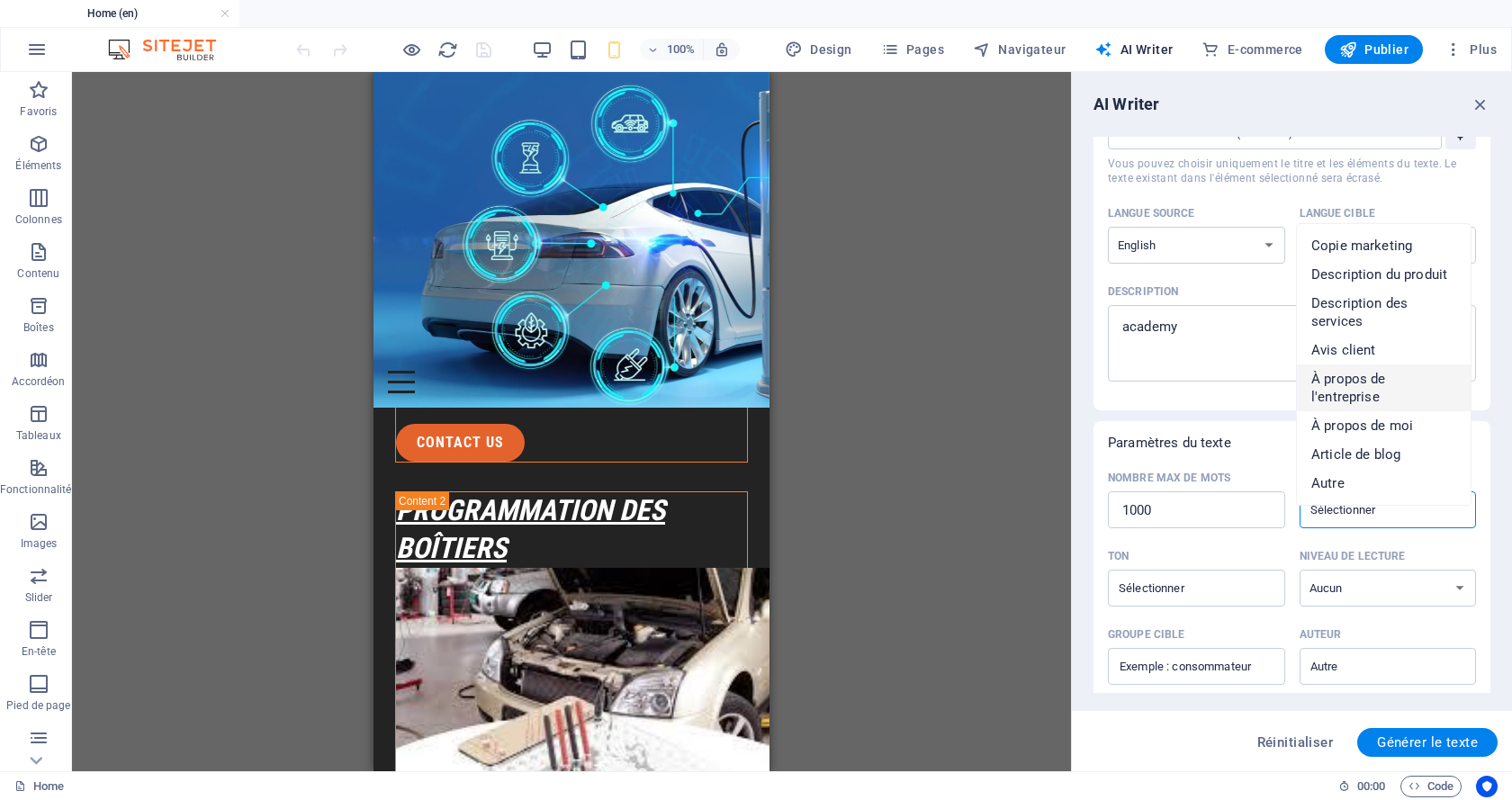
click at [1382, 379] on span "À propos de l'entreprise" at bounding box center [1383, 388] width 145 height 36
type input "About the company"
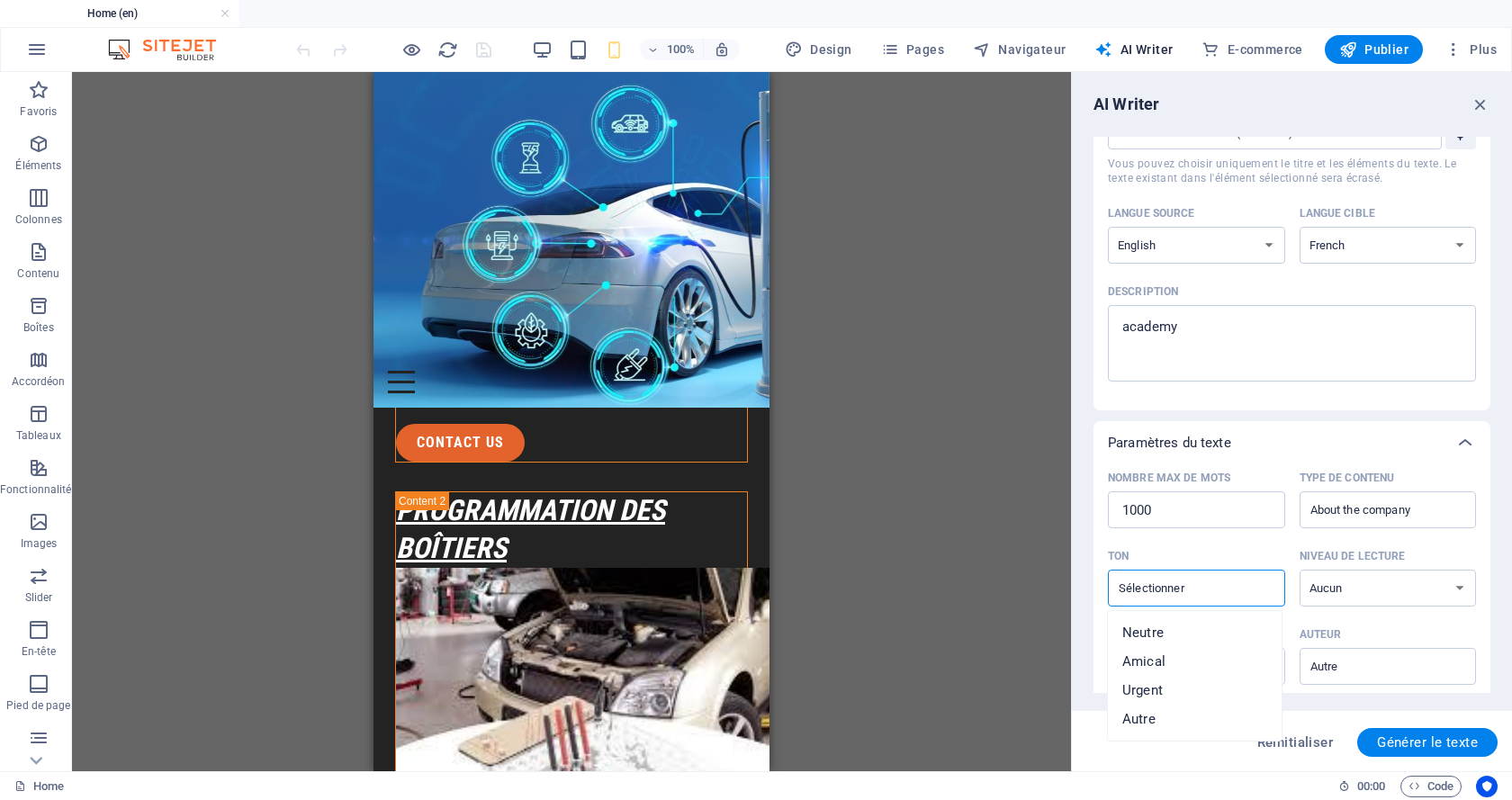
click at [1230, 595] on input "Ton ​" at bounding box center [1181, 588] width 137 height 26
click at [1170, 630] on li "Neutre" at bounding box center [1195, 632] width 174 height 29
type input "Neutral"
click at [1397, 592] on select "Aucun Universitaire Adulte Ado Enfant" at bounding box center [1388, 588] width 177 height 37
select select "Academic"
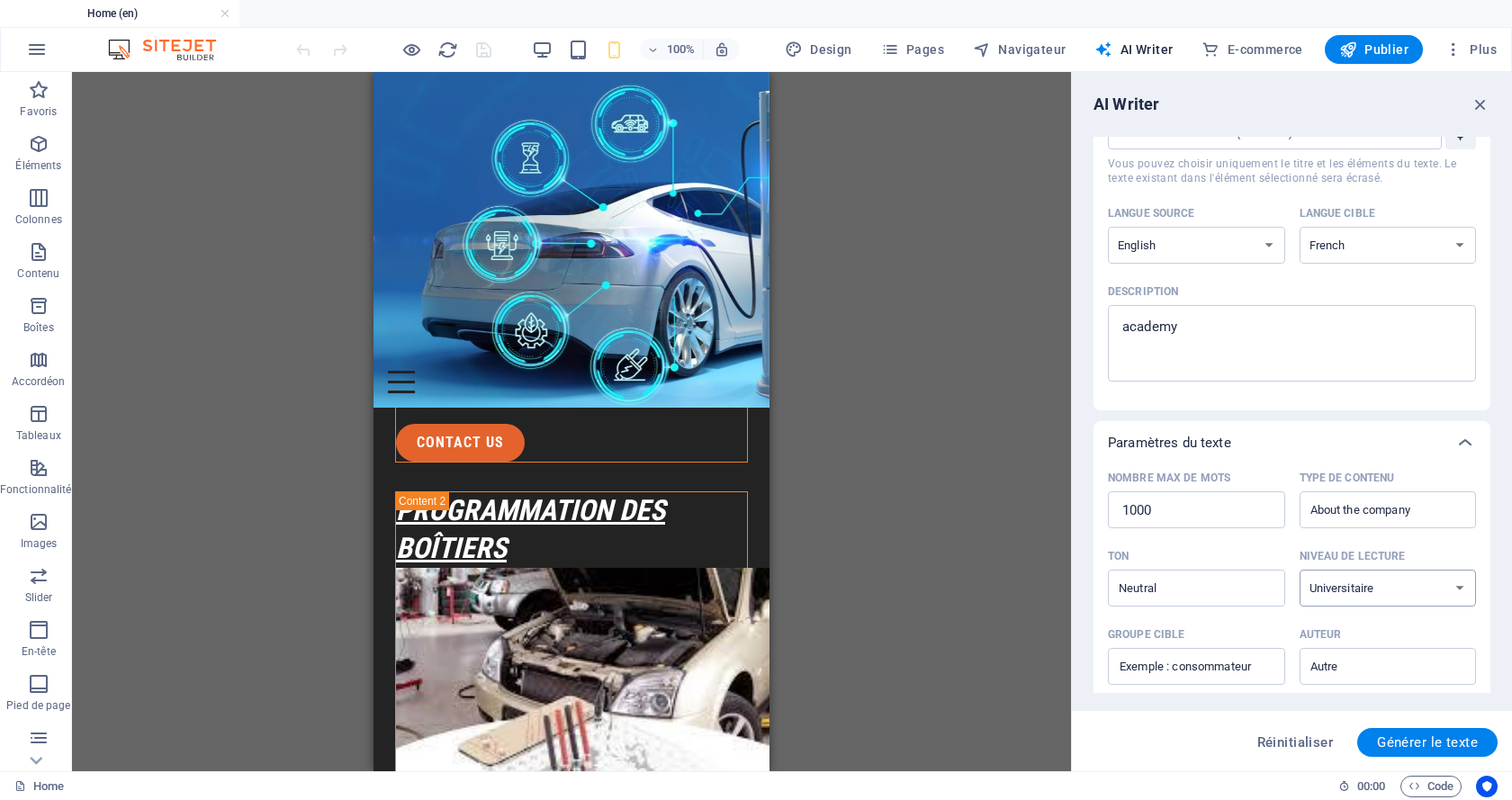
click at [1300, 570] on select "Aucun Universitaire Adulte Ado Enfant" at bounding box center [1388, 588] width 177 height 37
click at [1218, 665] on input "Groupe cible ​" at bounding box center [1196, 667] width 177 height 29
click at [1379, 663] on input "Auteur ​" at bounding box center [1373, 667] width 137 height 26
click at [1347, 594] on li "Client" at bounding box center [1383, 592] width 174 height 29
type input "Customer"
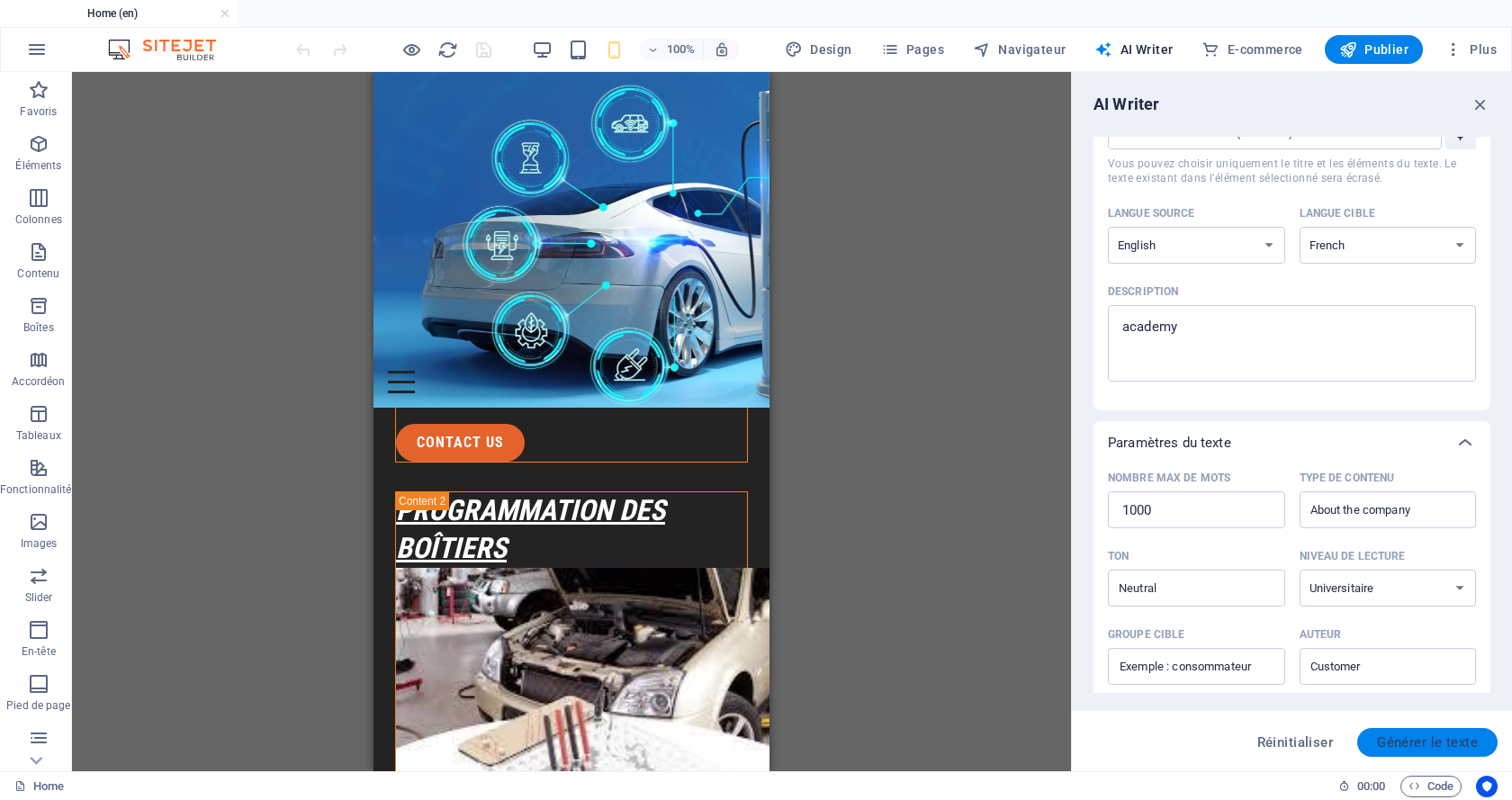
click at [1411, 740] on span "Générer le texte" at bounding box center [1427, 742] width 100 height 14
type textarea "x"
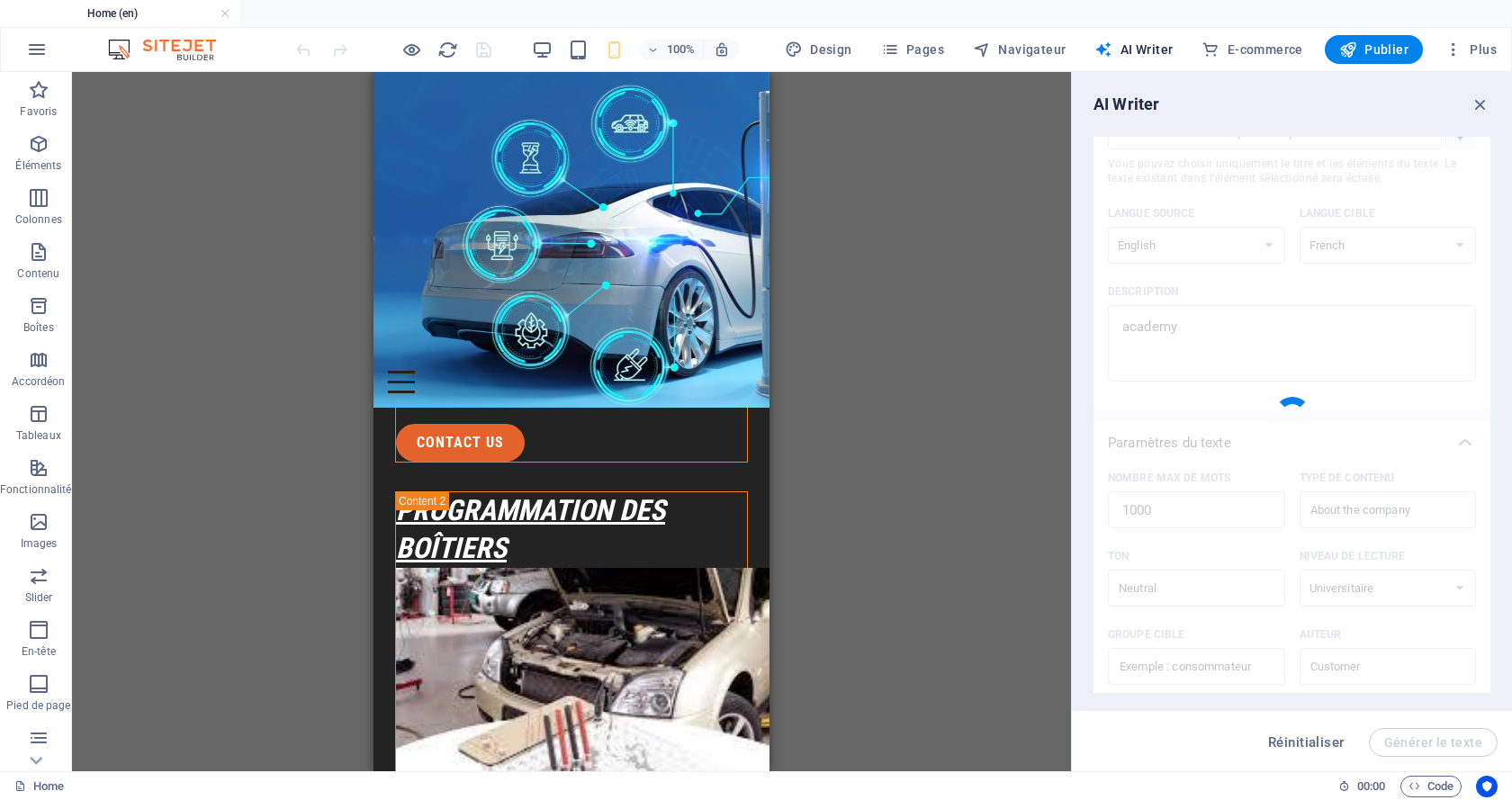
type textarea "x"
type textarea "L'ipsumdol sit am consecteturad eli se doeiusmo t i'utlaboreetdo ma al enimadmi…"
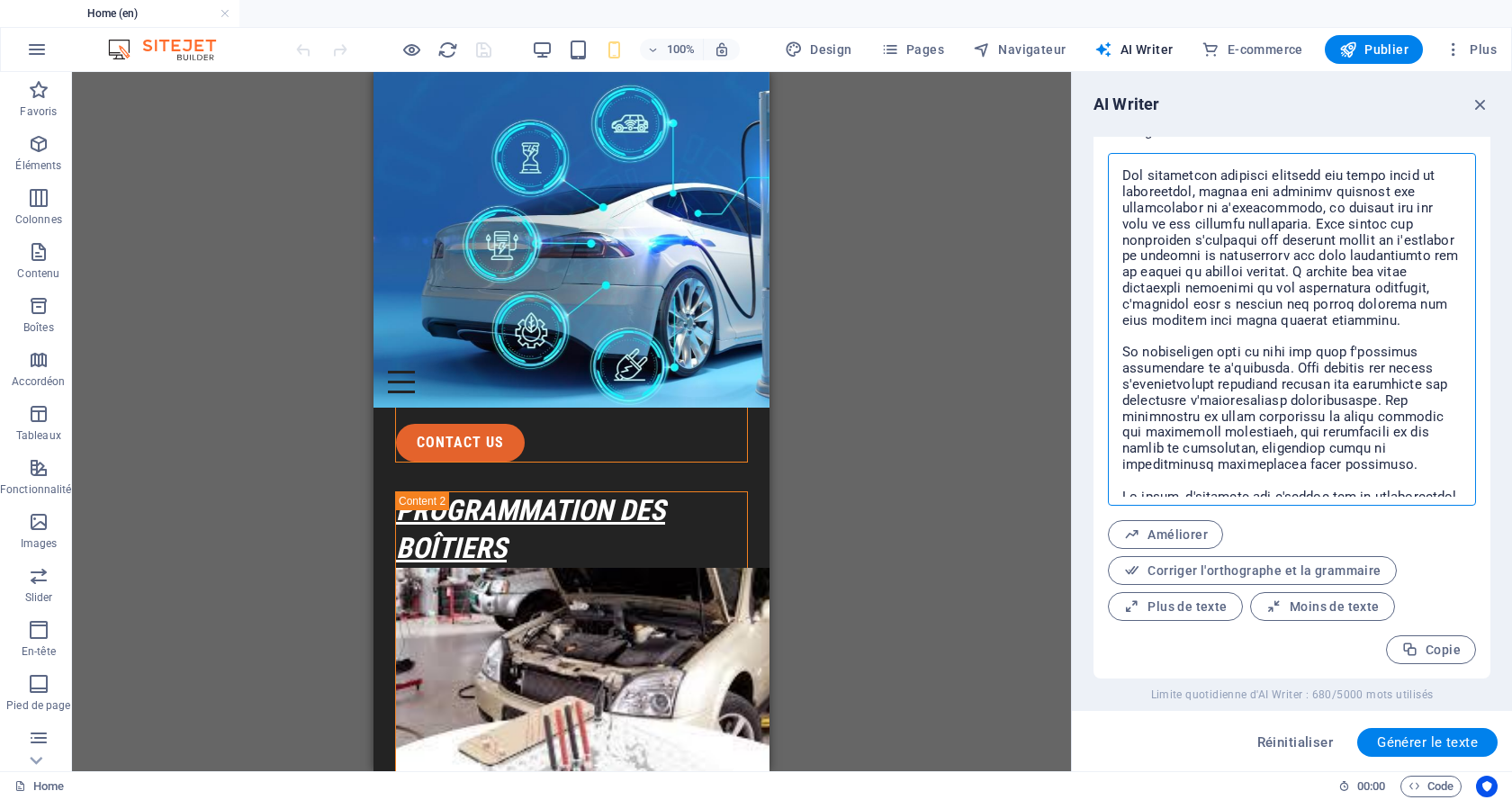
scroll to position [0, 0]
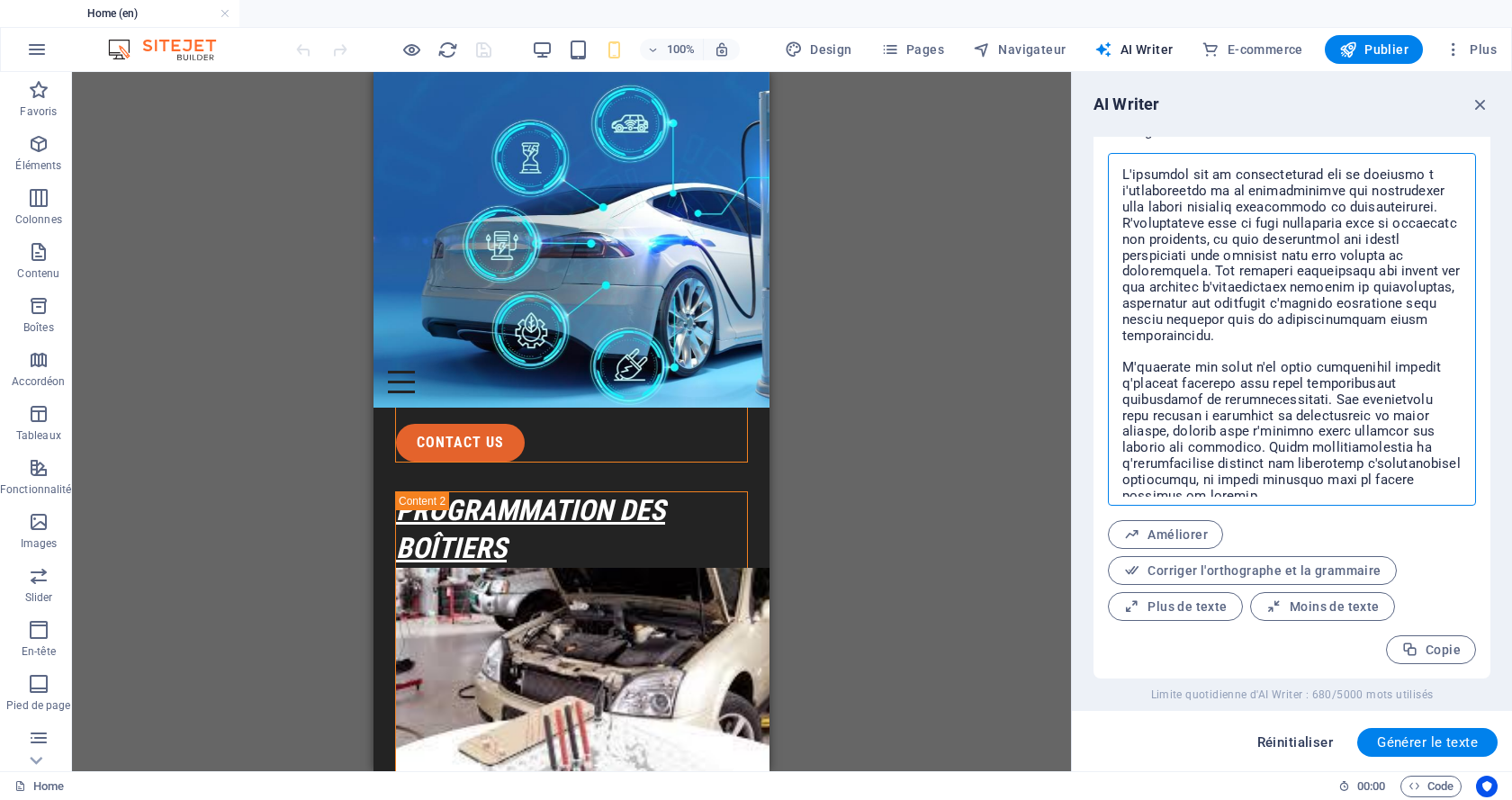
type textarea "x"
click at [1307, 742] on span "Réinitialiser" at bounding box center [1295, 742] width 76 height 14
select select "English"
type textarea "x"
type input "100"
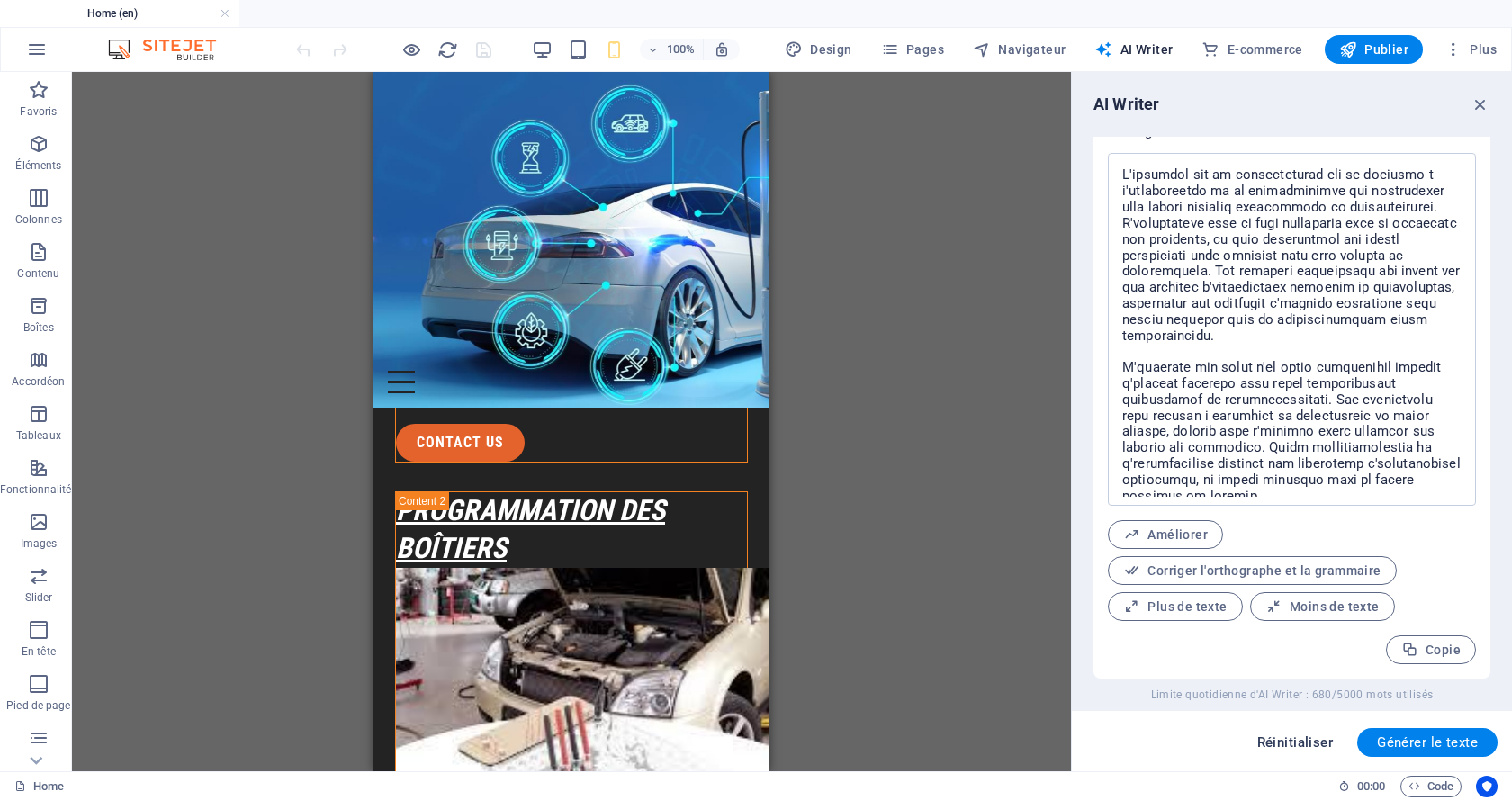
select select
type textarea "x"
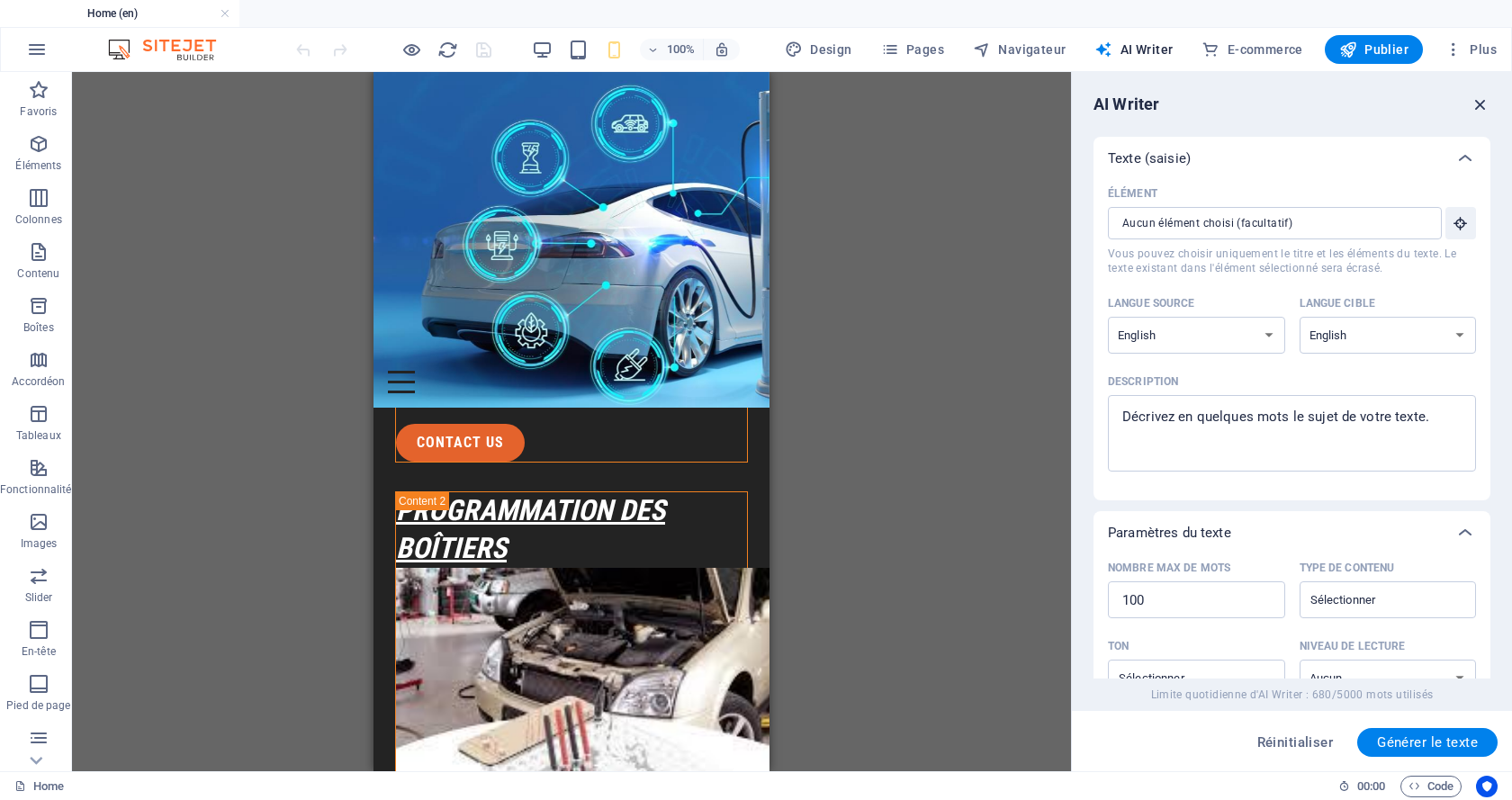
click at [1474, 108] on icon "button" at bounding box center [1480, 104] width 20 height 20
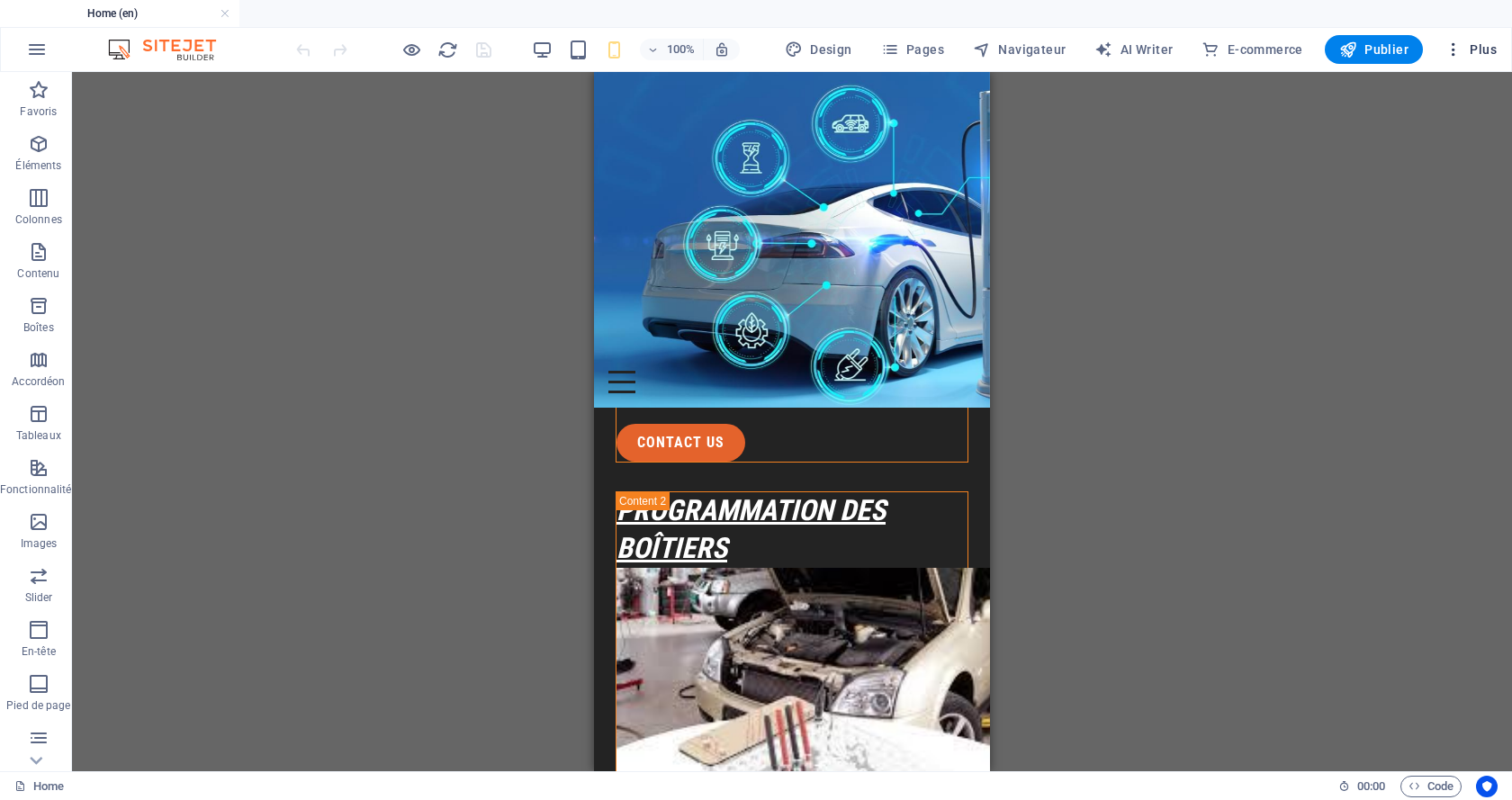
click at [1465, 51] on span "Plus" at bounding box center [1471, 49] width 53 height 18
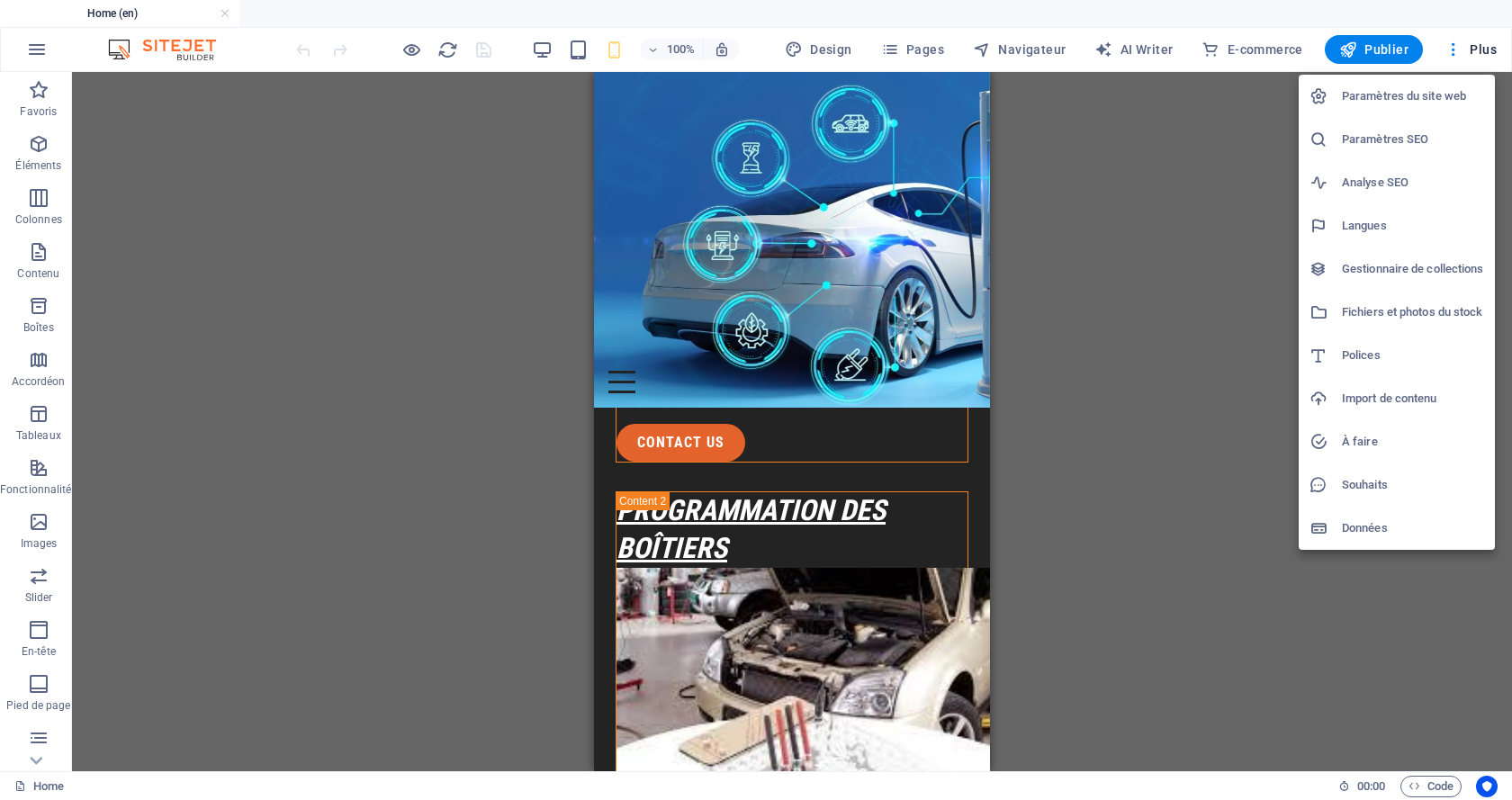
click at [1419, 522] on h6 "Données" at bounding box center [1412, 528] width 142 height 22
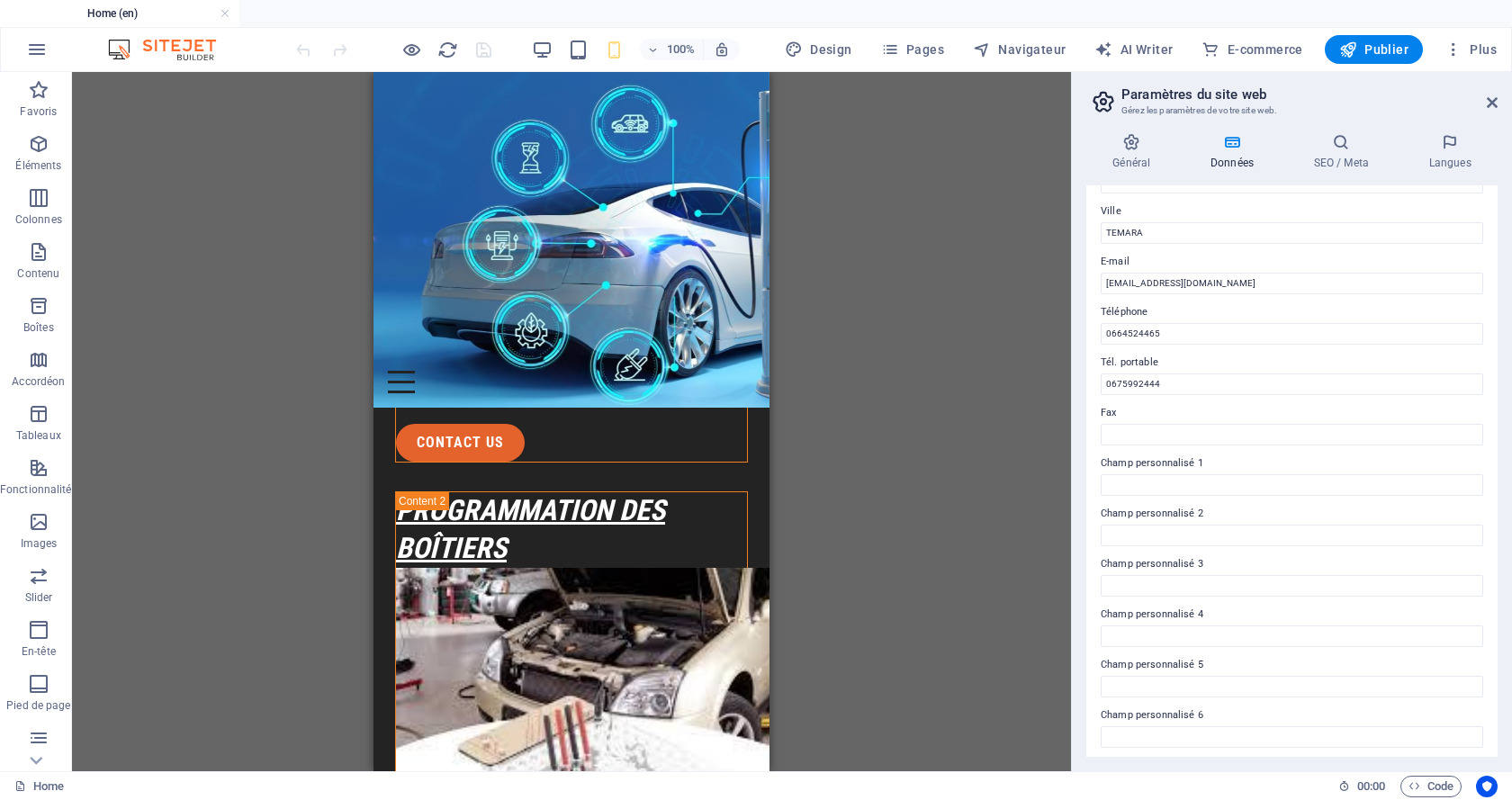
scroll to position [293, 0]
click at [1495, 102] on icon at bounding box center [1491, 102] width 10 height 14
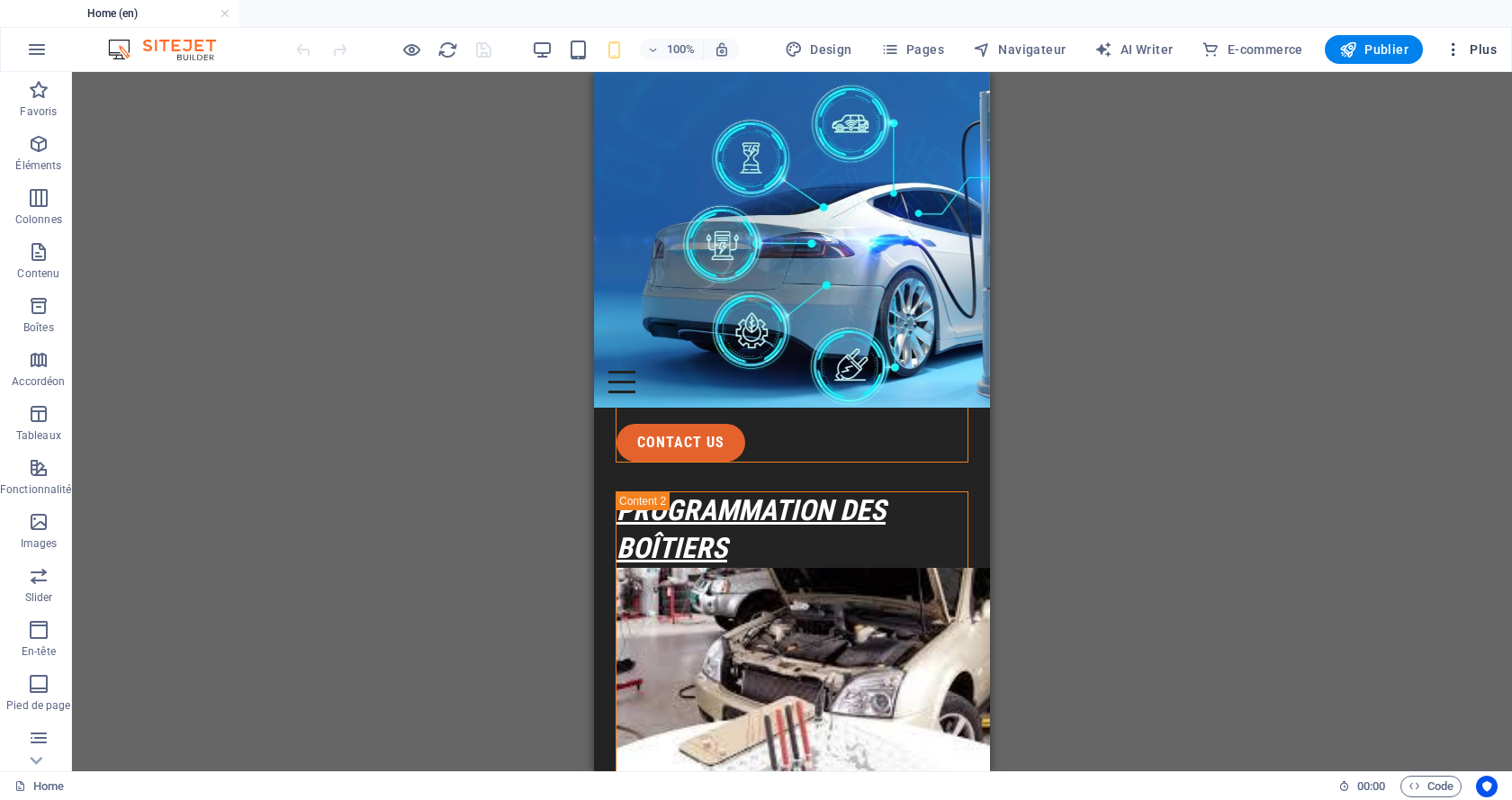
click at [1489, 54] on span "Plus" at bounding box center [1471, 49] width 53 height 18
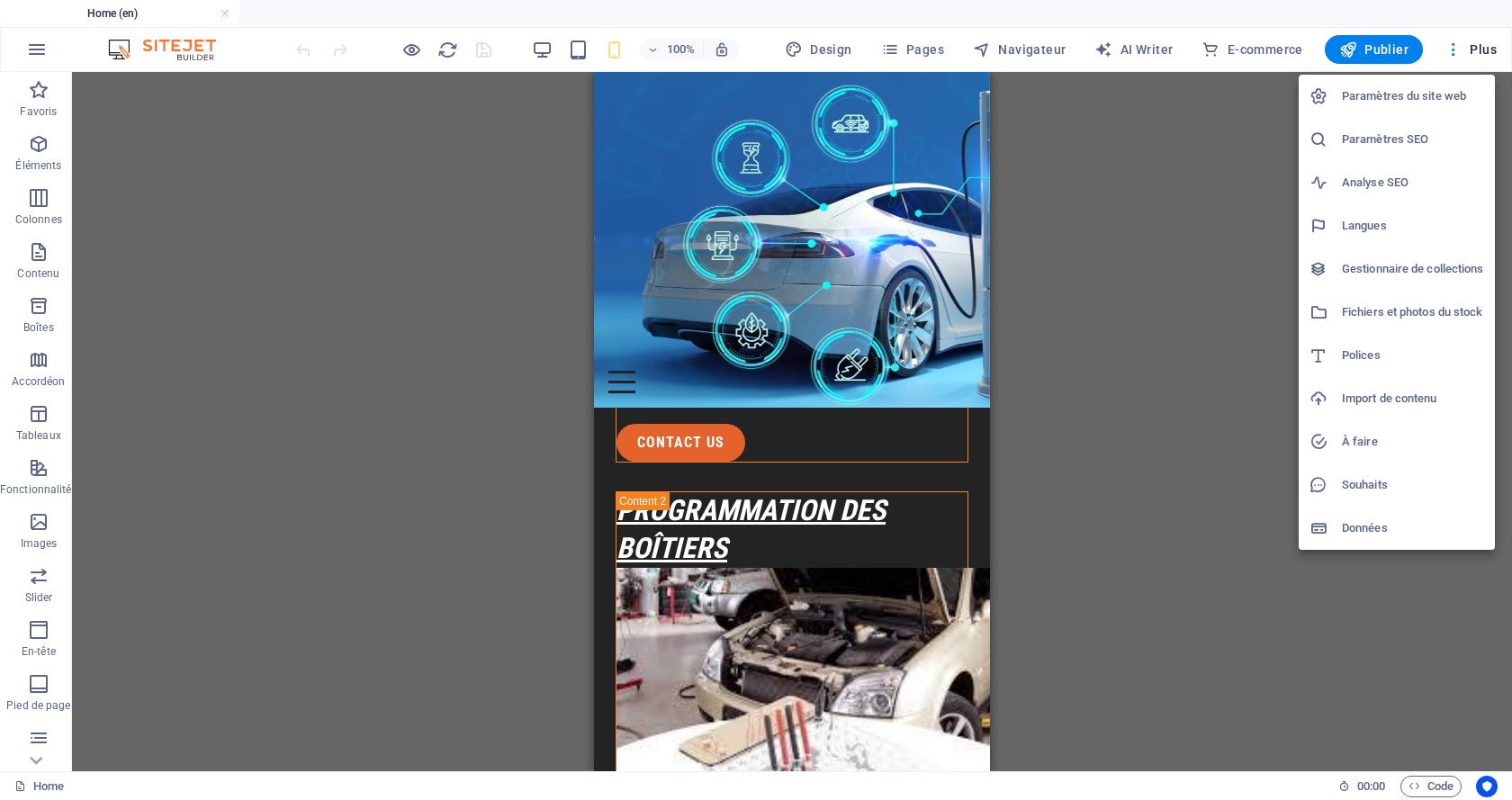
click at [1390, 89] on h6 "Paramètres du site web" at bounding box center [1412, 96] width 142 height 22
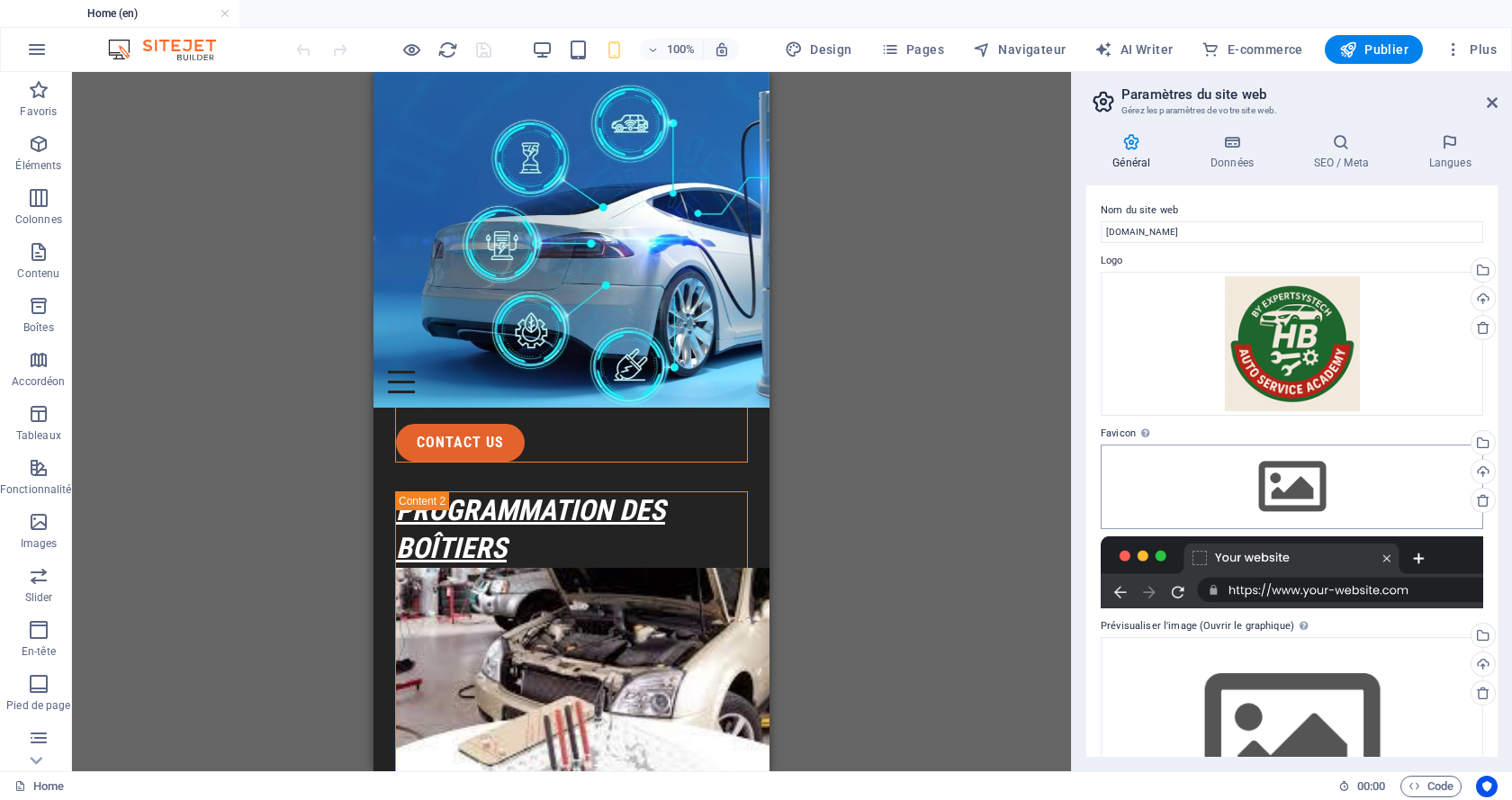
scroll to position [100, 0]
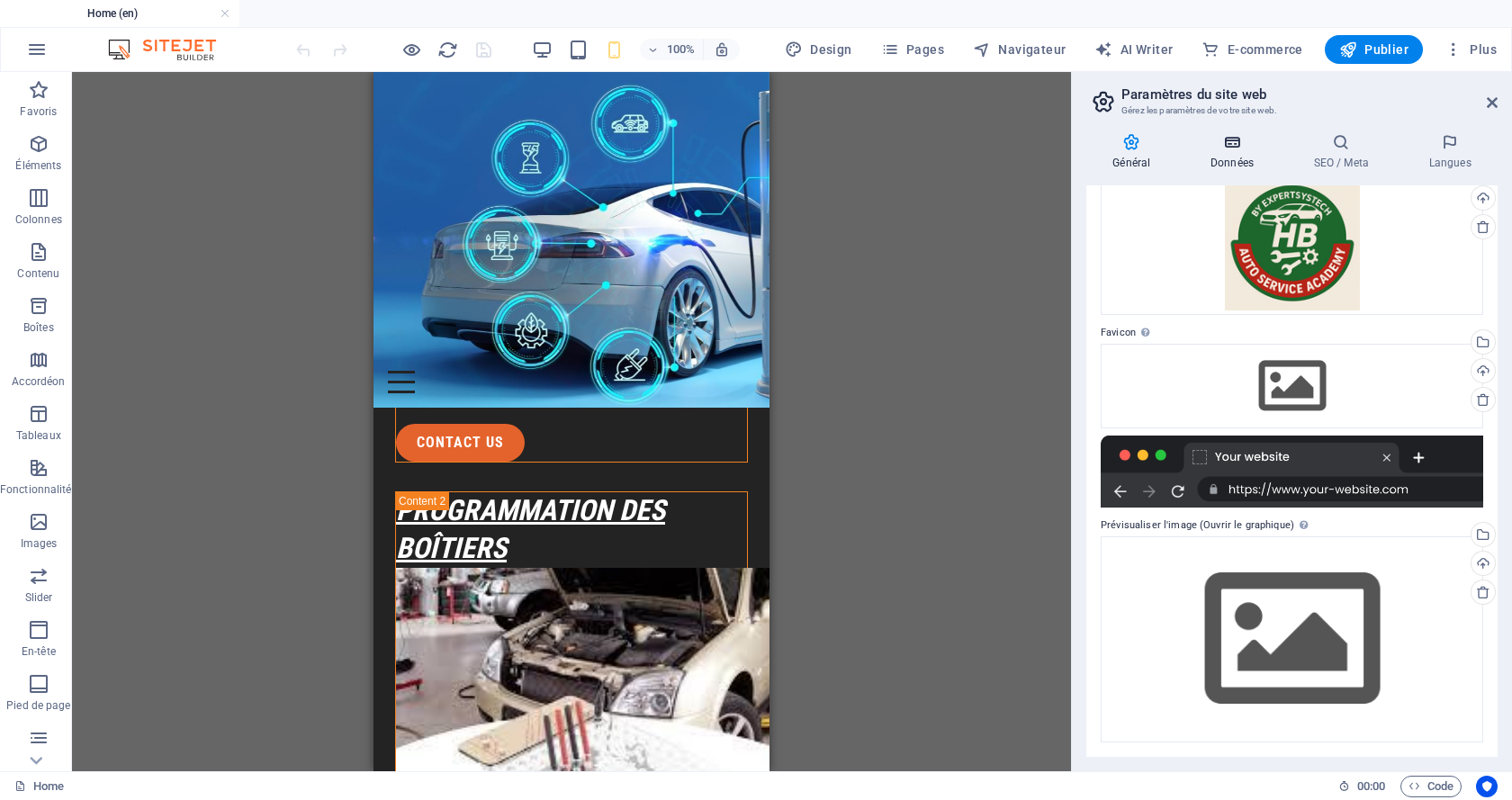
click at [1238, 140] on icon at bounding box center [1232, 142] width 97 height 18
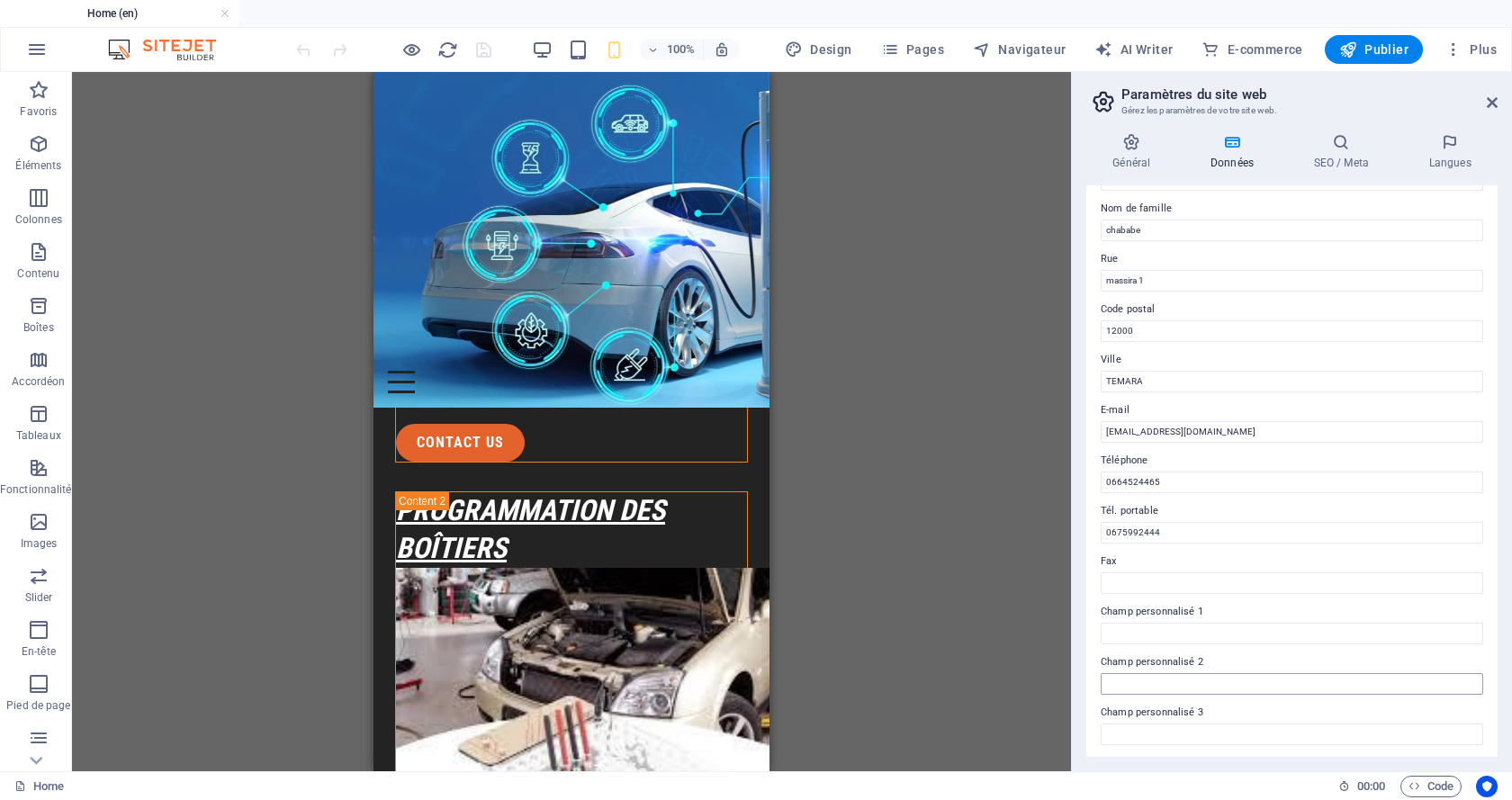
scroll to position [0, 0]
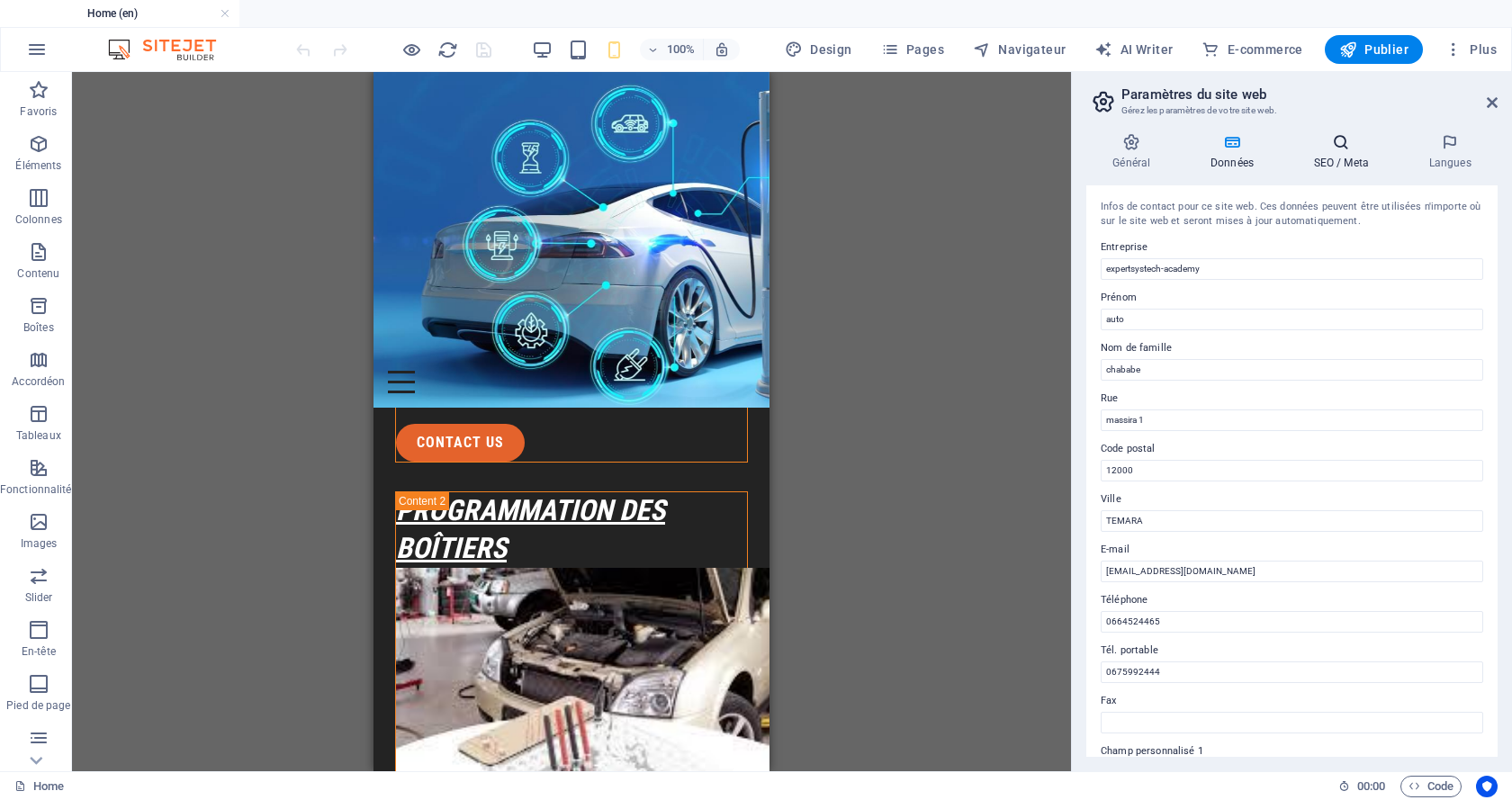
click at [1347, 142] on icon at bounding box center [1340, 142] width 108 height 18
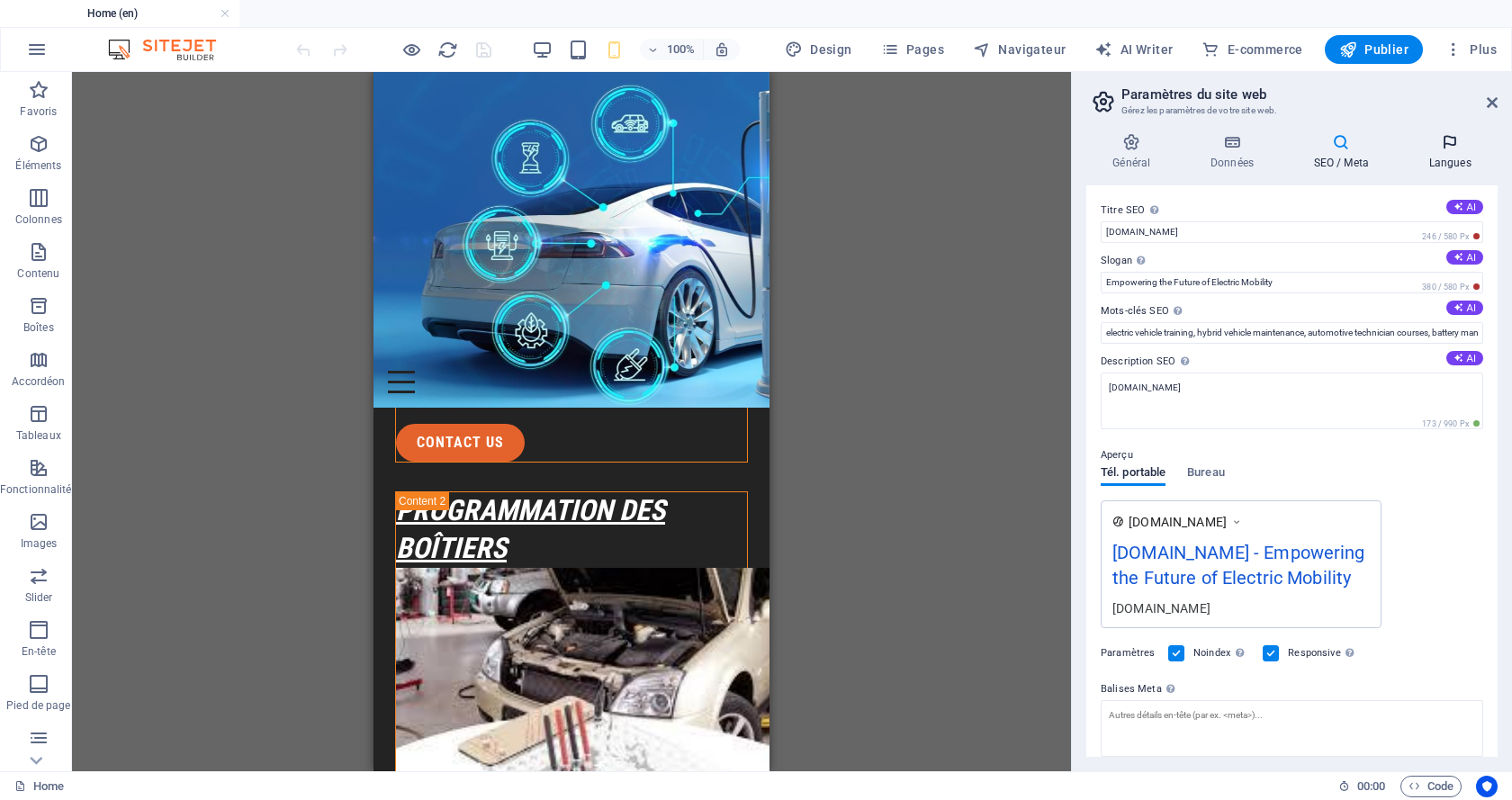
click at [1452, 149] on icon at bounding box center [1450, 142] width 96 height 18
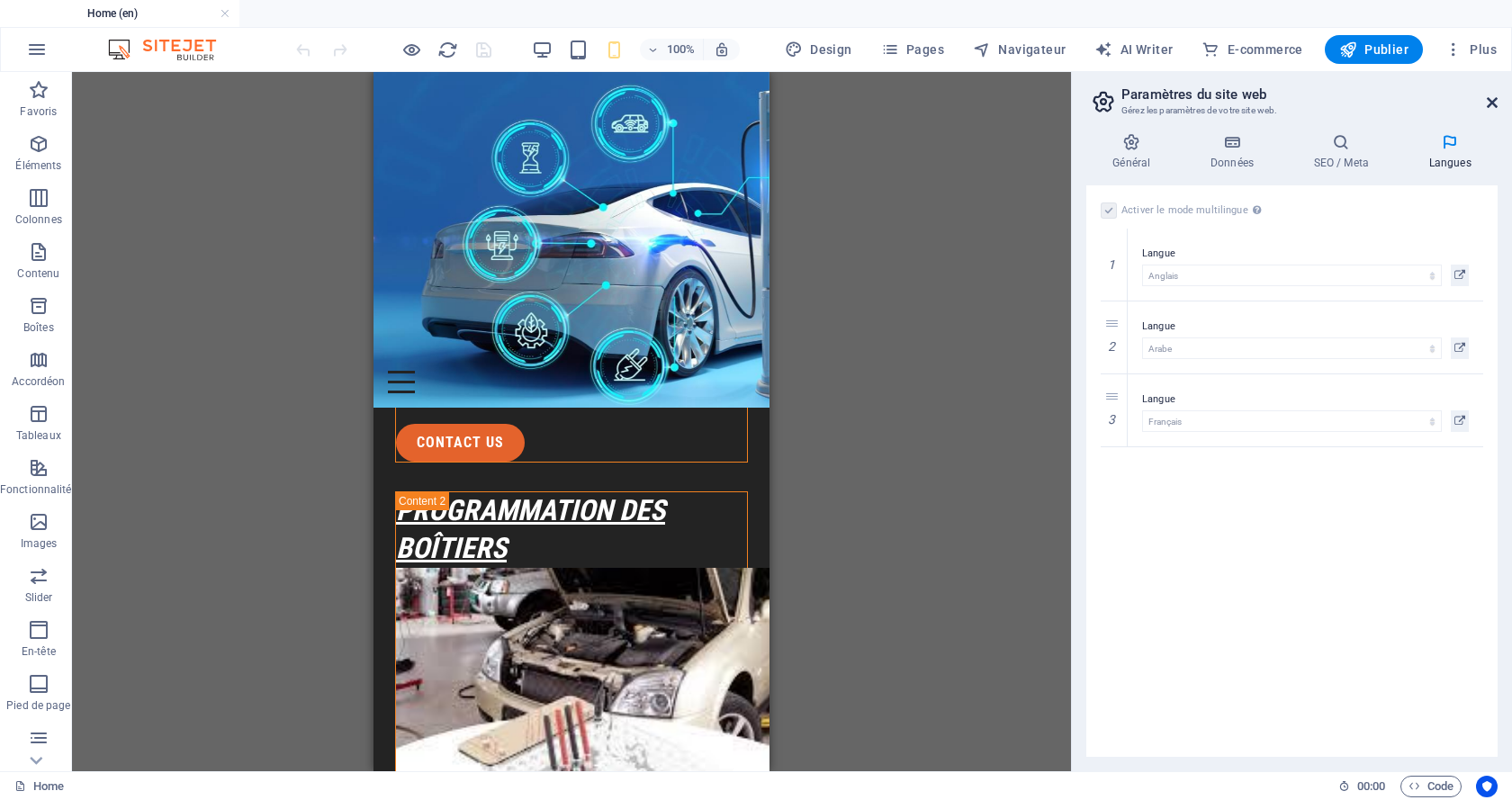
click at [1493, 100] on icon at bounding box center [1491, 102] width 10 height 14
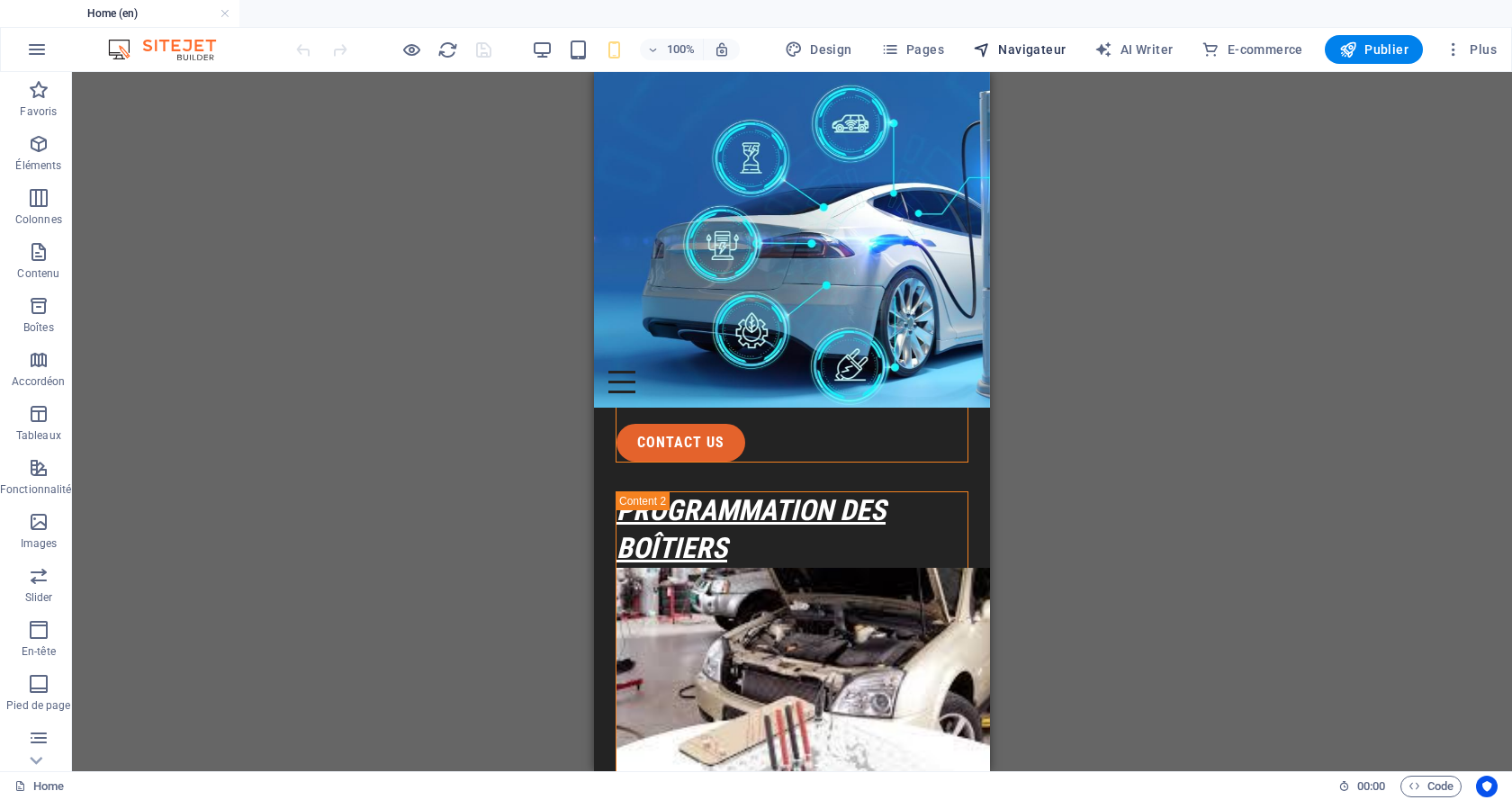
click at [1032, 39] on button "Navigateur" at bounding box center [1019, 49] width 107 height 29
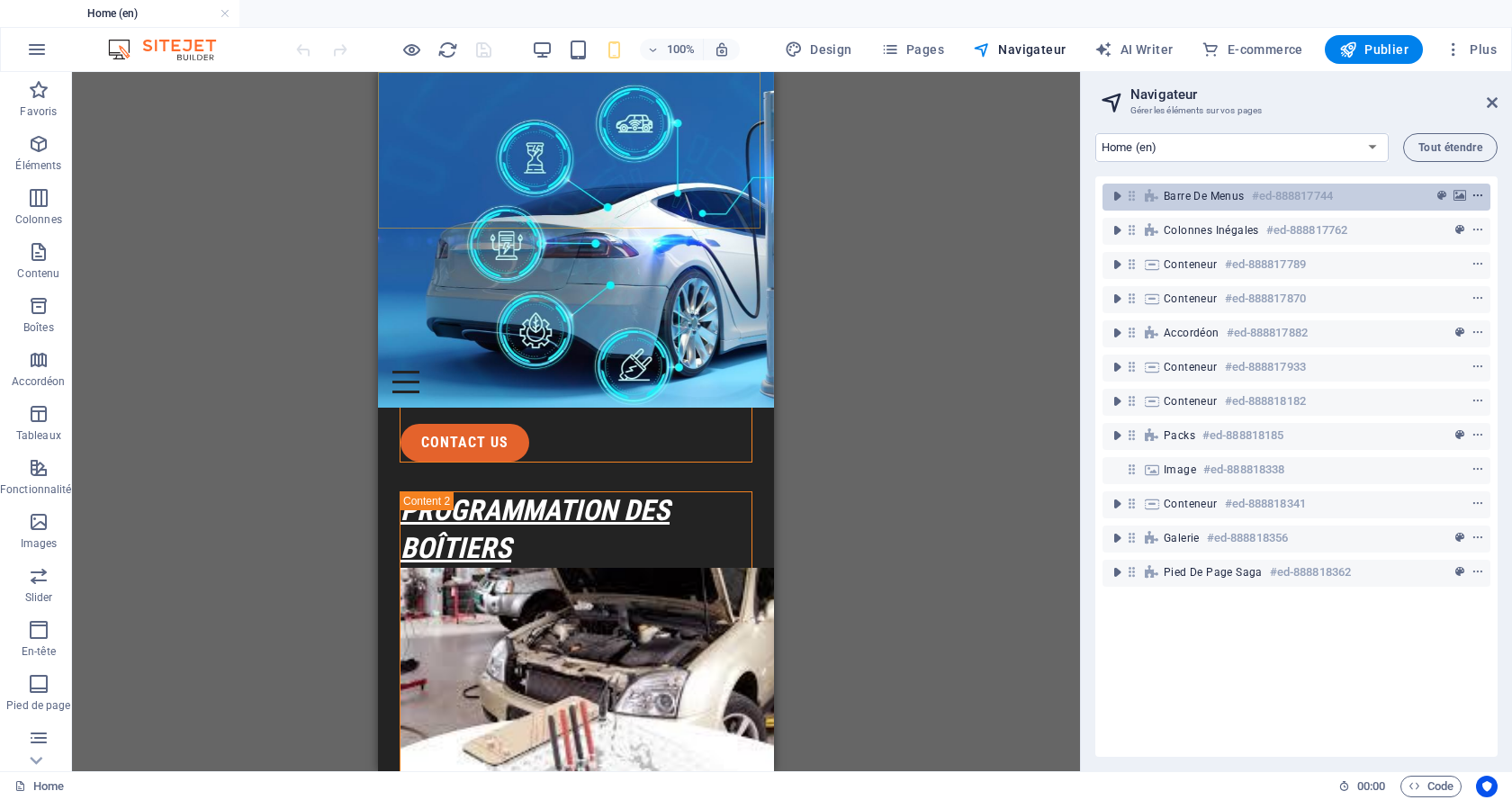
click at [1474, 194] on icon "context-menu" at bounding box center [1477, 195] width 12 height 12
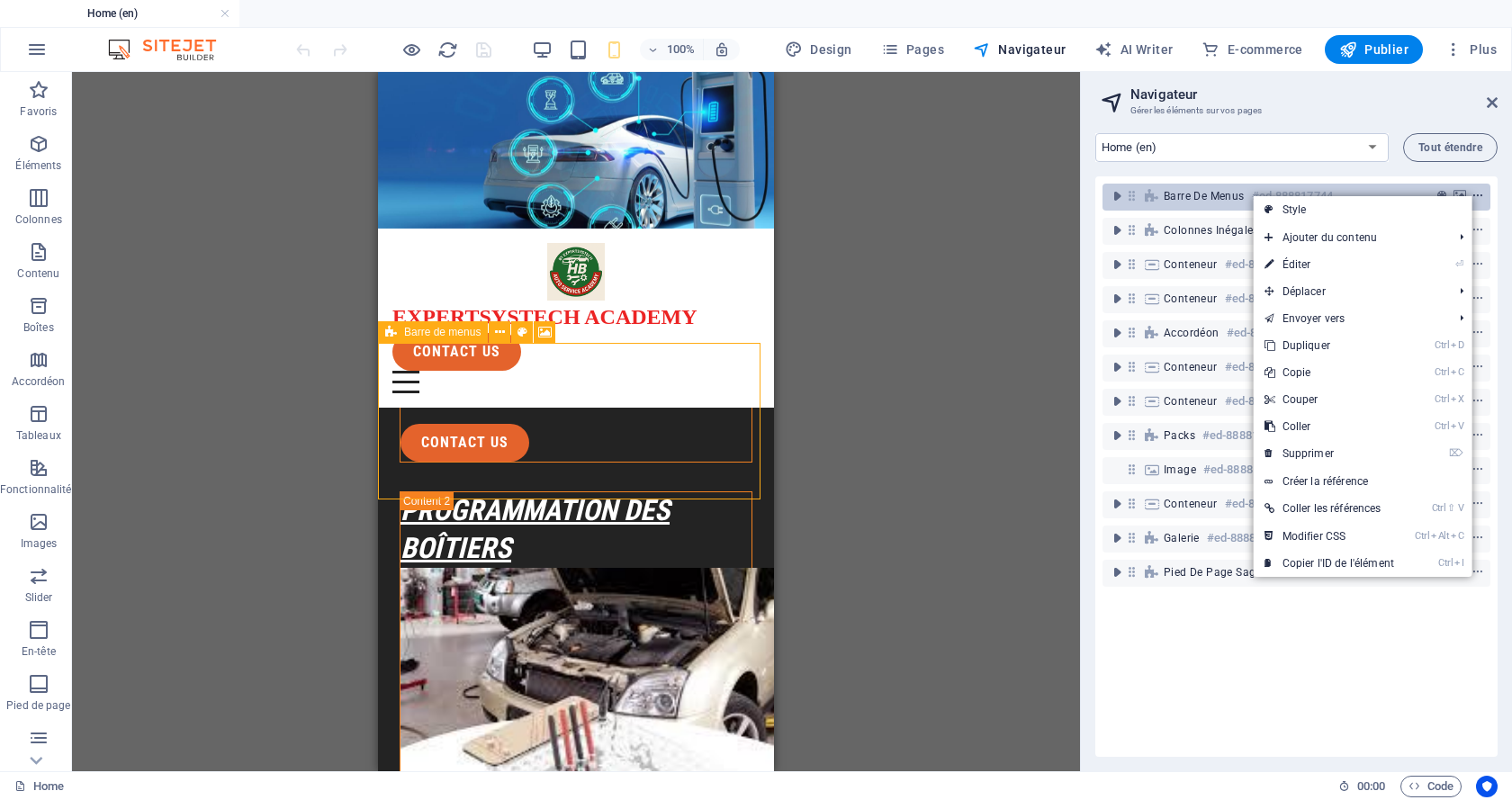
scroll to position [3941, 0]
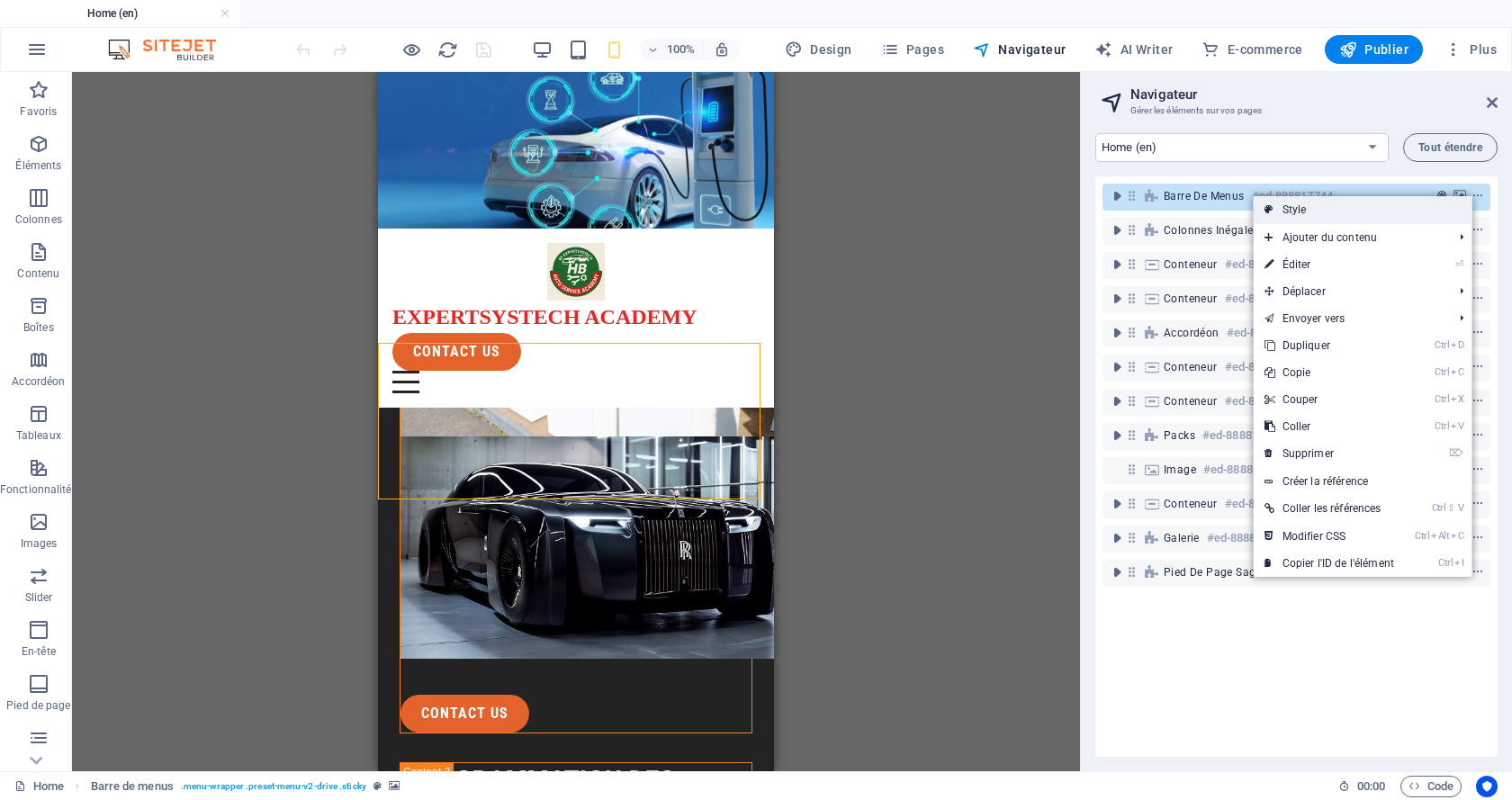
click at [1416, 208] on link "Style" at bounding box center [1363, 209] width 219 height 27
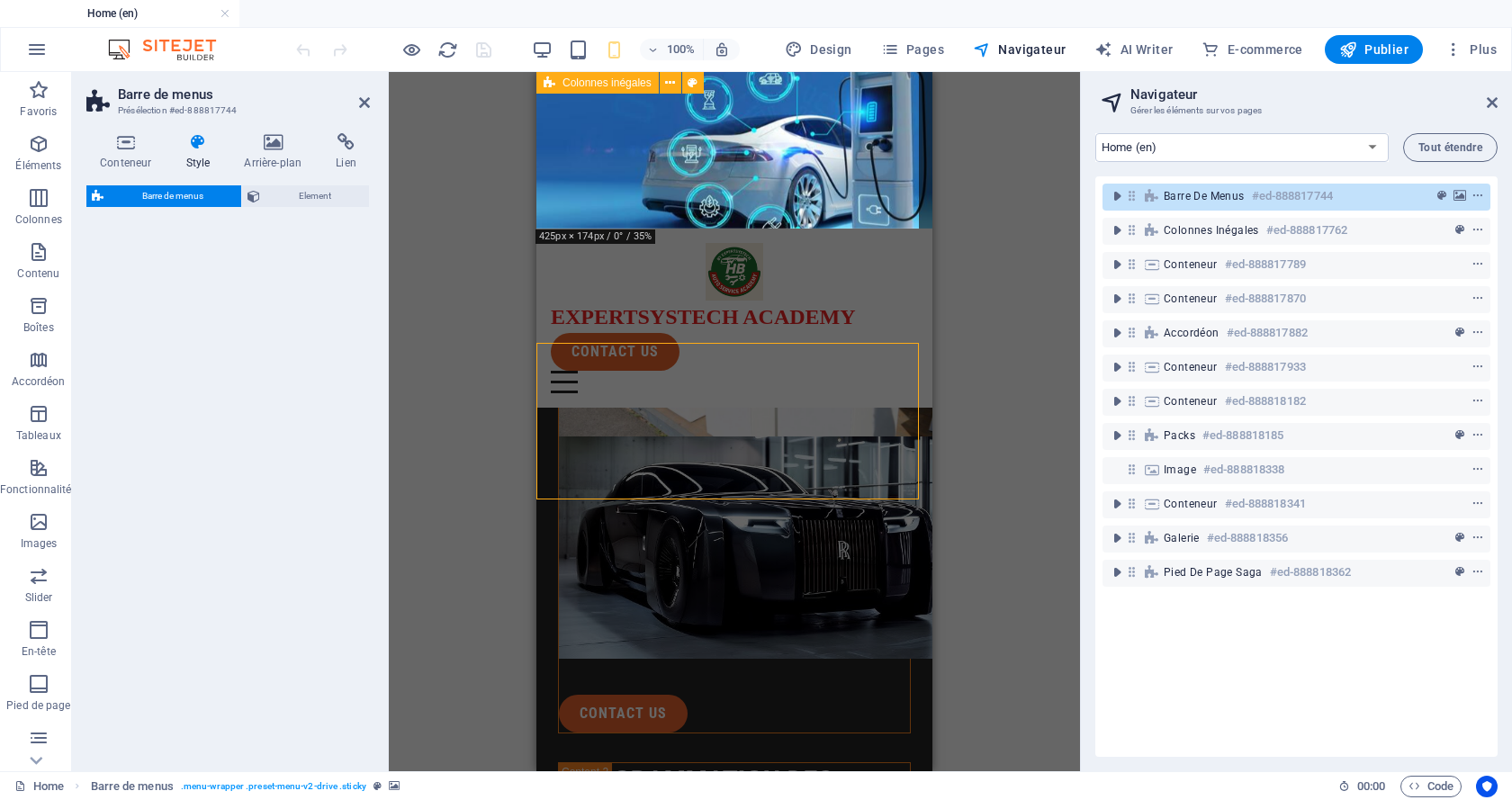
select select "rem"
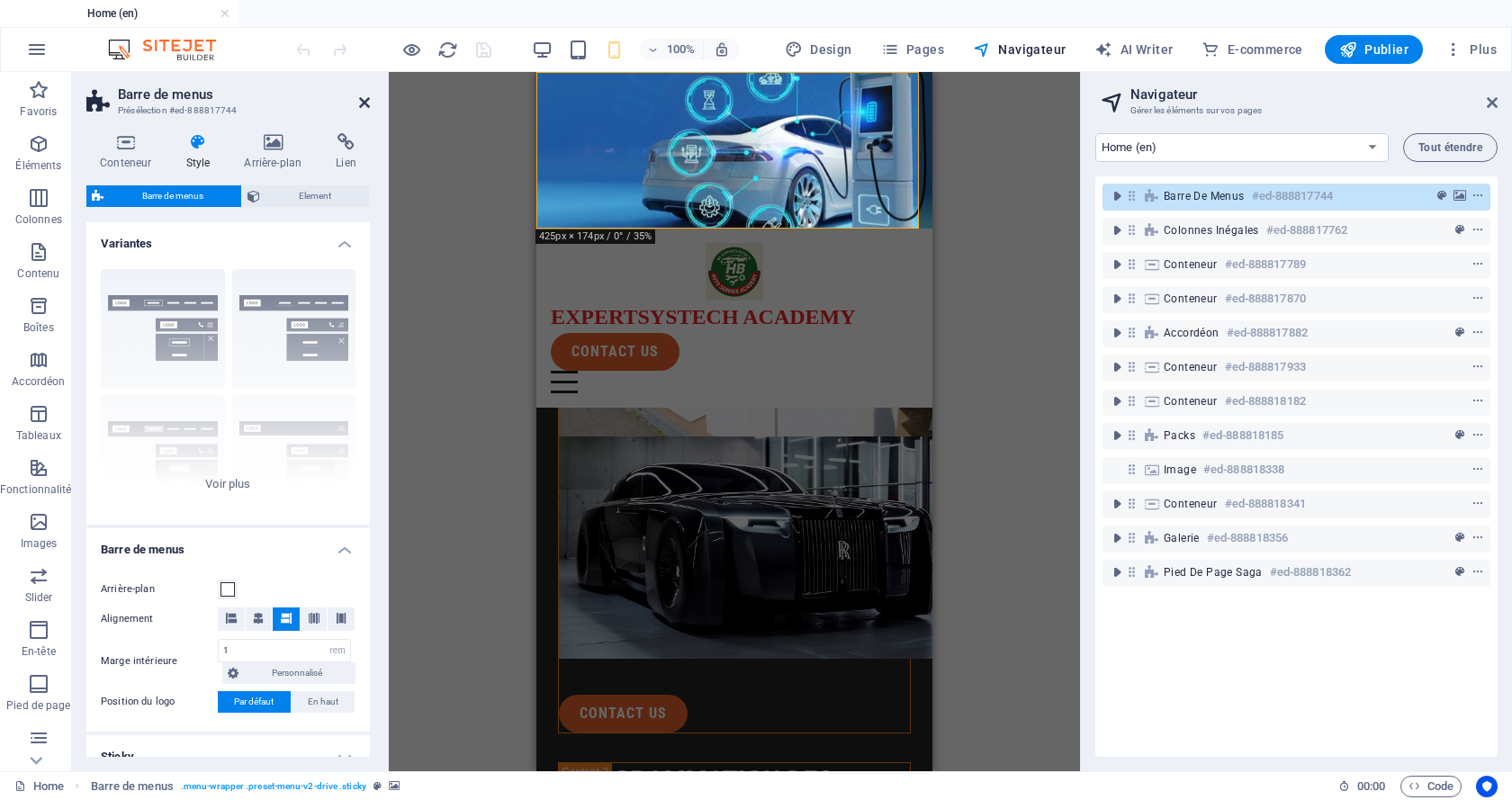
click at [368, 101] on icon at bounding box center [363, 102] width 10 height 14
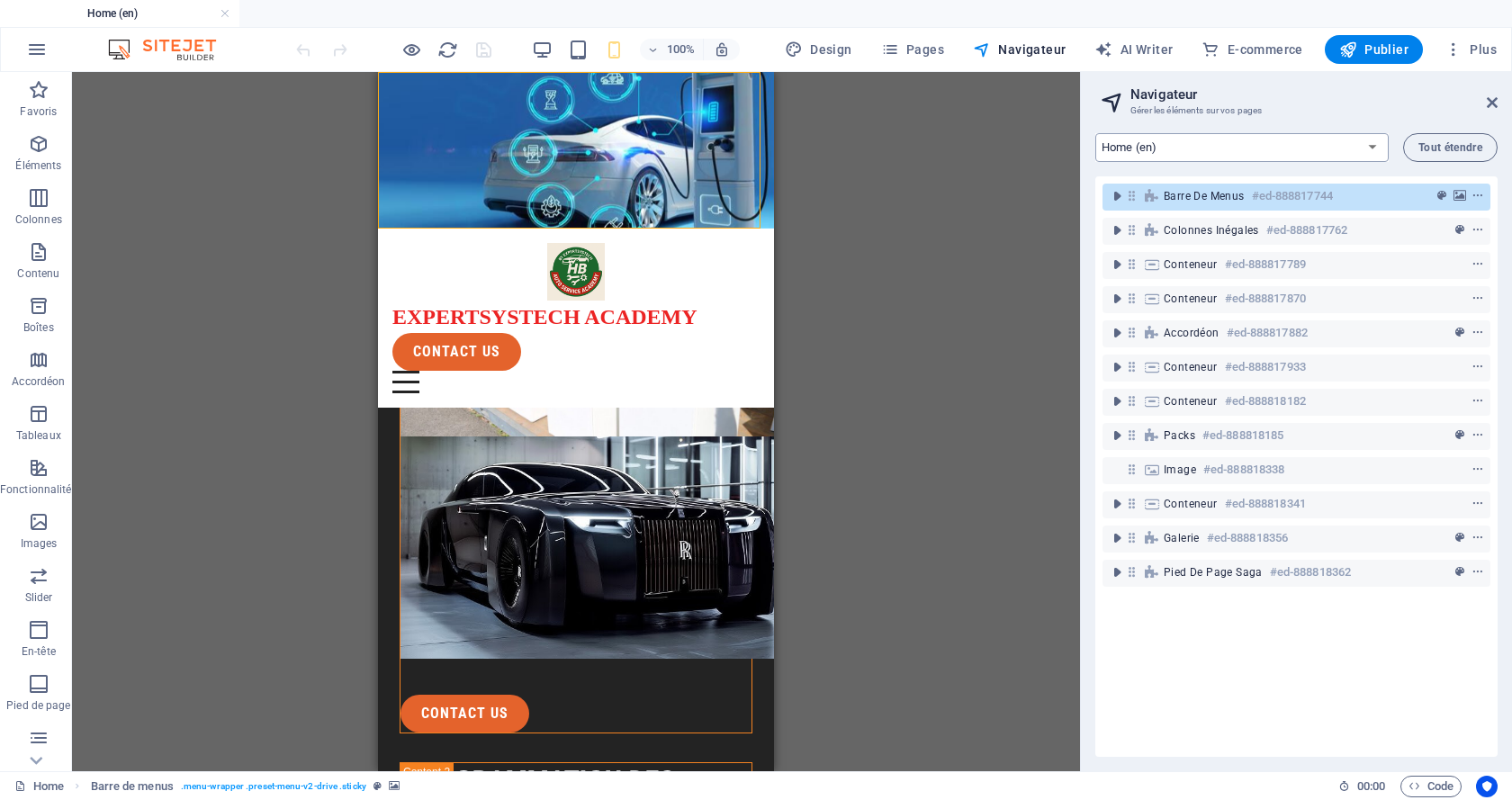
click at [1370, 143] on select "Home (en) Legal Notice (en) Privacy (en) Subpage (en) Home (ar) Legal Notice (a…" at bounding box center [1242, 147] width 293 height 29
click at [1423, 143] on span "Tout étendre" at bounding box center [1450, 146] width 64 height 10
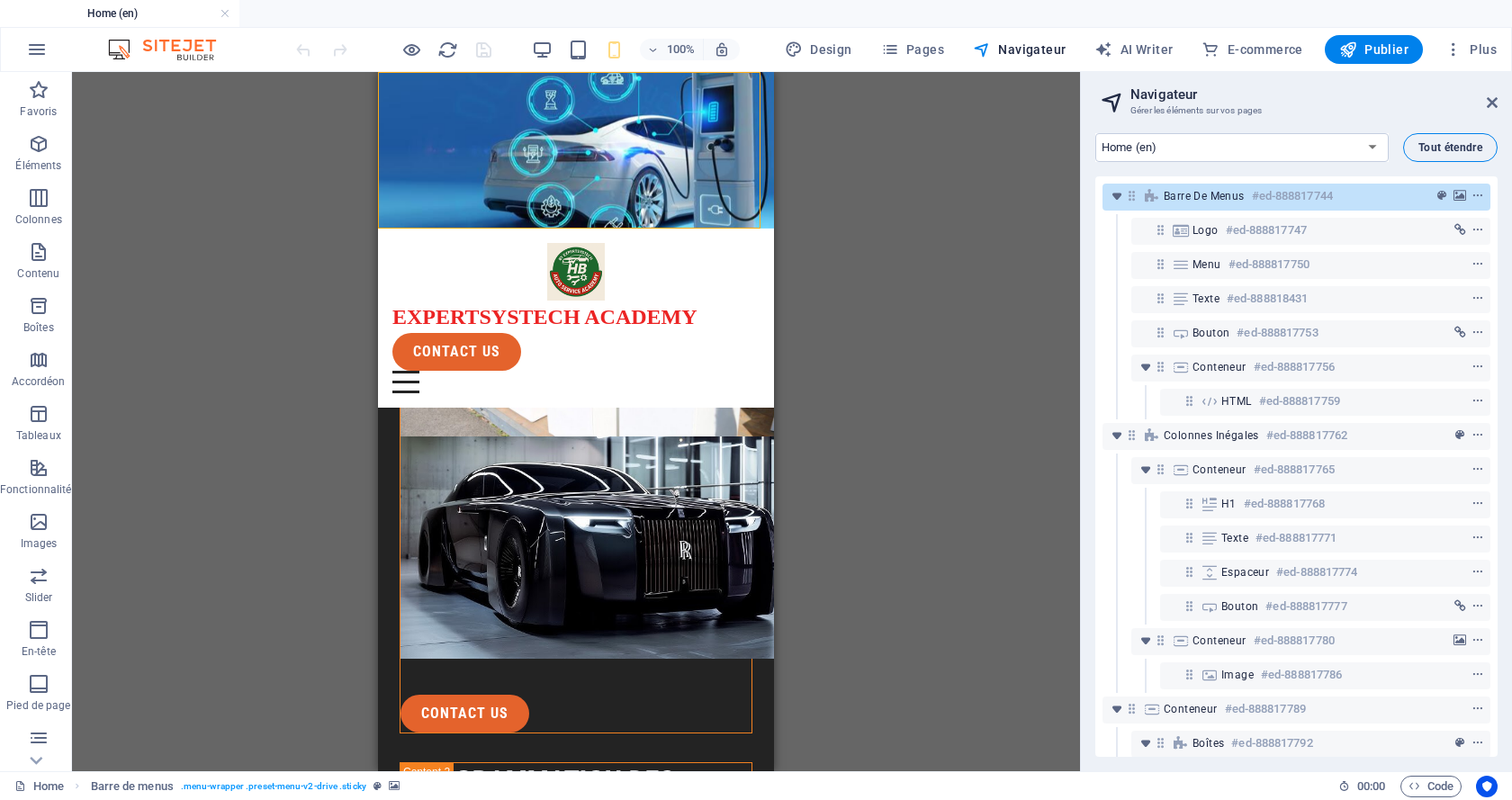
click at [1423, 143] on span "Tout étendre" at bounding box center [1450, 146] width 64 height 10
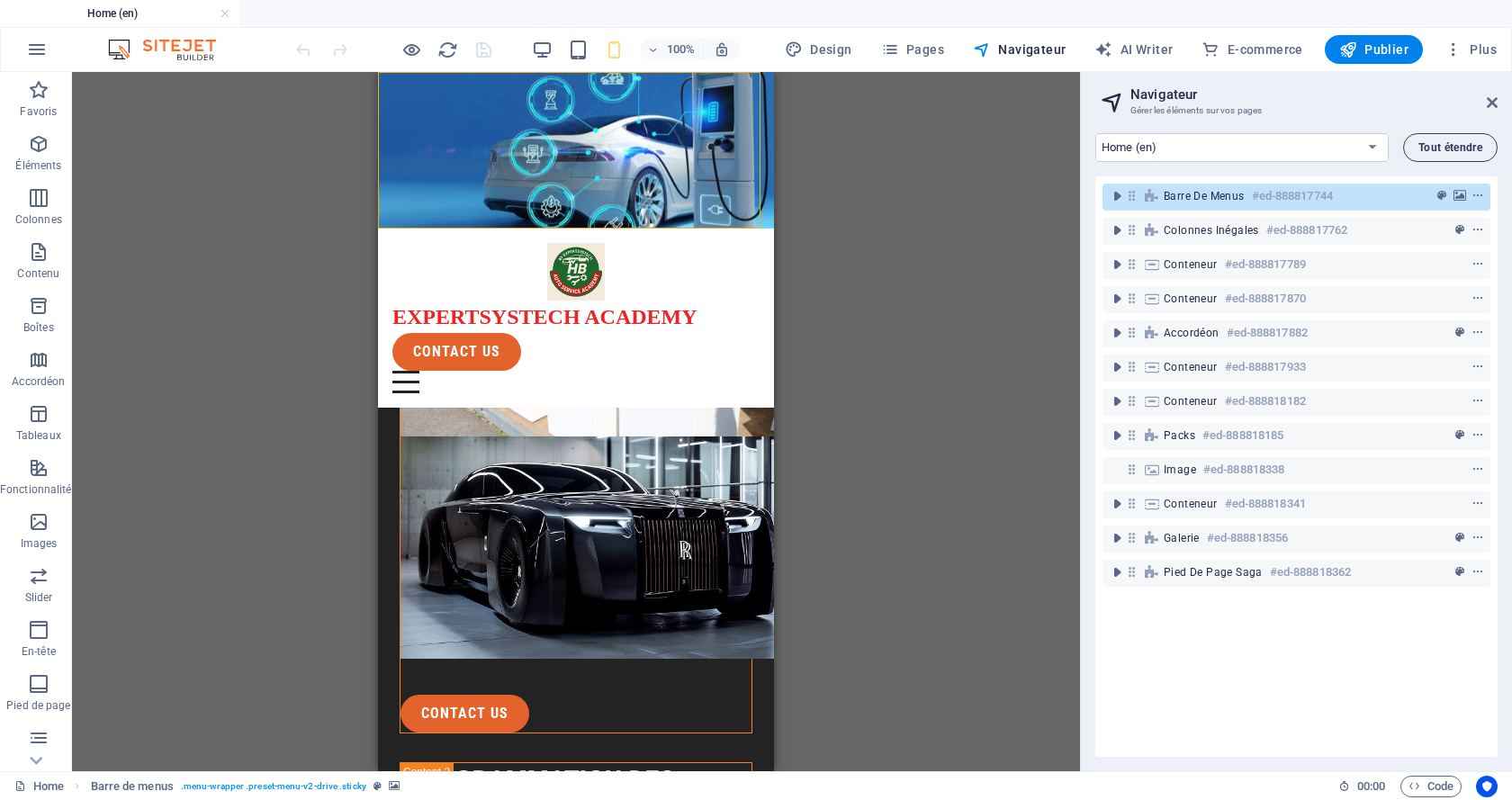
click at [1423, 143] on span "Tout étendre" at bounding box center [1450, 146] width 64 height 10
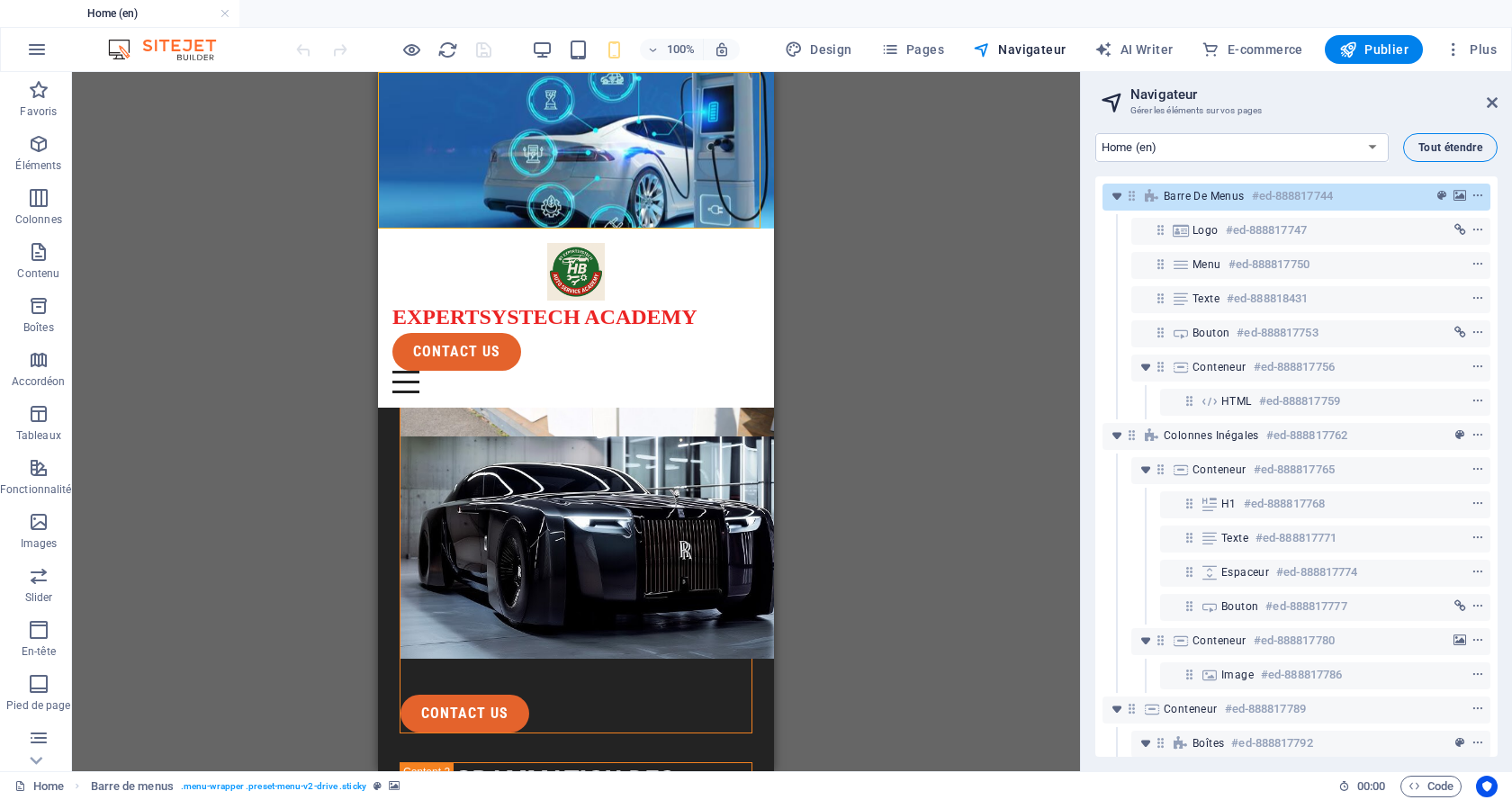
click at [1423, 143] on span "Tout étendre" at bounding box center [1450, 146] width 64 height 10
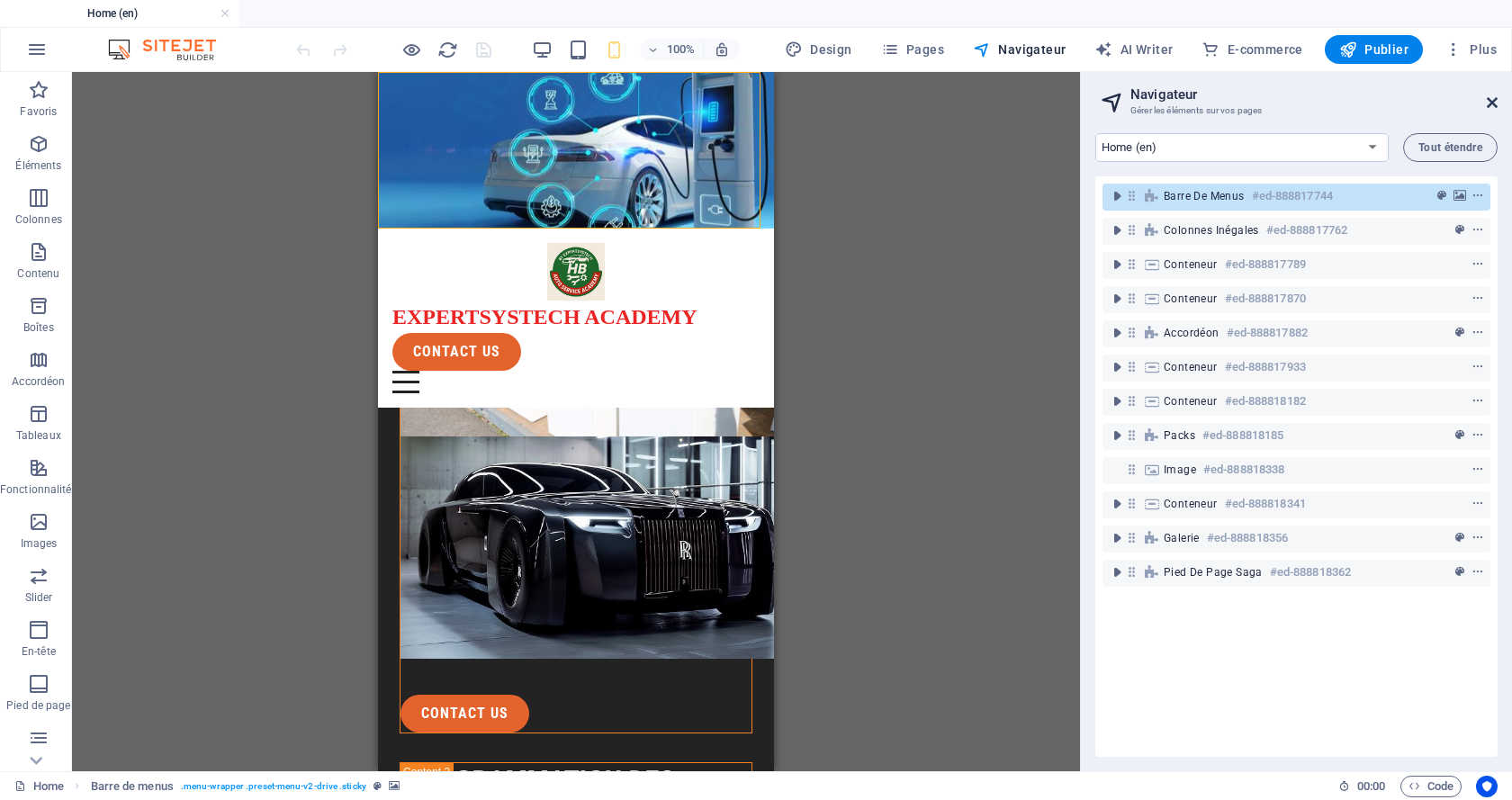
click at [1496, 104] on icon at bounding box center [1491, 102] width 10 height 14
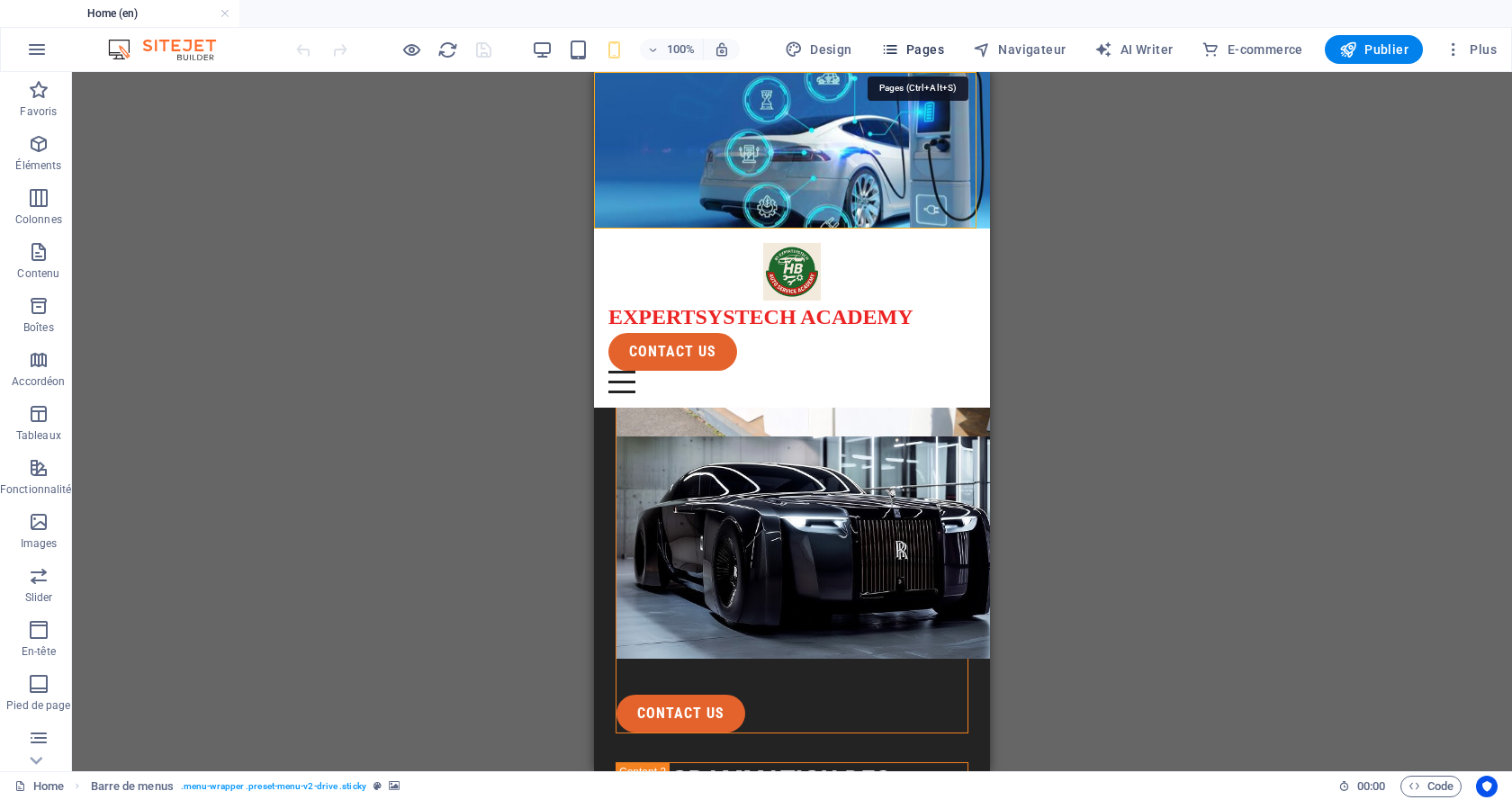
click at [899, 41] on icon "button" at bounding box center [889, 49] width 18 height 18
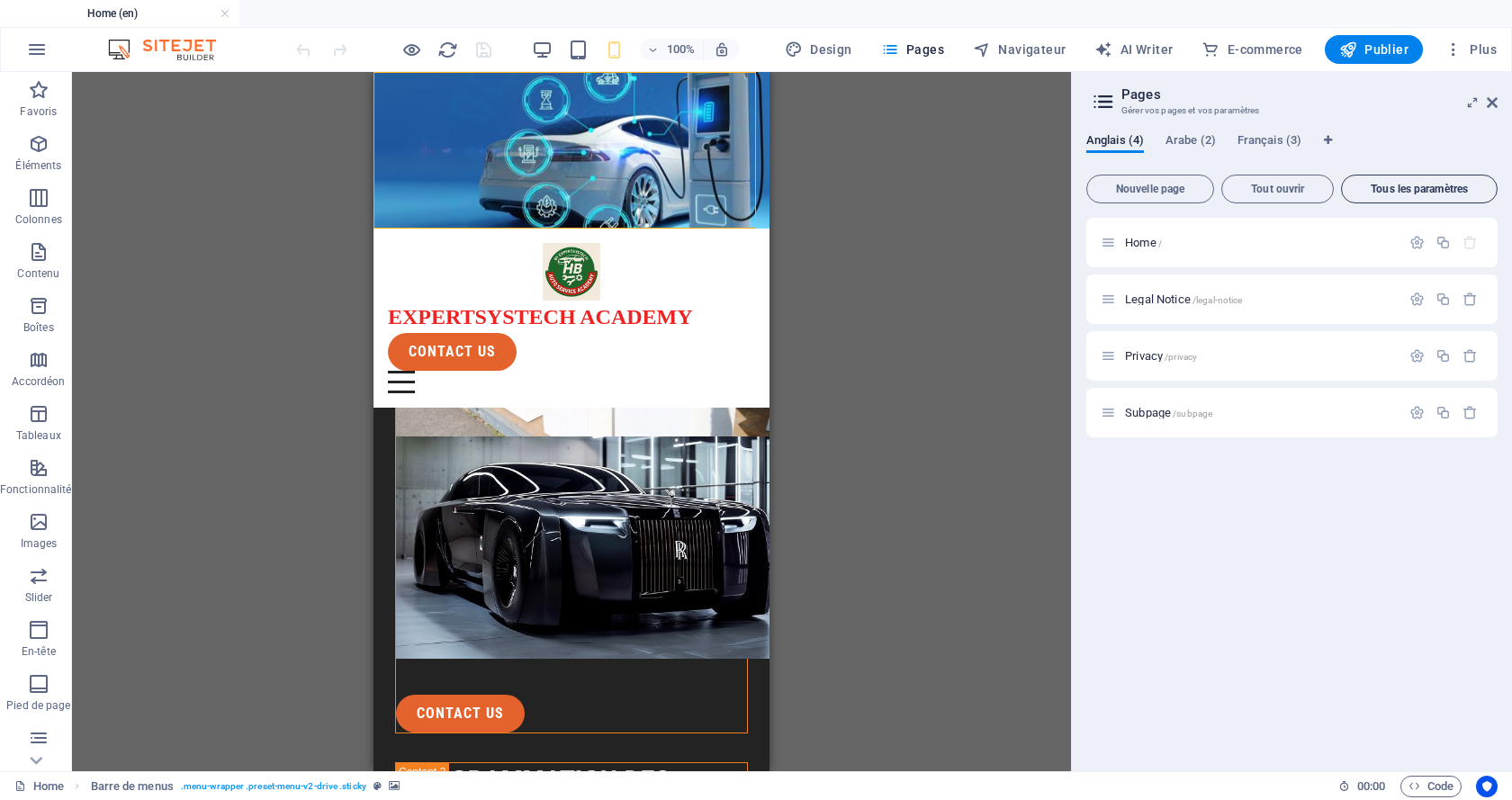
click at [1412, 192] on span "Tous les paramètres" at bounding box center [1418, 188] width 140 height 10
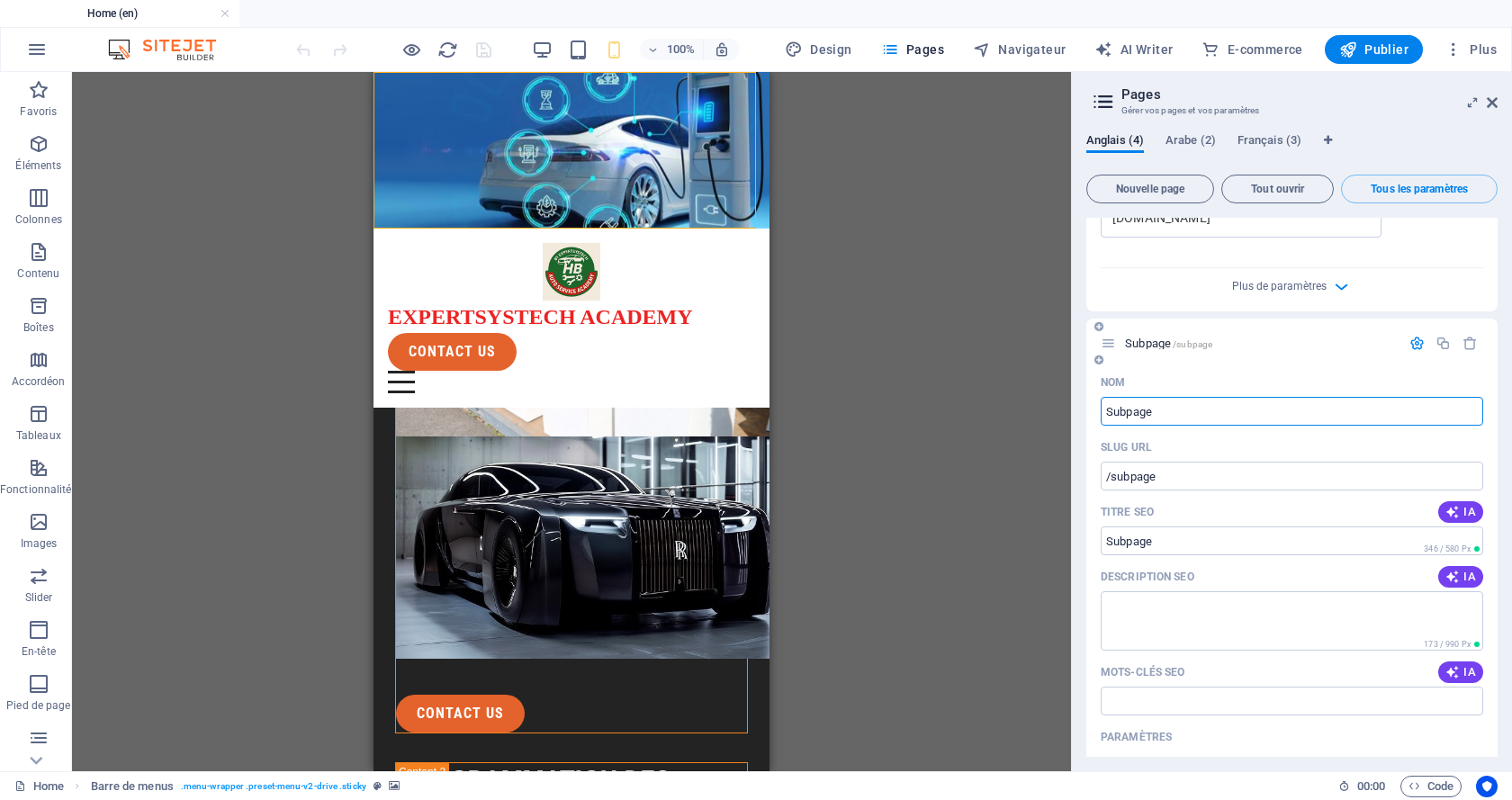
scroll to position [2497, 0]
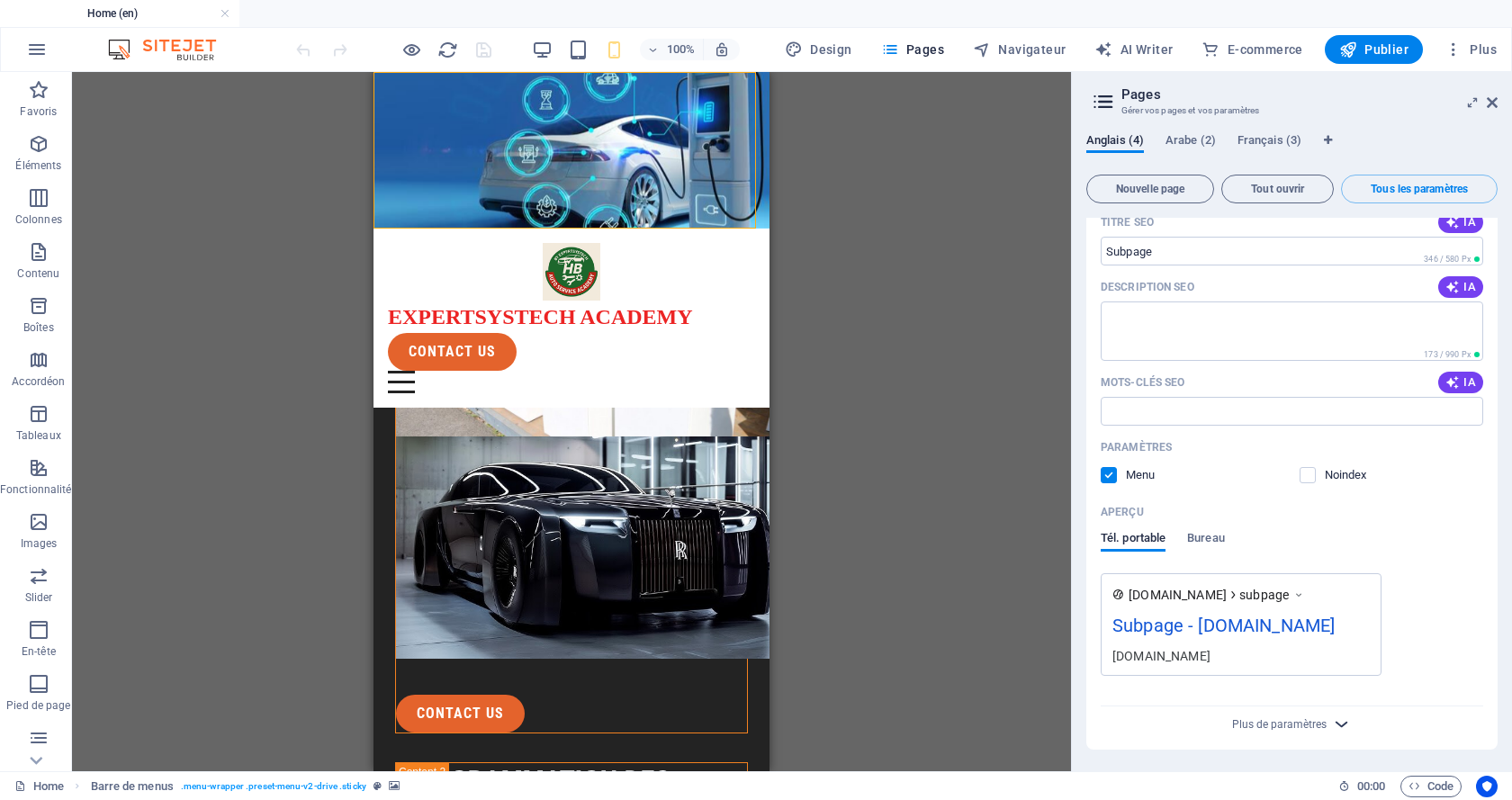
click at [1339, 721] on icon "button" at bounding box center [1341, 724] width 21 height 21
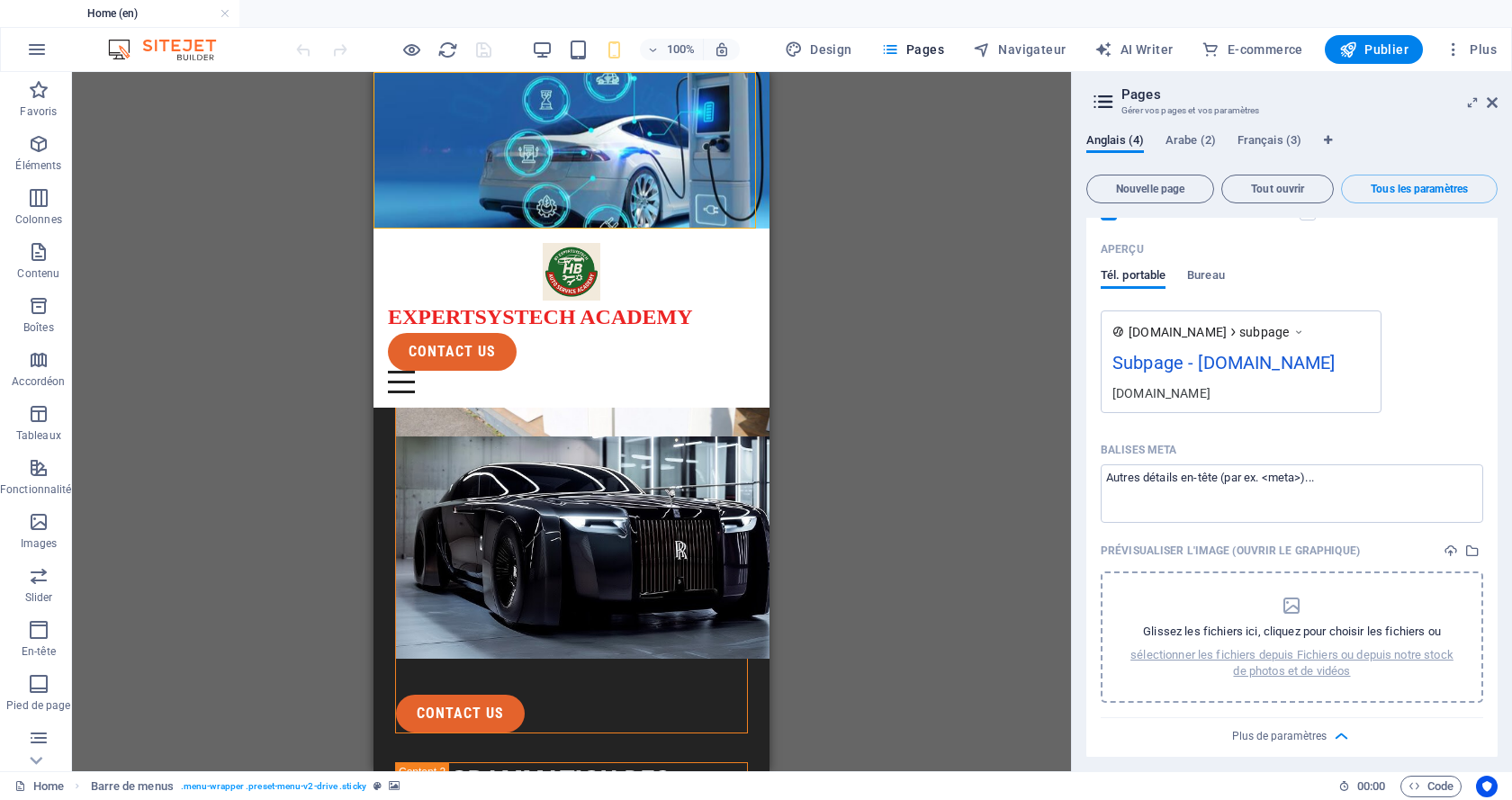
scroll to position [2771, 0]
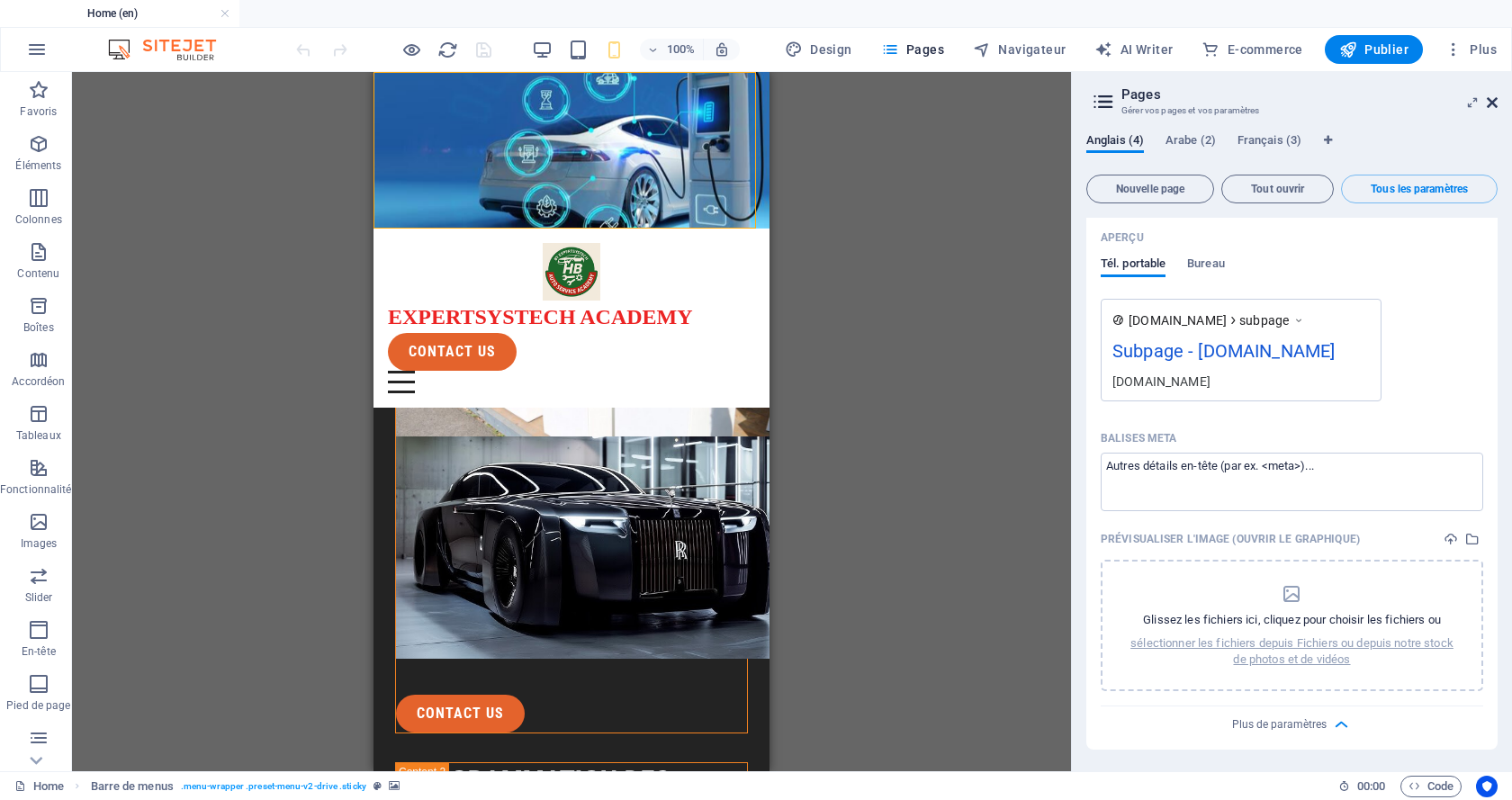
click at [1493, 101] on icon at bounding box center [1491, 102] width 10 height 14
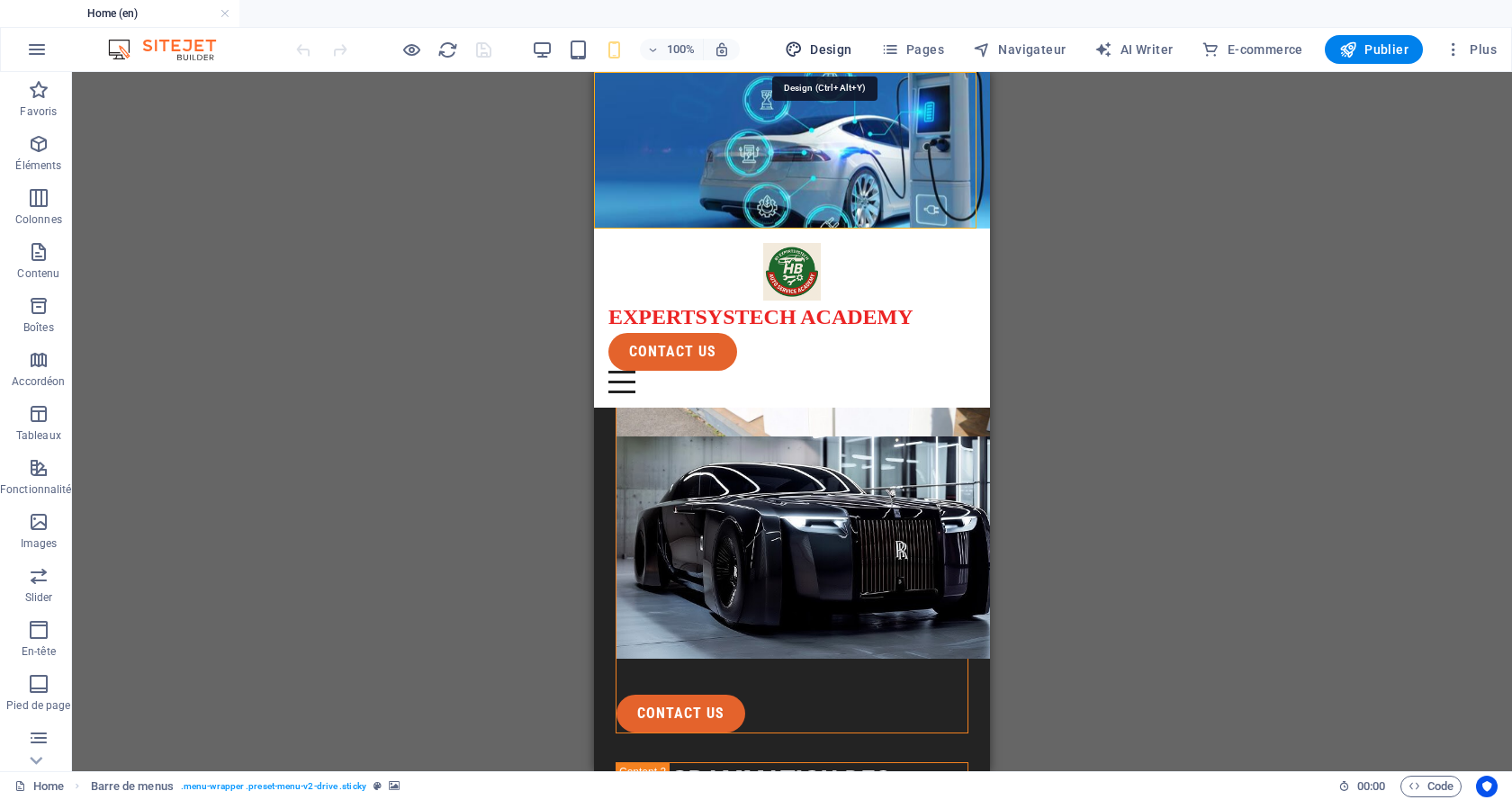
click at [819, 45] on span "Design" at bounding box center [819, 49] width 68 height 18
select select "px"
select select "400"
select select "px"
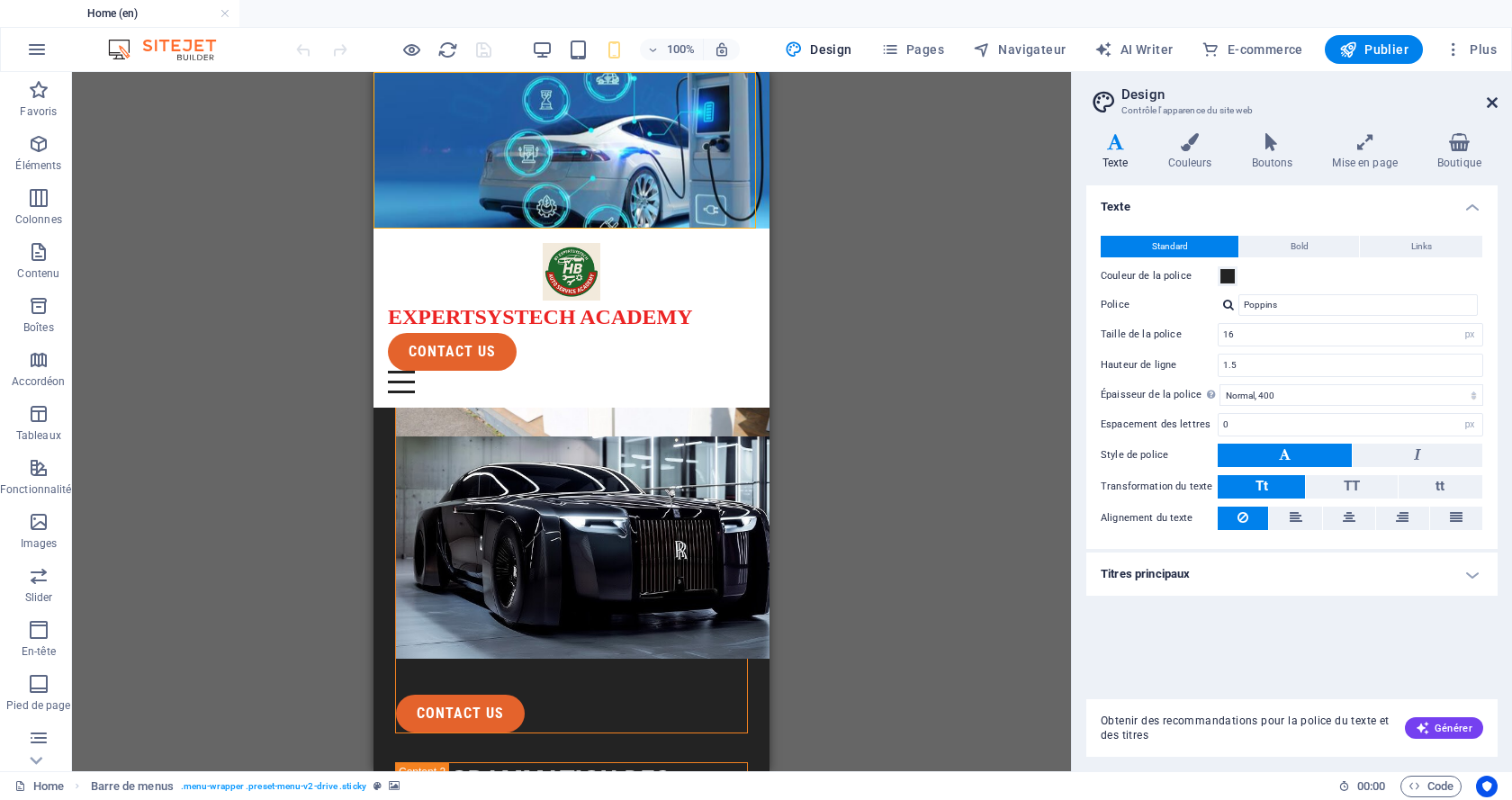
click at [1495, 99] on icon at bounding box center [1491, 102] width 10 height 14
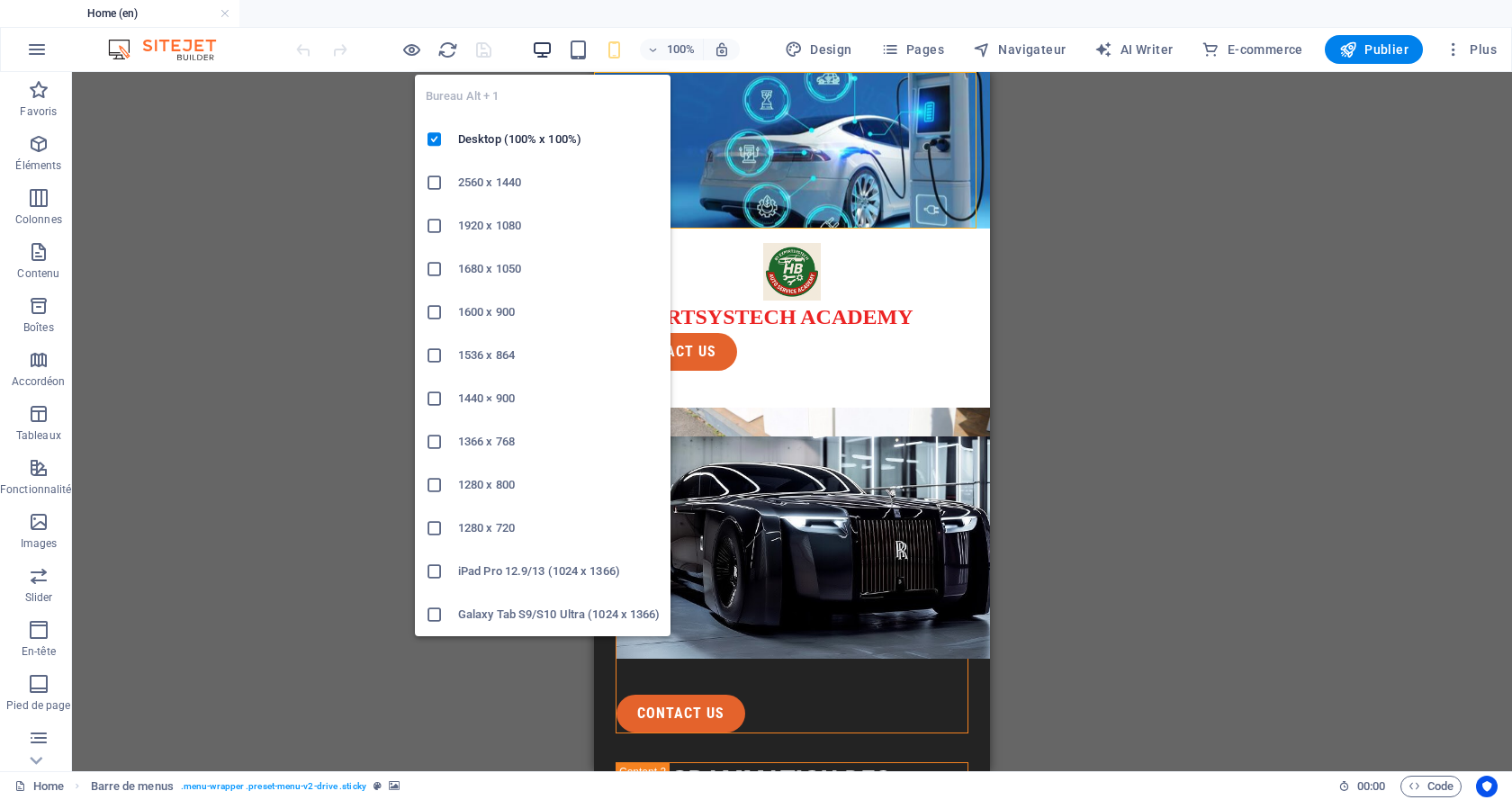
click at [544, 48] on icon "button" at bounding box center [542, 50] width 21 height 21
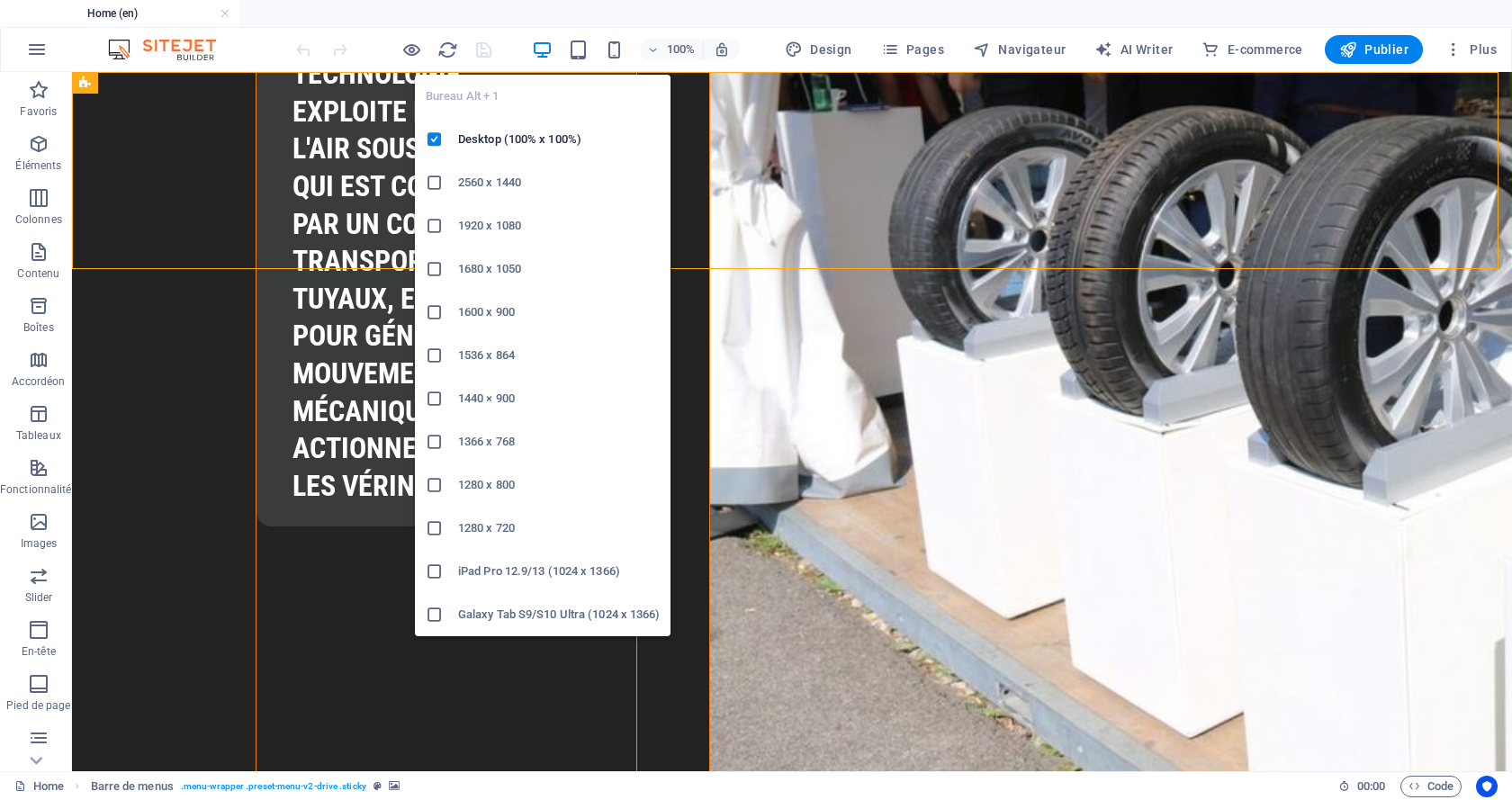
scroll to position [0, 0]
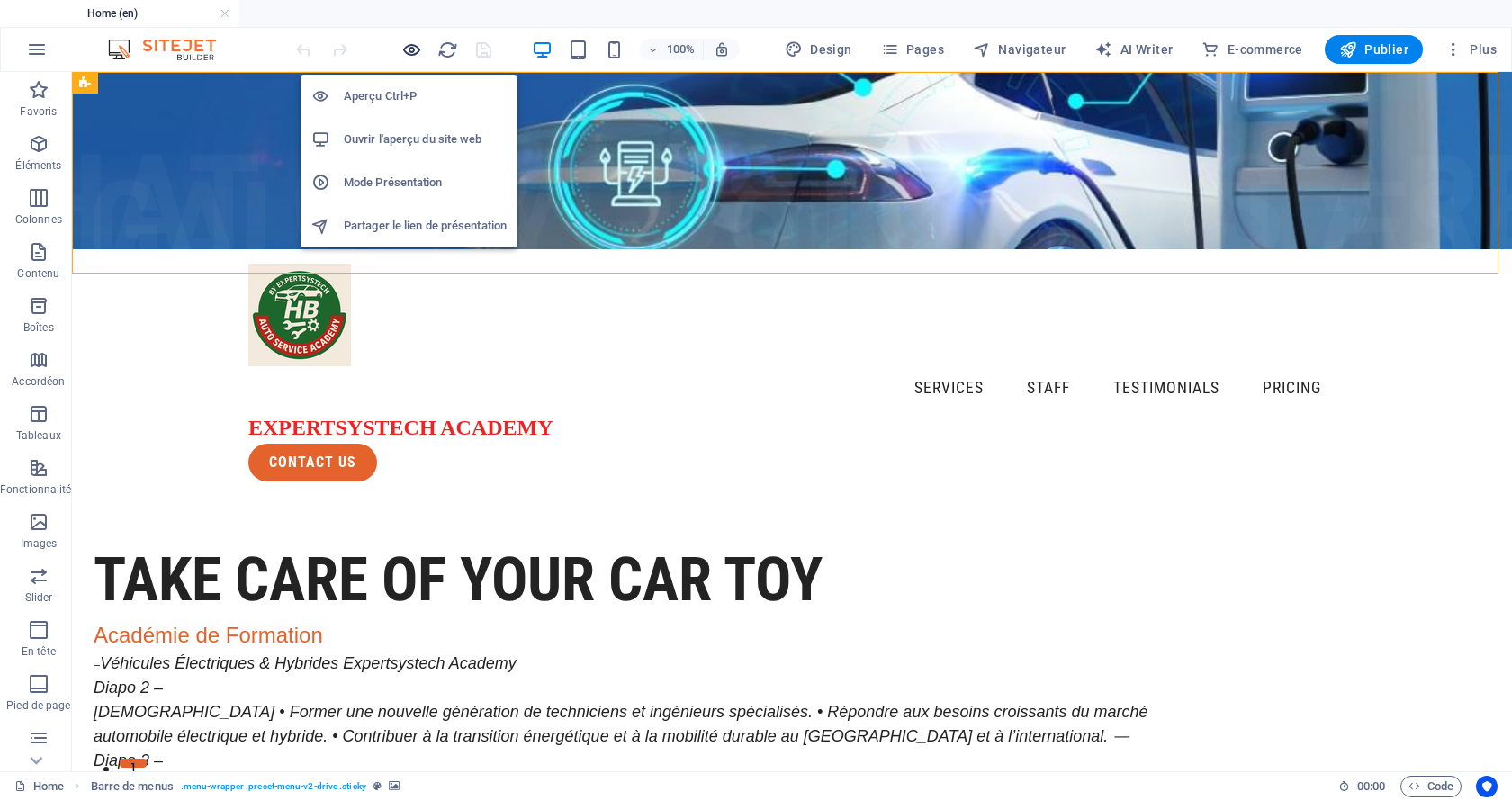
click at [413, 45] on icon "button" at bounding box center [411, 50] width 21 height 21
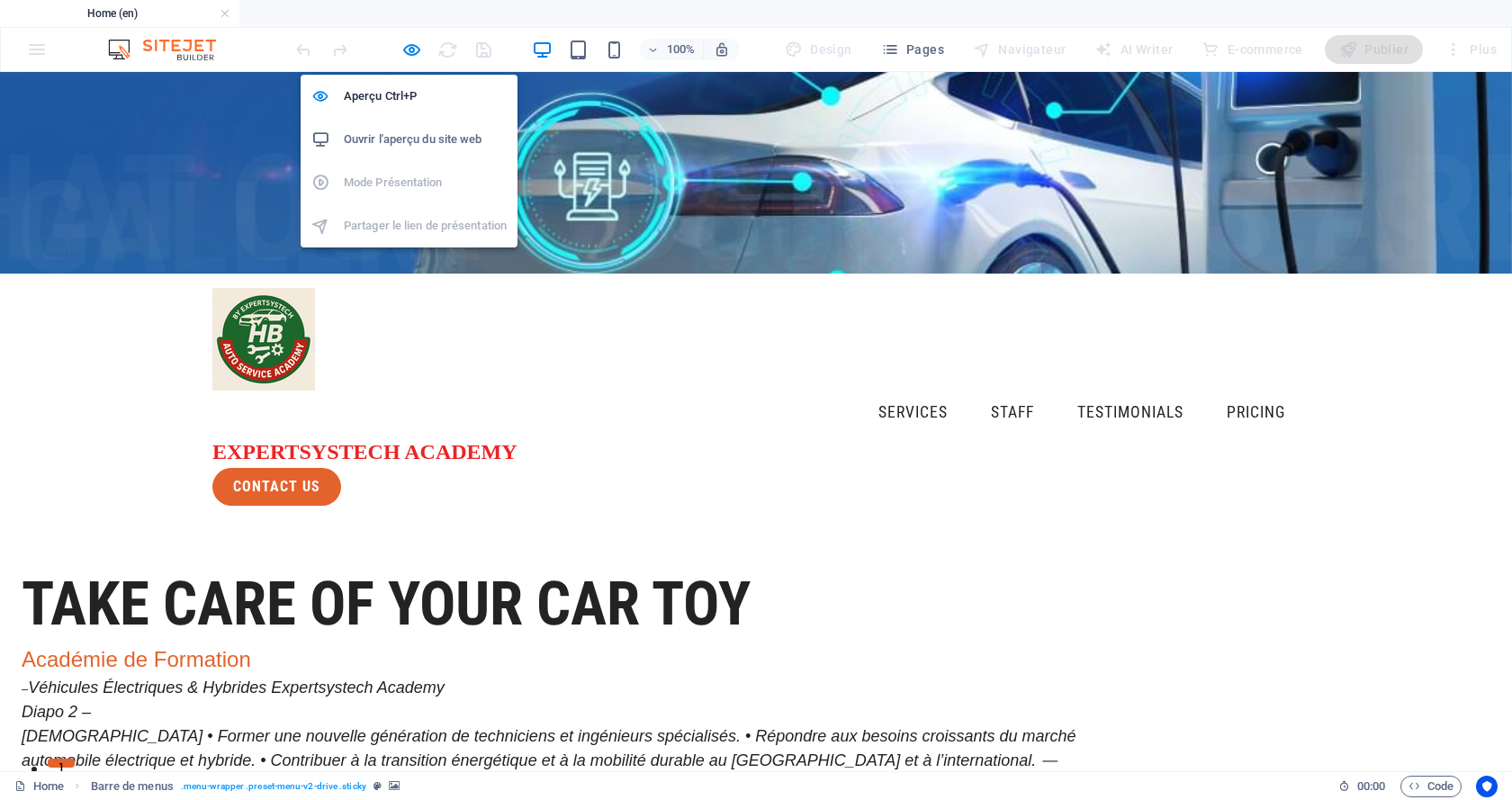
click at [407, 135] on h6 "Ouvrir l'aperçu du site web" at bounding box center [424, 139] width 162 height 22
click at [411, 44] on icon "button" at bounding box center [411, 50] width 21 height 21
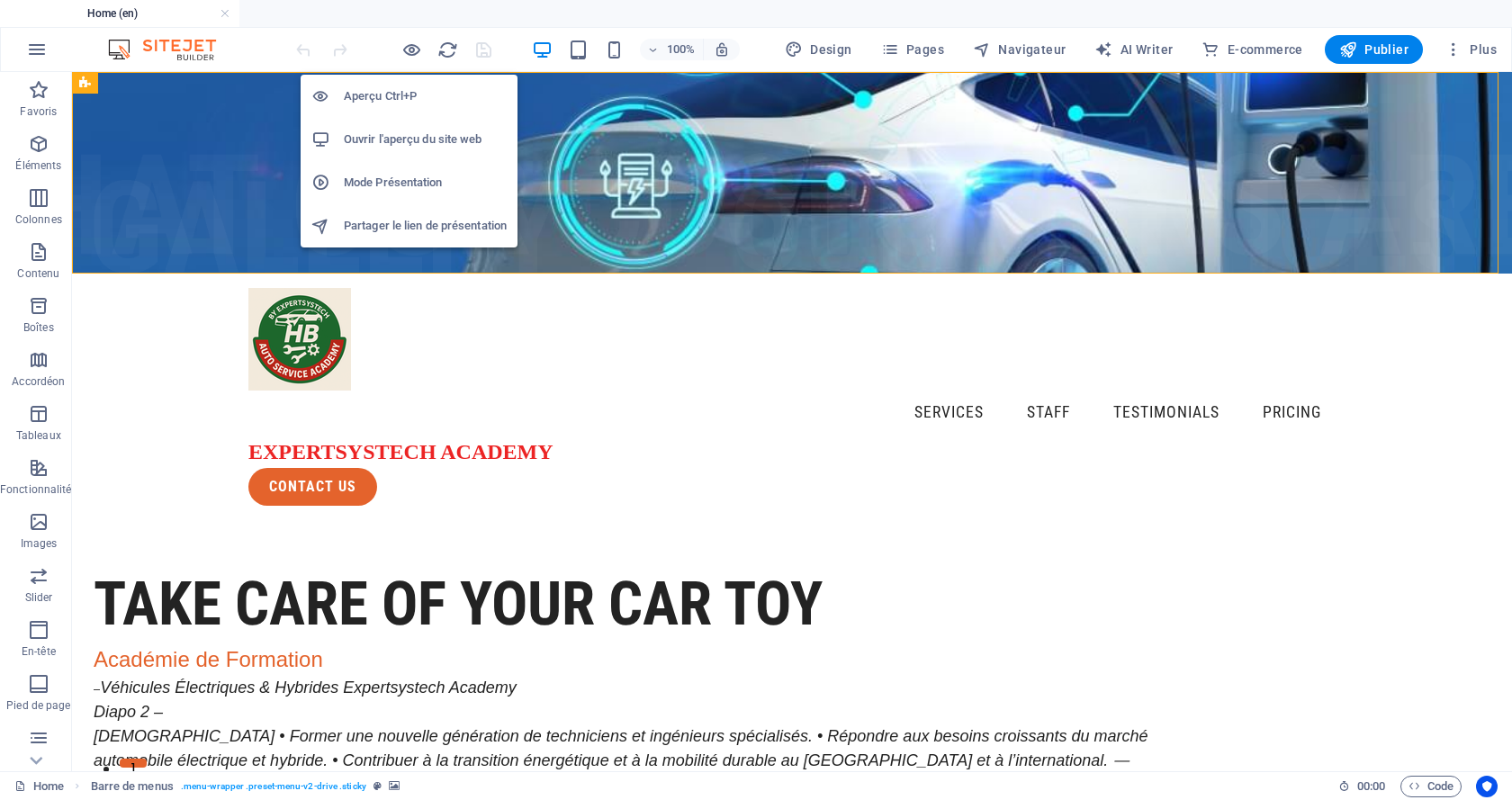
click at [405, 92] on h6 "Aperçu Ctrl+P" at bounding box center [424, 96] width 162 height 22
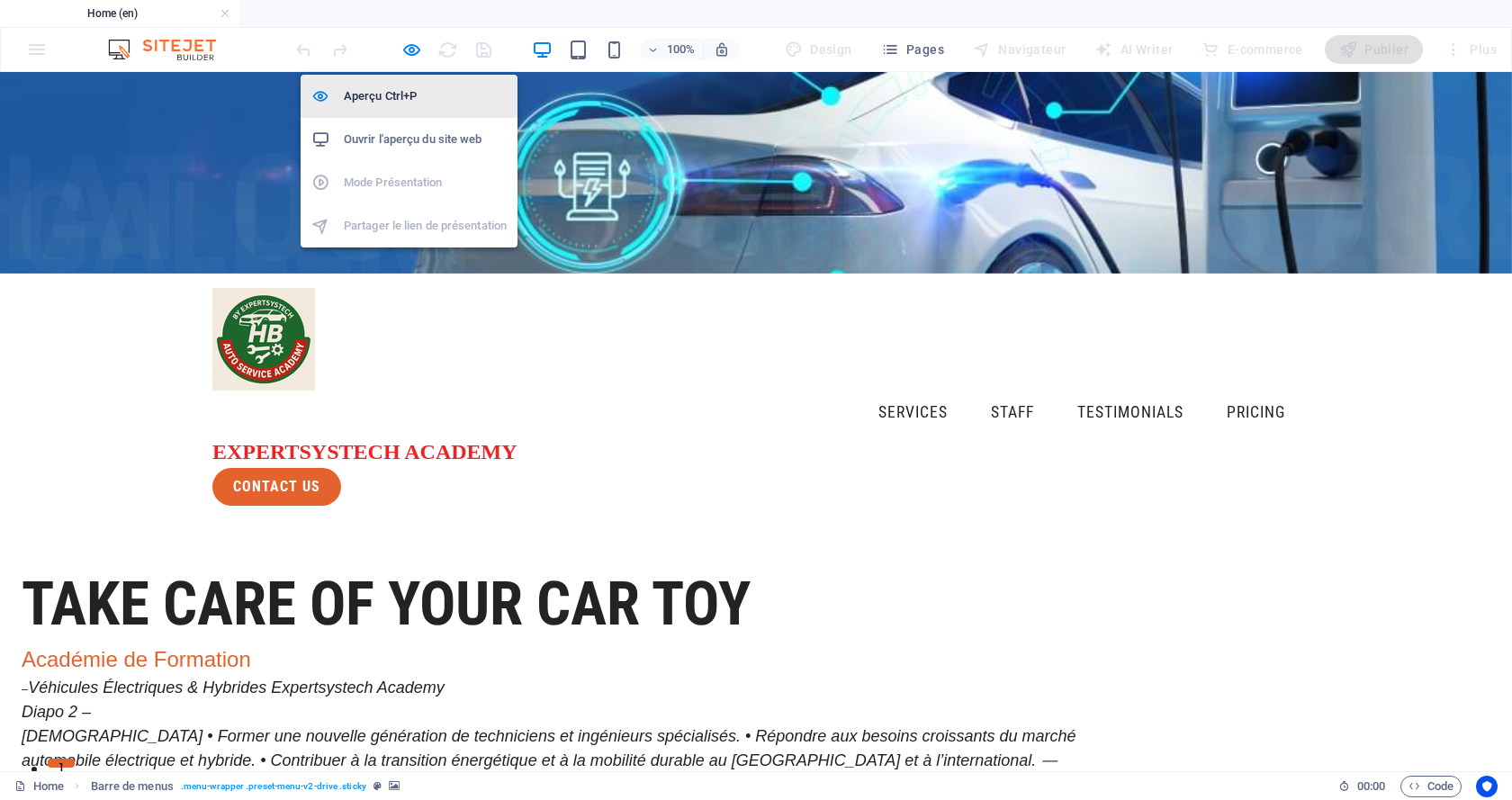
click at [401, 82] on li "Aperçu Ctrl+P" at bounding box center [409, 97] width 217 height 43
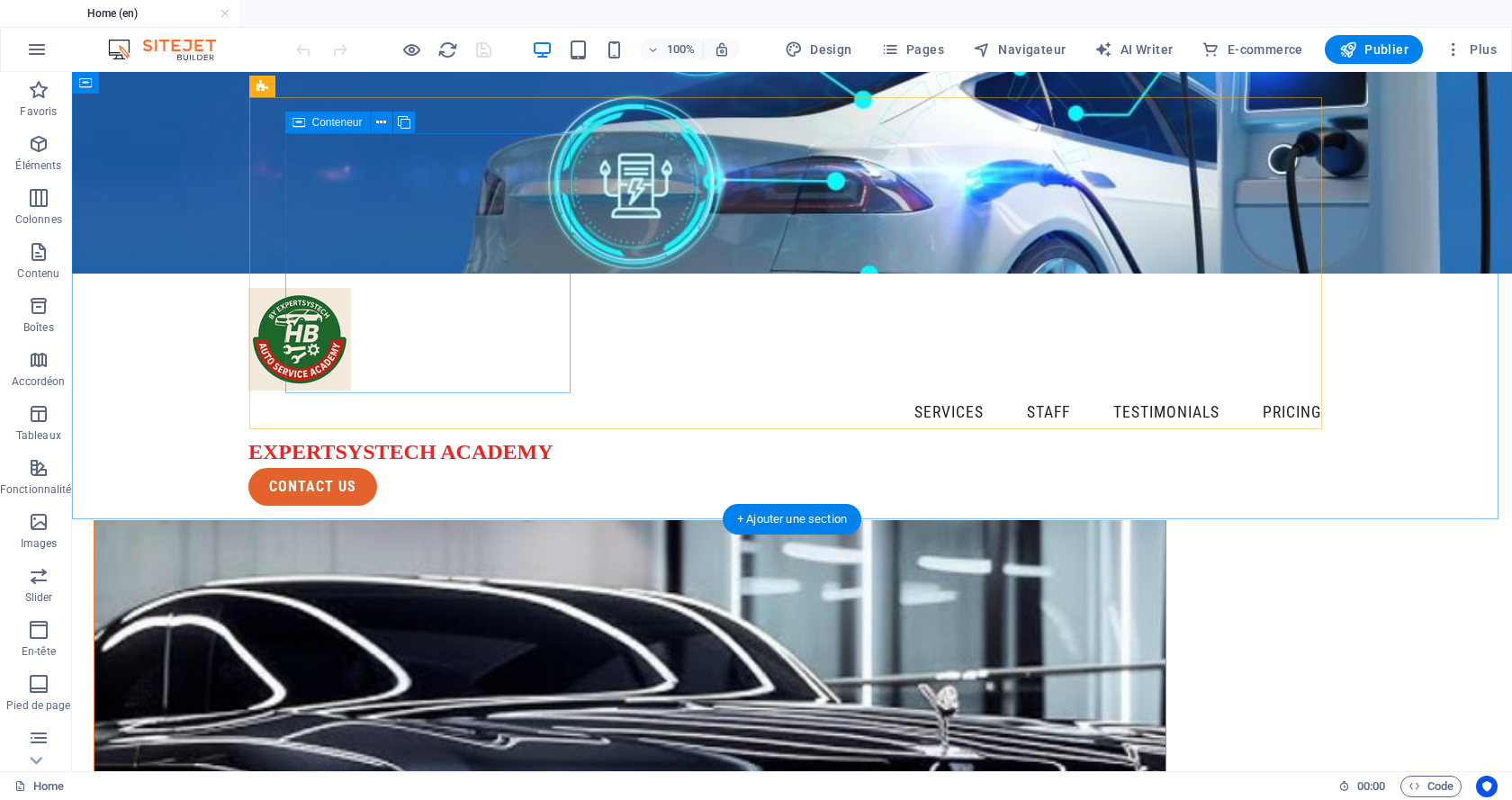
scroll to position [990, 0]
